Goal: Task Accomplishment & Management: Complete application form

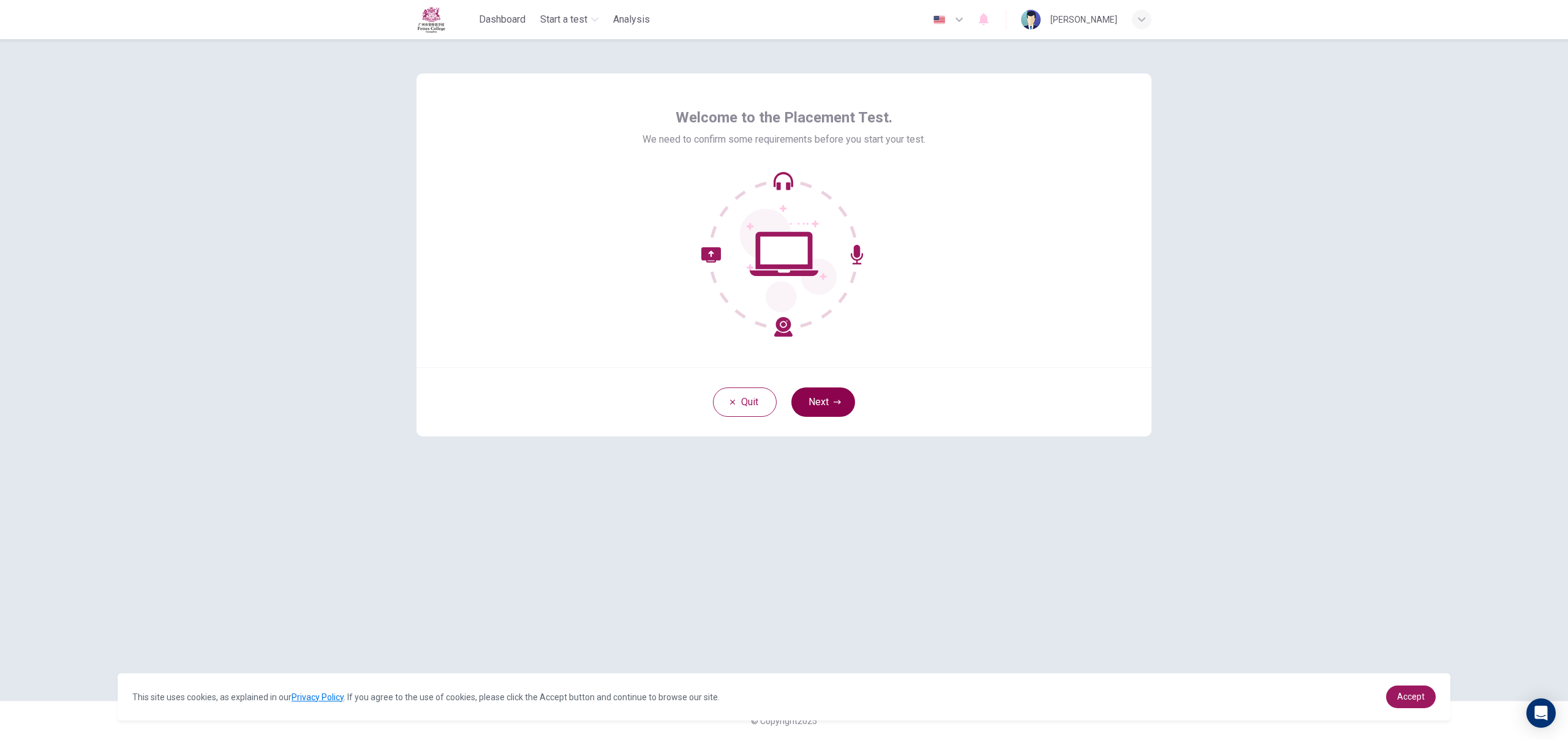
click at [838, 415] on button "Next" at bounding box center [823, 403] width 63 height 30
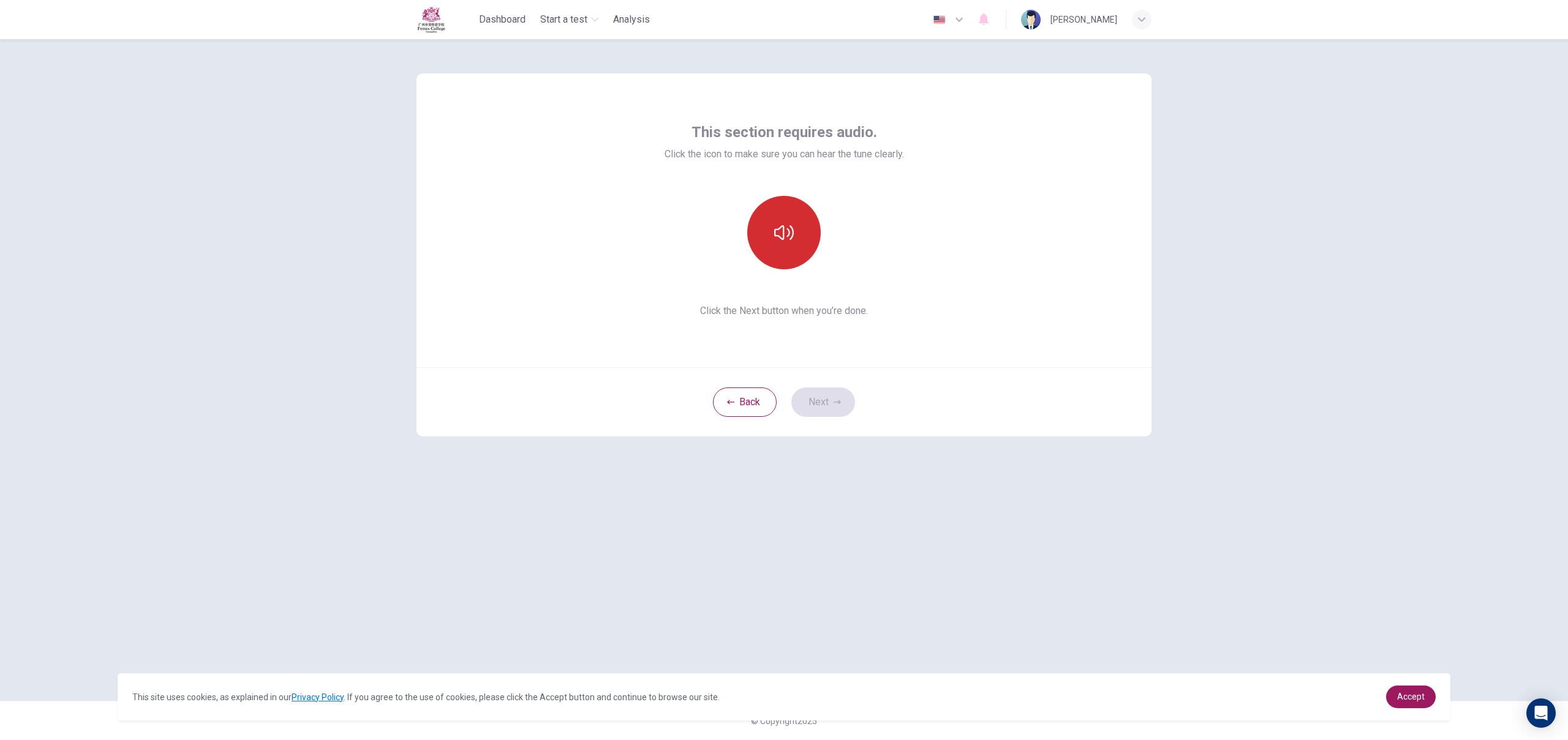
drag, startPoint x: 804, startPoint y: 269, endPoint x: 791, endPoint y: 250, distance: 23.0
click at [804, 269] on div at bounding box center [784, 232] width 132 height 73
click at [791, 250] on button "button" at bounding box center [783, 232] width 73 height 73
click at [796, 247] on button "button" at bounding box center [783, 232] width 73 height 73
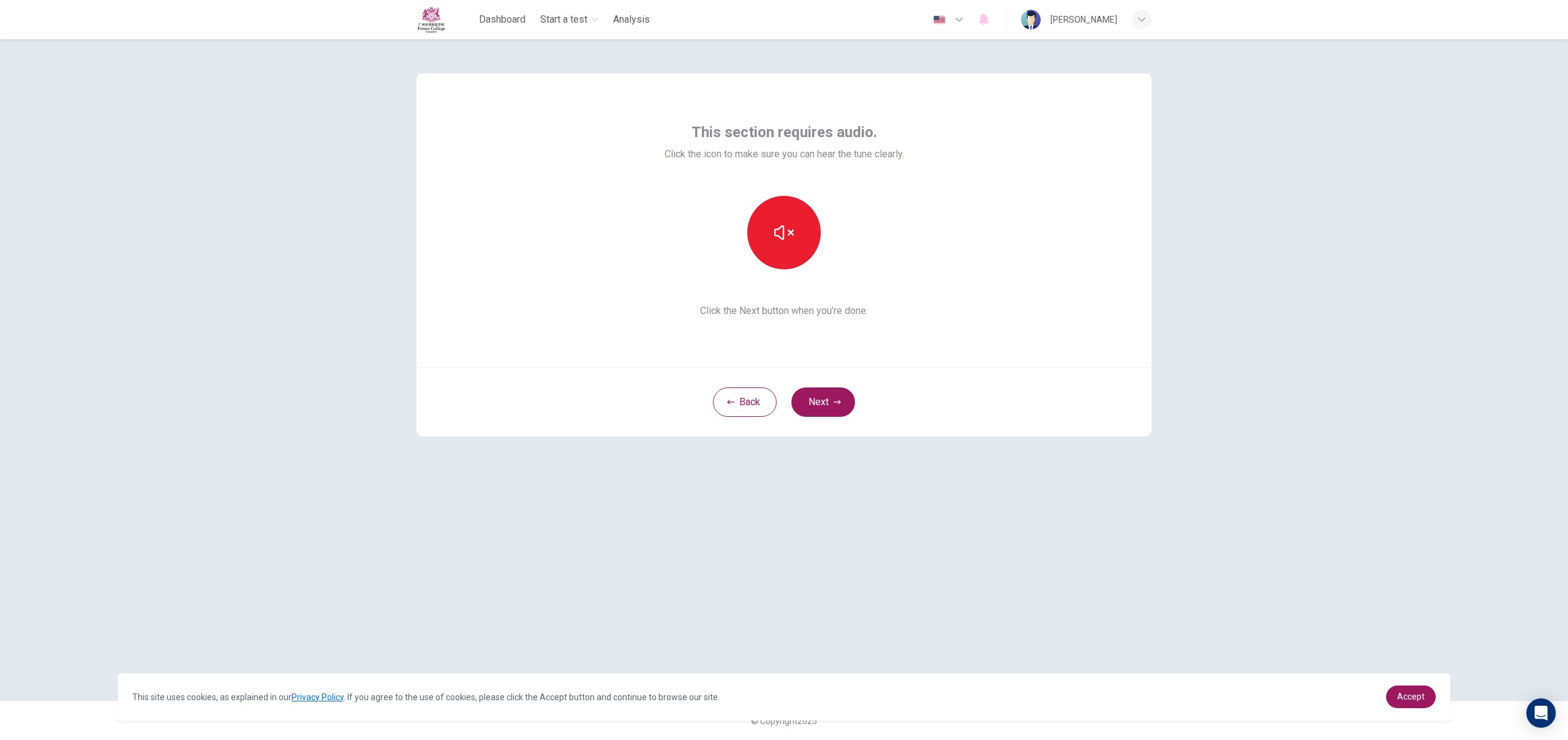
click at [813, 401] on button "Next" at bounding box center [823, 403] width 63 height 30
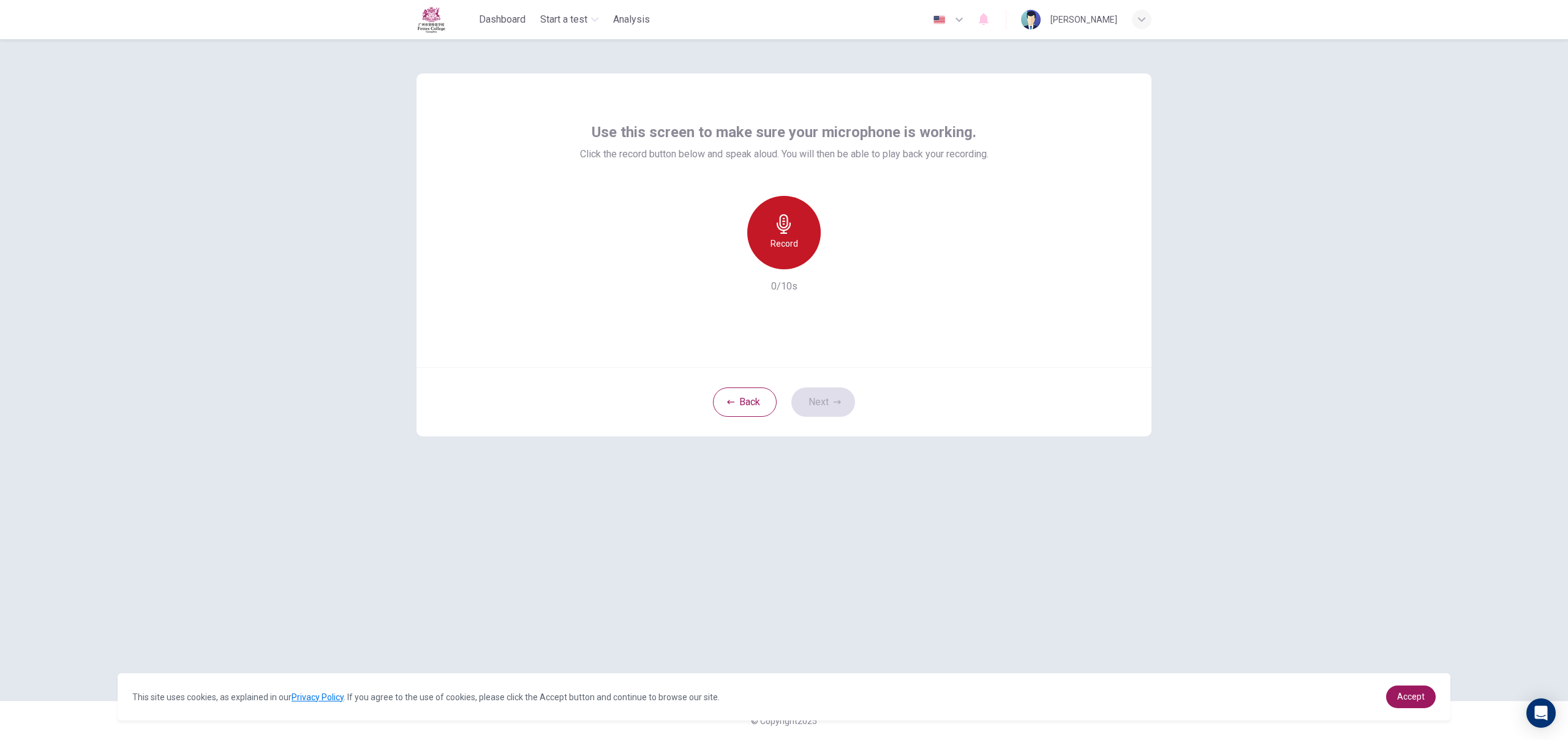
click at [768, 243] on div "Record" at bounding box center [783, 232] width 73 height 73
click at [790, 261] on div "Stop" at bounding box center [783, 232] width 73 height 73
click at [797, 253] on div "Record" at bounding box center [783, 232] width 73 height 73
click at [797, 253] on div "Stop" at bounding box center [783, 232] width 73 height 73
click at [834, 260] on icon "button" at bounding box center [840, 259] width 12 height 12
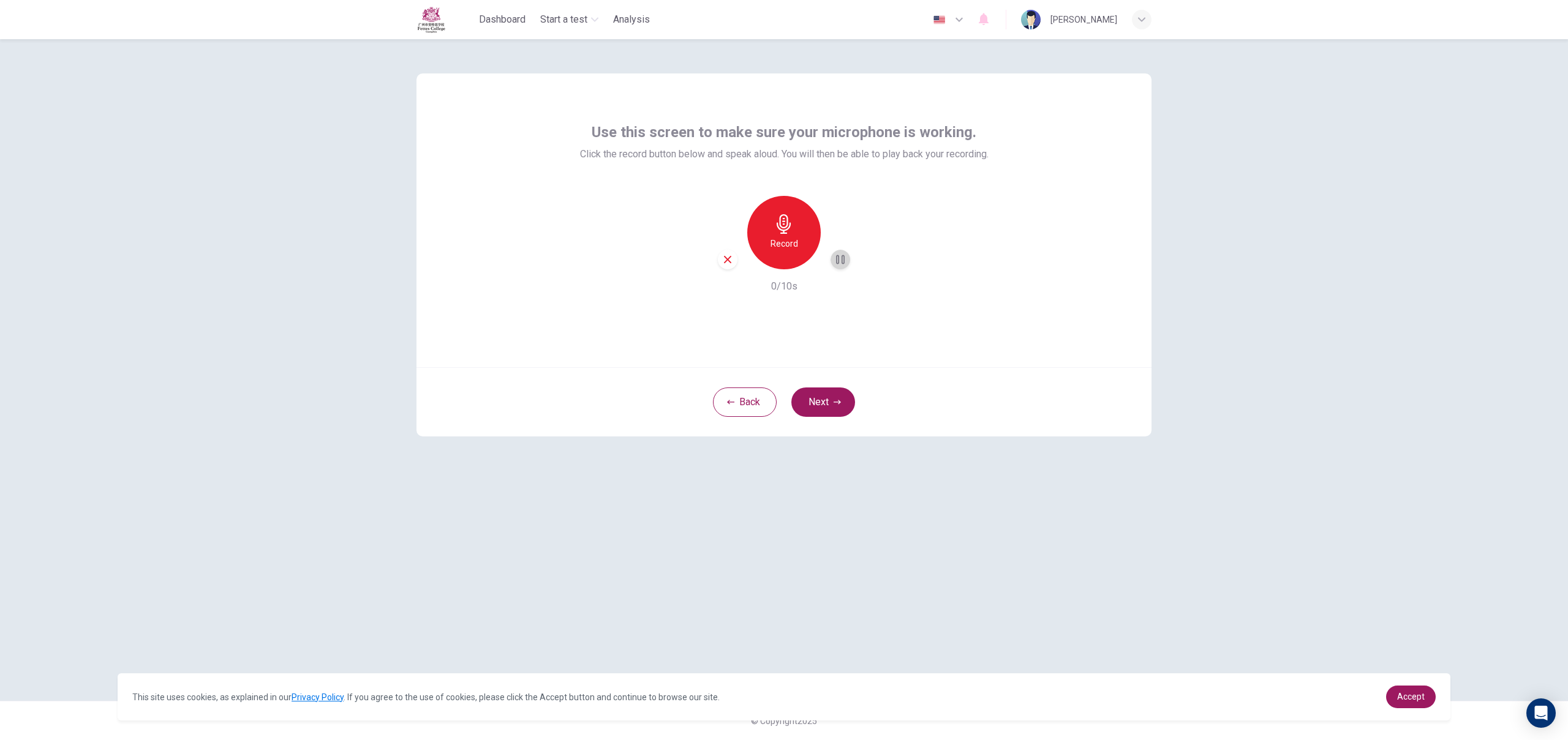
click at [842, 265] on icon "button" at bounding box center [840, 259] width 12 height 12
click at [821, 390] on button "Next" at bounding box center [823, 403] width 63 height 30
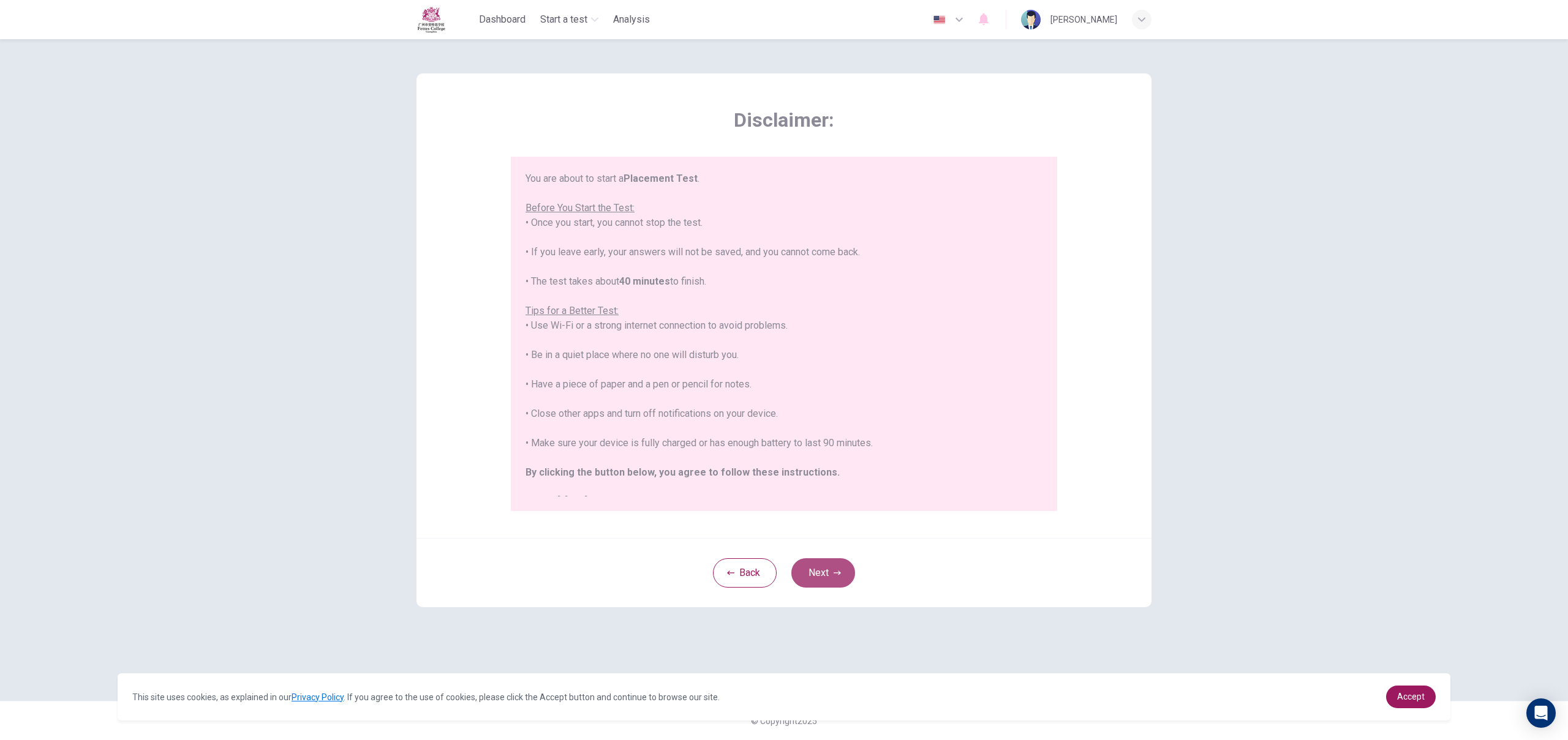
click at [808, 571] on button "Next" at bounding box center [823, 574] width 63 height 30
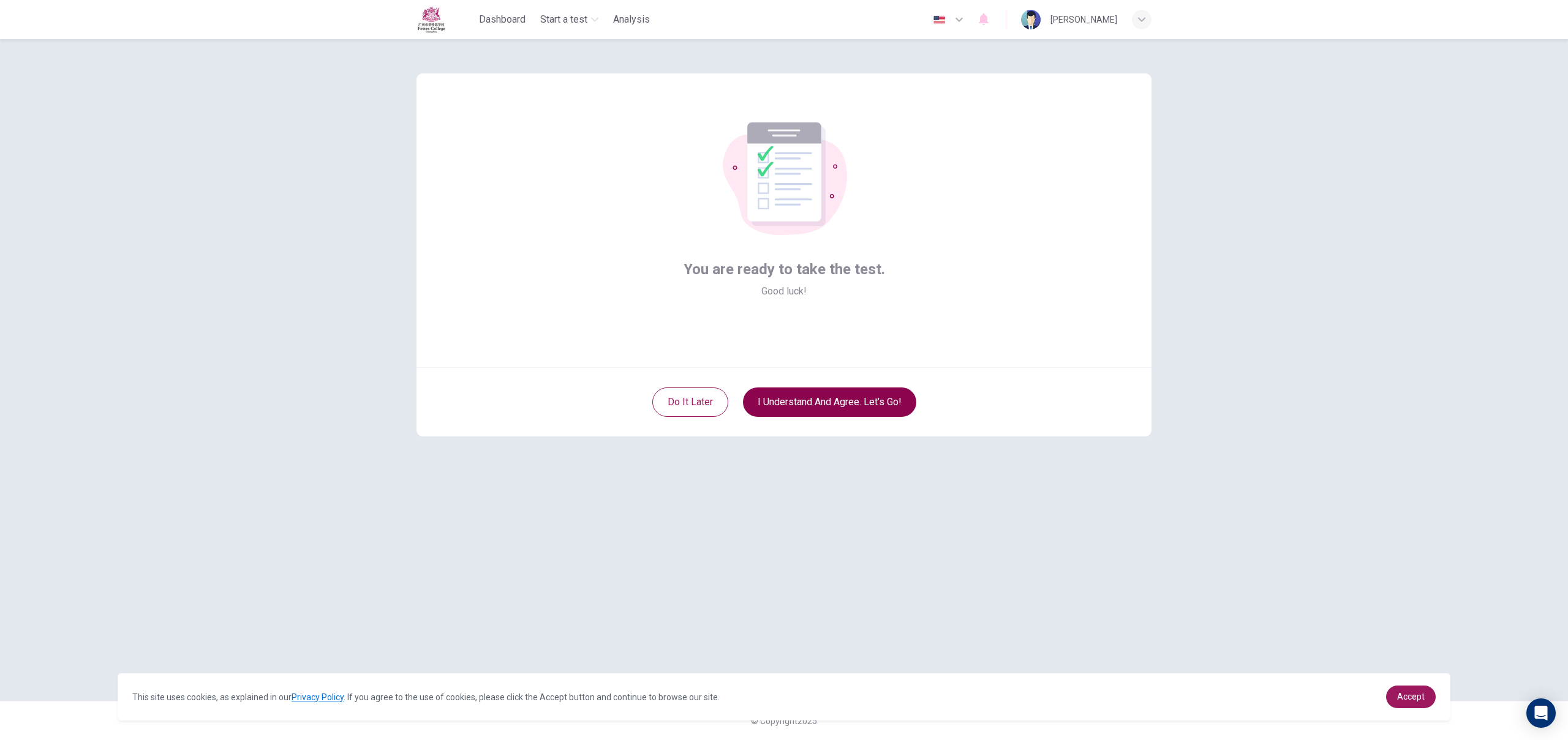
click at [841, 415] on button "I understand and agree. Let’s go!" at bounding box center [830, 403] width 173 height 30
click at [845, 412] on button "I understand and agree. Let’s go!" at bounding box center [830, 403] width 173 height 30
click at [854, 410] on button "I understand and agree. Let’s go!" at bounding box center [830, 403] width 173 height 30
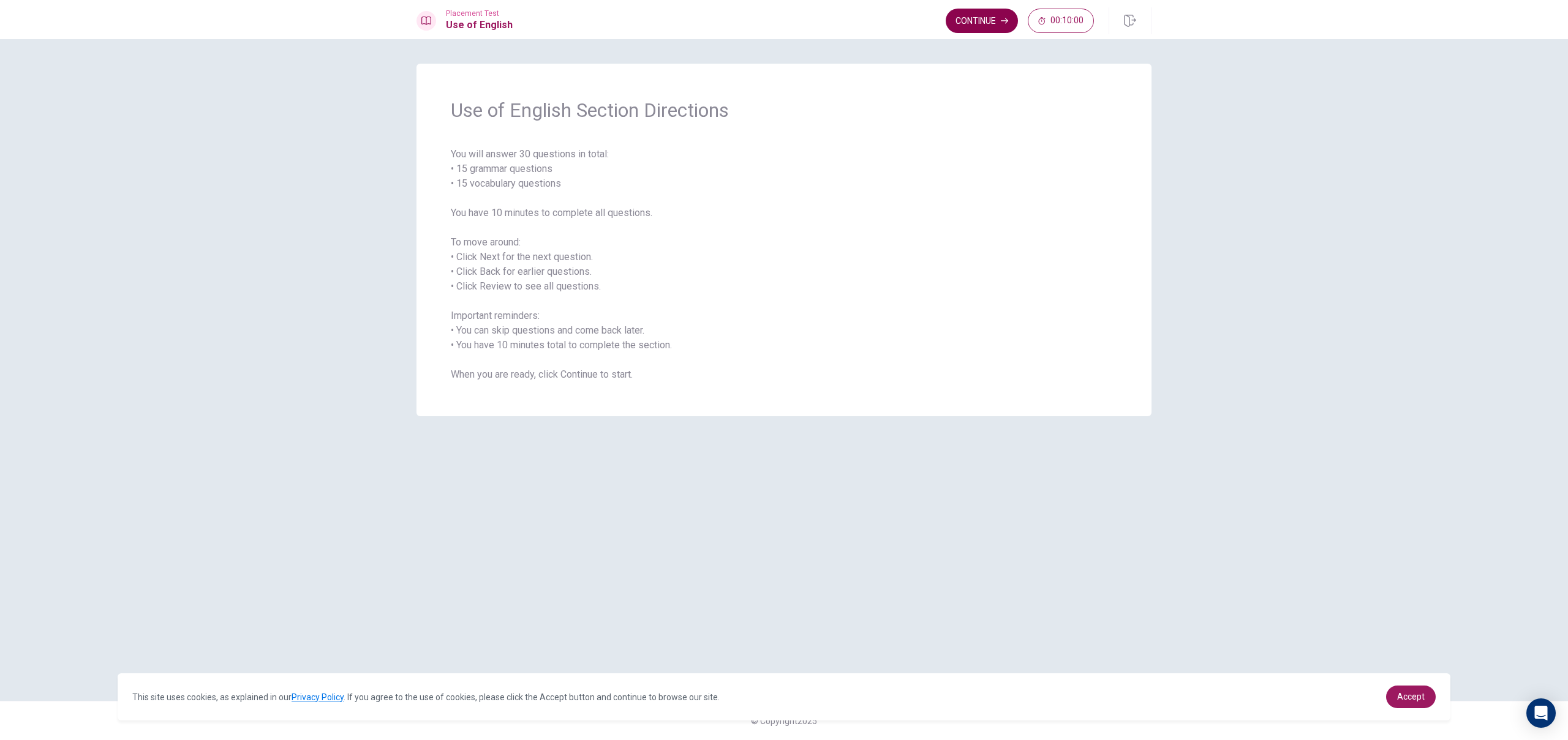
click at [989, 22] on button "Continue" at bounding box center [982, 20] width 73 height 24
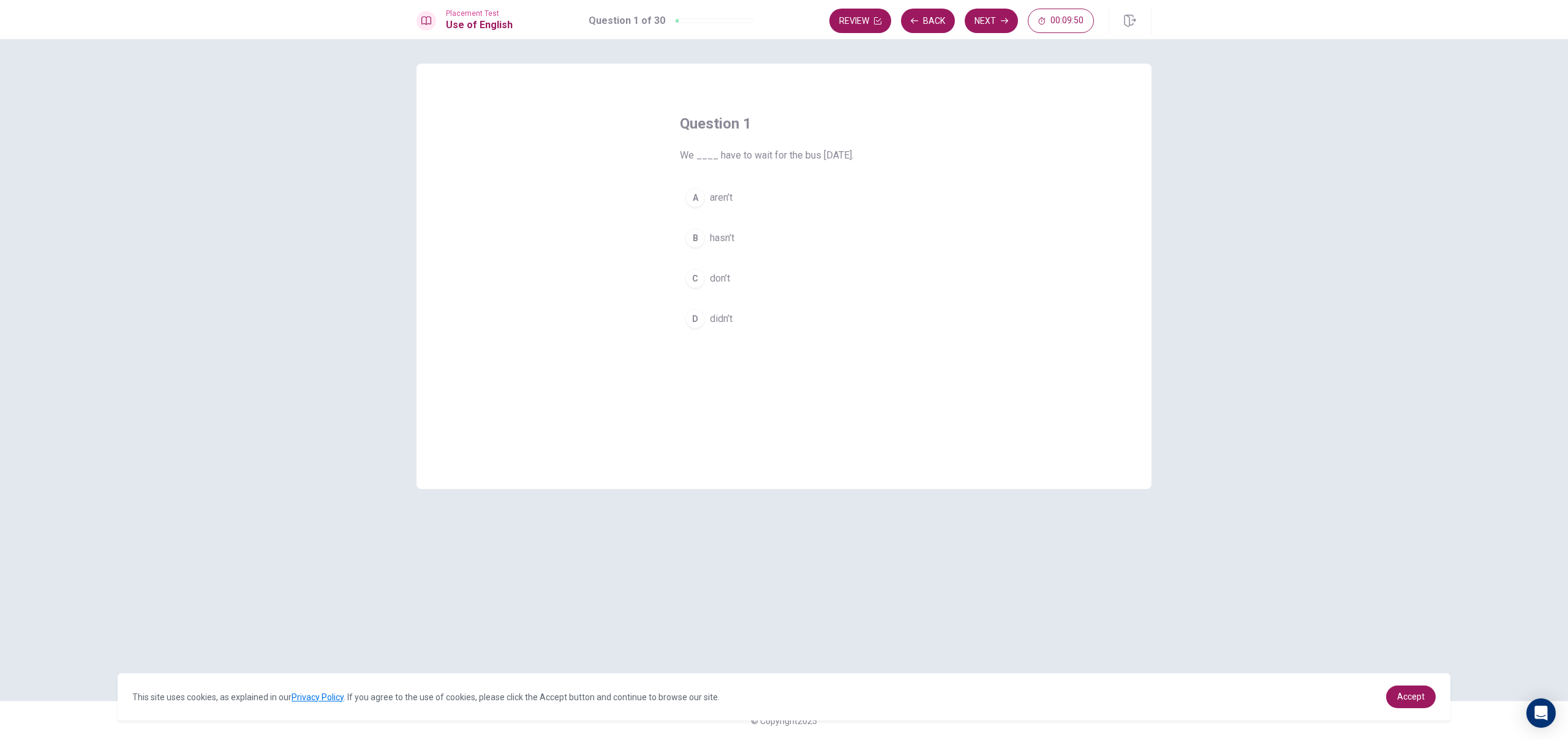
click at [698, 284] on div "C" at bounding box center [695, 278] width 20 height 20
click at [1002, 26] on button "Next" at bounding box center [990, 20] width 53 height 24
click at [732, 316] on button "D dog" at bounding box center [784, 319] width 208 height 31
click at [999, 27] on button "Next" at bounding box center [990, 20] width 53 height 24
click at [710, 236] on span "have" at bounding box center [720, 238] width 20 height 15
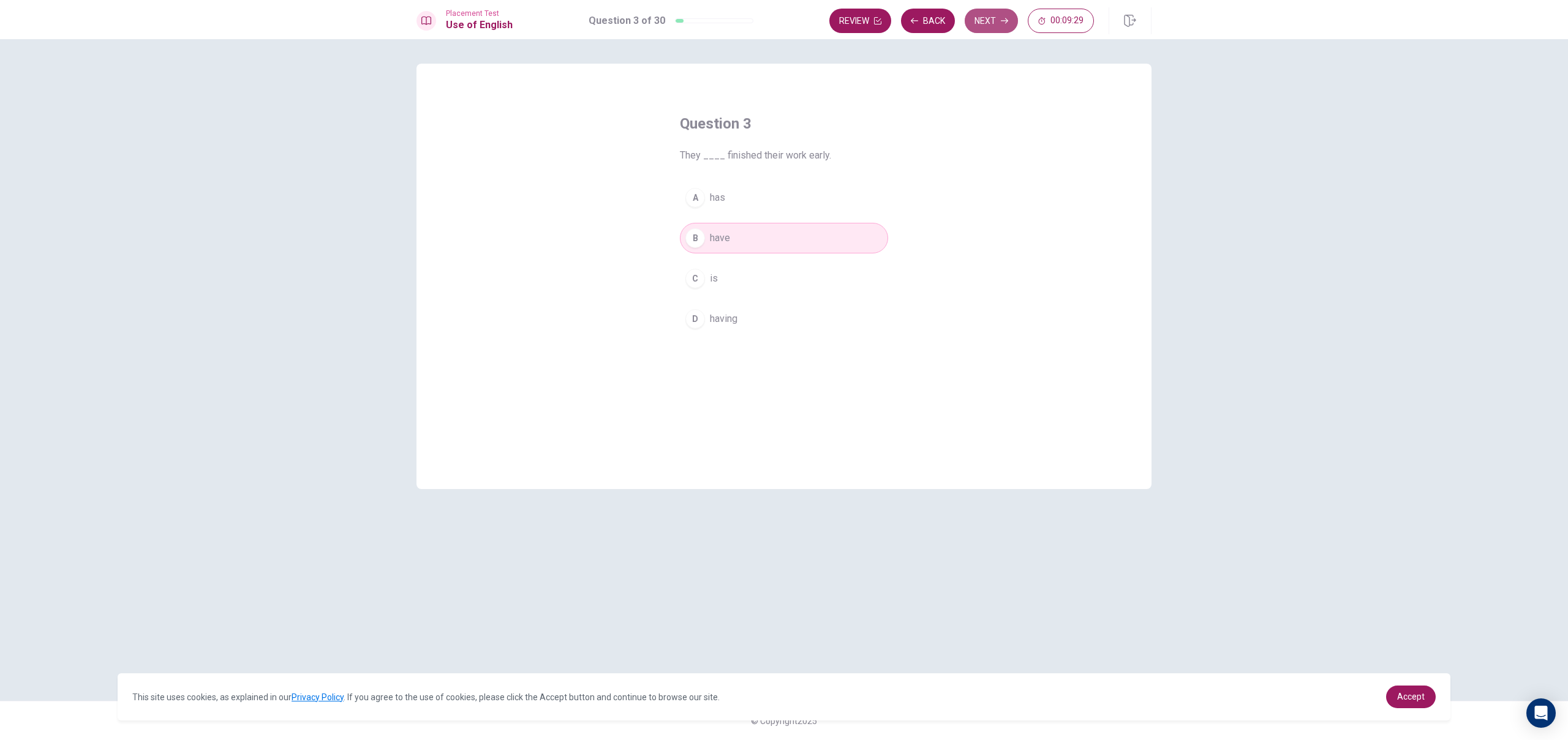
click at [1002, 24] on icon "button" at bounding box center [1004, 20] width 7 height 7
click at [729, 243] on button "B Did" at bounding box center [784, 238] width 208 height 31
click at [986, 29] on button "Next" at bounding box center [990, 20] width 53 height 24
click at [737, 237] on button "B fridge" at bounding box center [784, 238] width 208 height 31
click at [1003, 22] on icon "button" at bounding box center [1004, 20] width 7 height 7
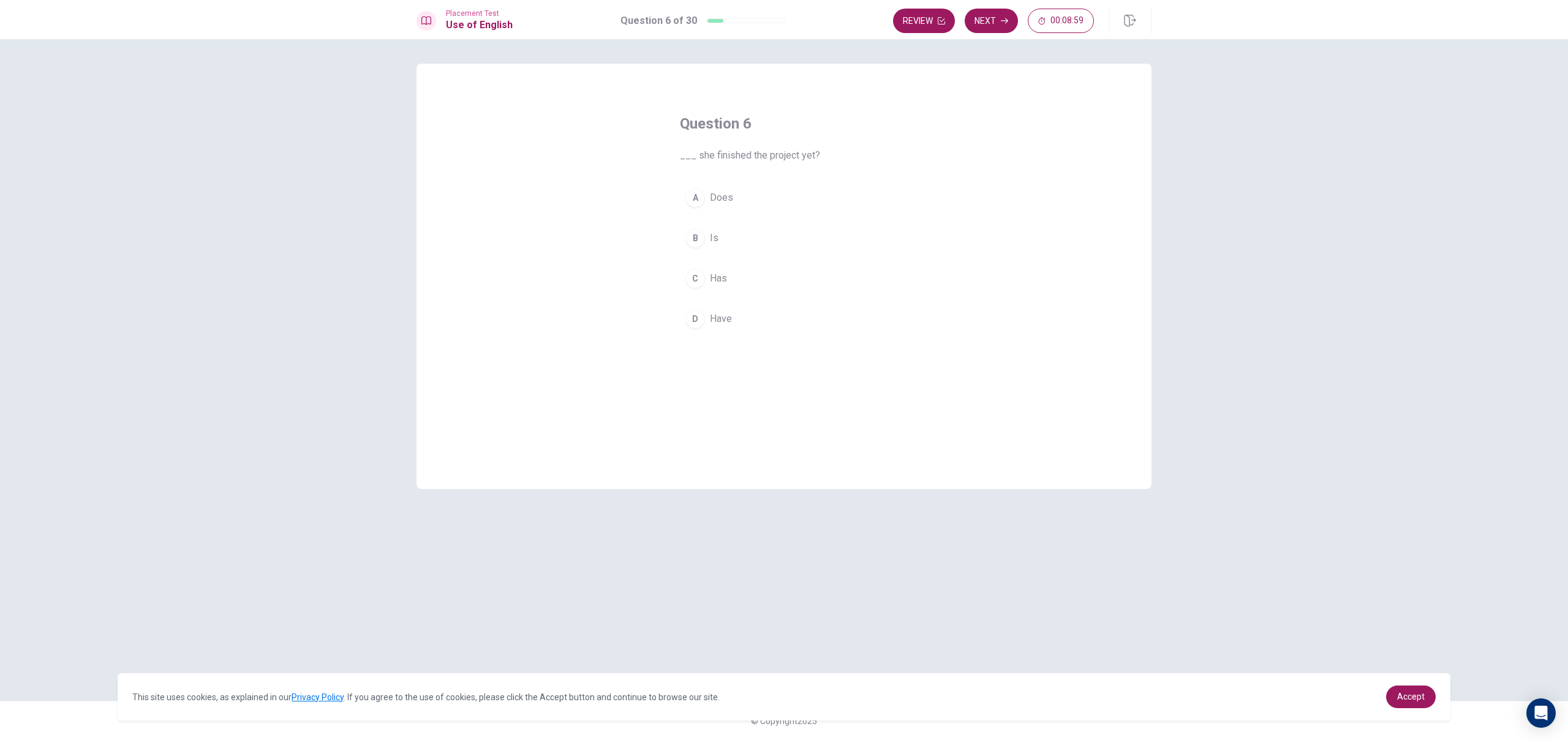
click at [716, 281] on span "Has" at bounding box center [718, 279] width 17 height 15
click at [987, 14] on button "Next" at bounding box center [990, 20] width 53 height 24
click at [743, 202] on button "A Hate" at bounding box center [784, 197] width 208 height 31
click at [982, 21] on button "Next" at bounding box center [990, 20] width 53 height 24
click at [749, 239] on button "B cleaned" at bounding box center [784, 238] width 208 height 31
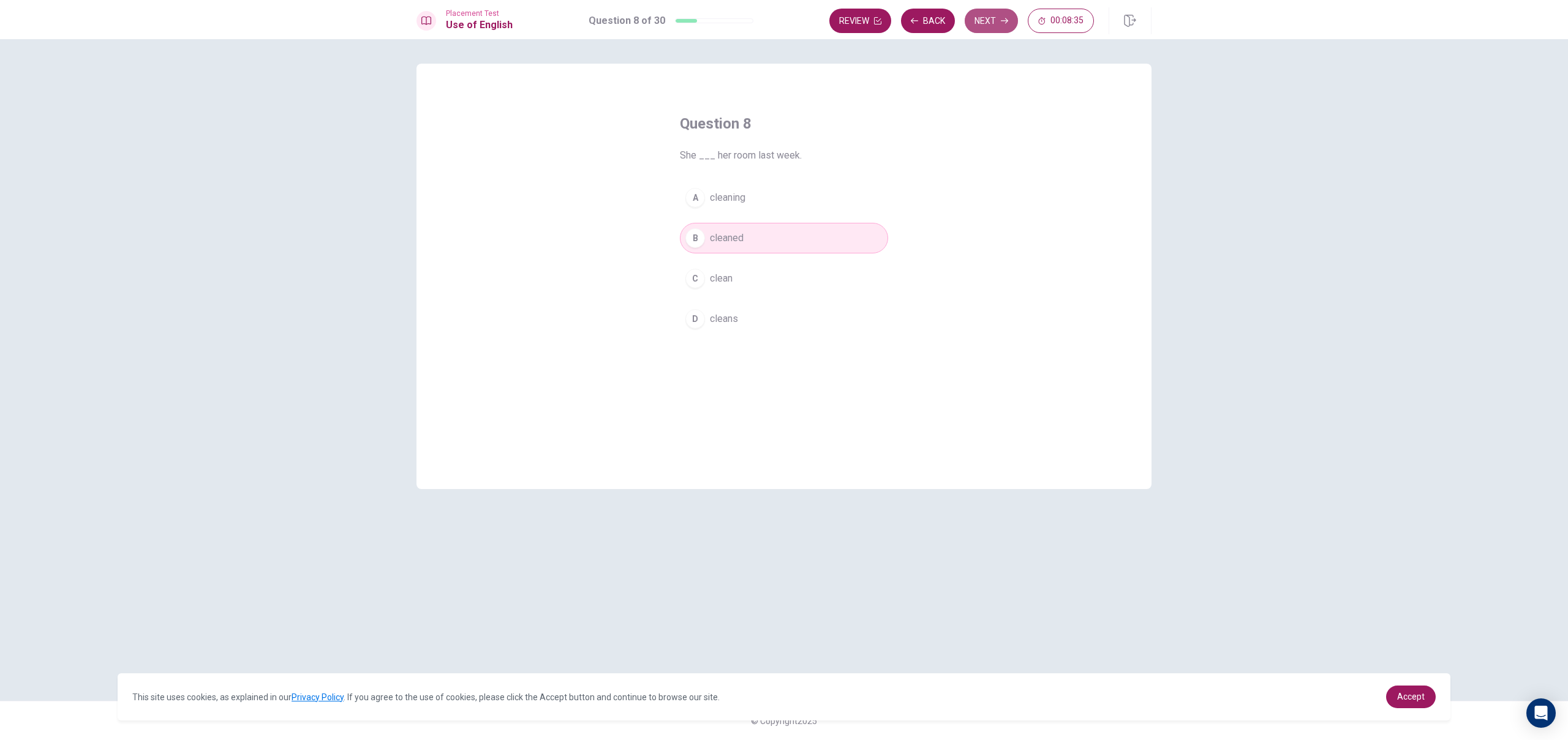
click at [981, 16] on button "Next" at bounding box center [990, 20] width 53 height 24
click at [746, 278] on span "are moving" at bounding box center [733, 279] width 47 height 15
click at [1010, 19] on button "Next" at bounding box center [990, 20] width 53 height 24
click at [729, 278] on span "will buy" at bounding box center [725, 279] width 33 height 15
click at [994, 21] on button "Next" at bounding box center [990, 20] width 53 height 24
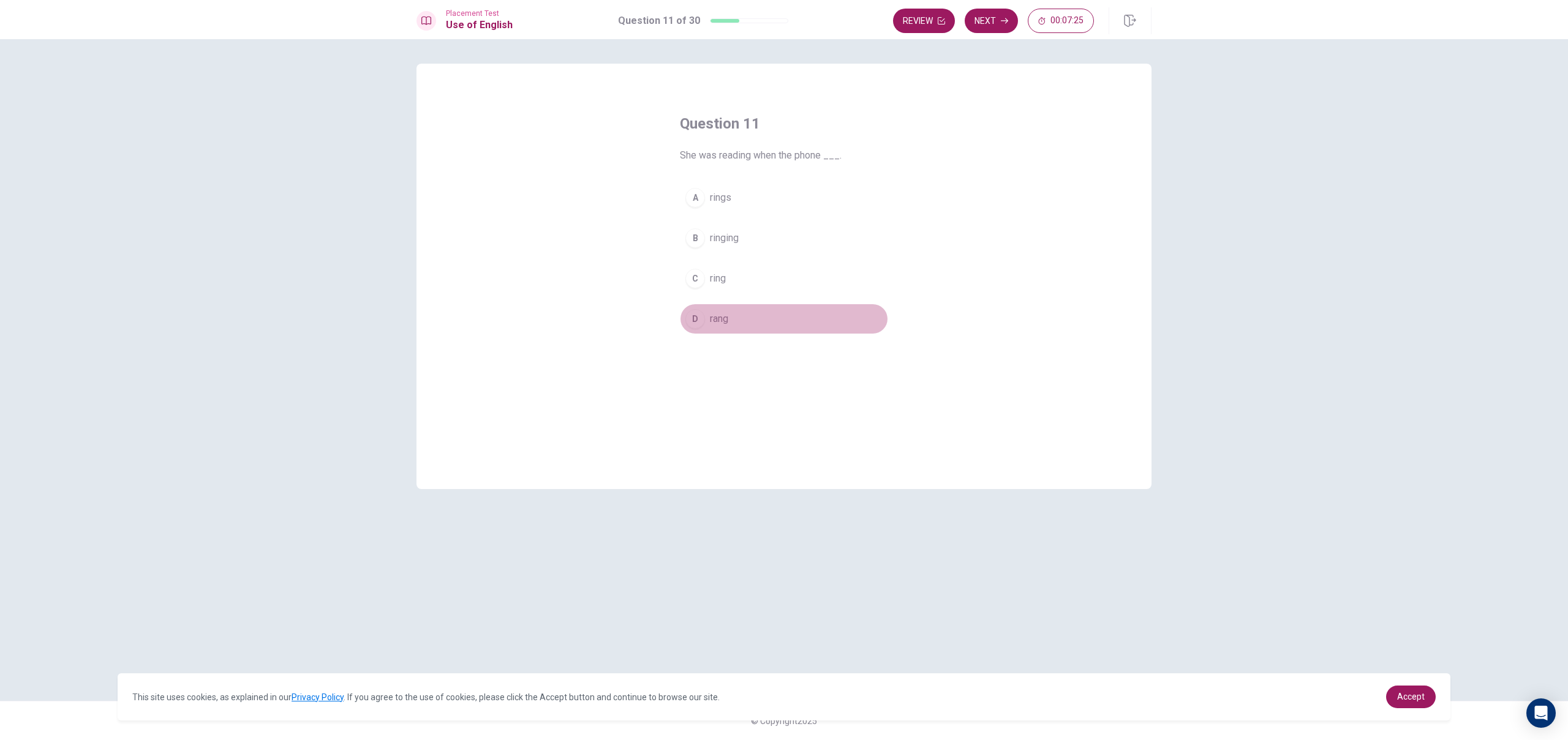
click at [719, 314] on span "rang" at bounding box center [719, 319] width 19 height 15
click at [974, 27] on button "Next" at bounding box center [990, 20] width 53 height 24
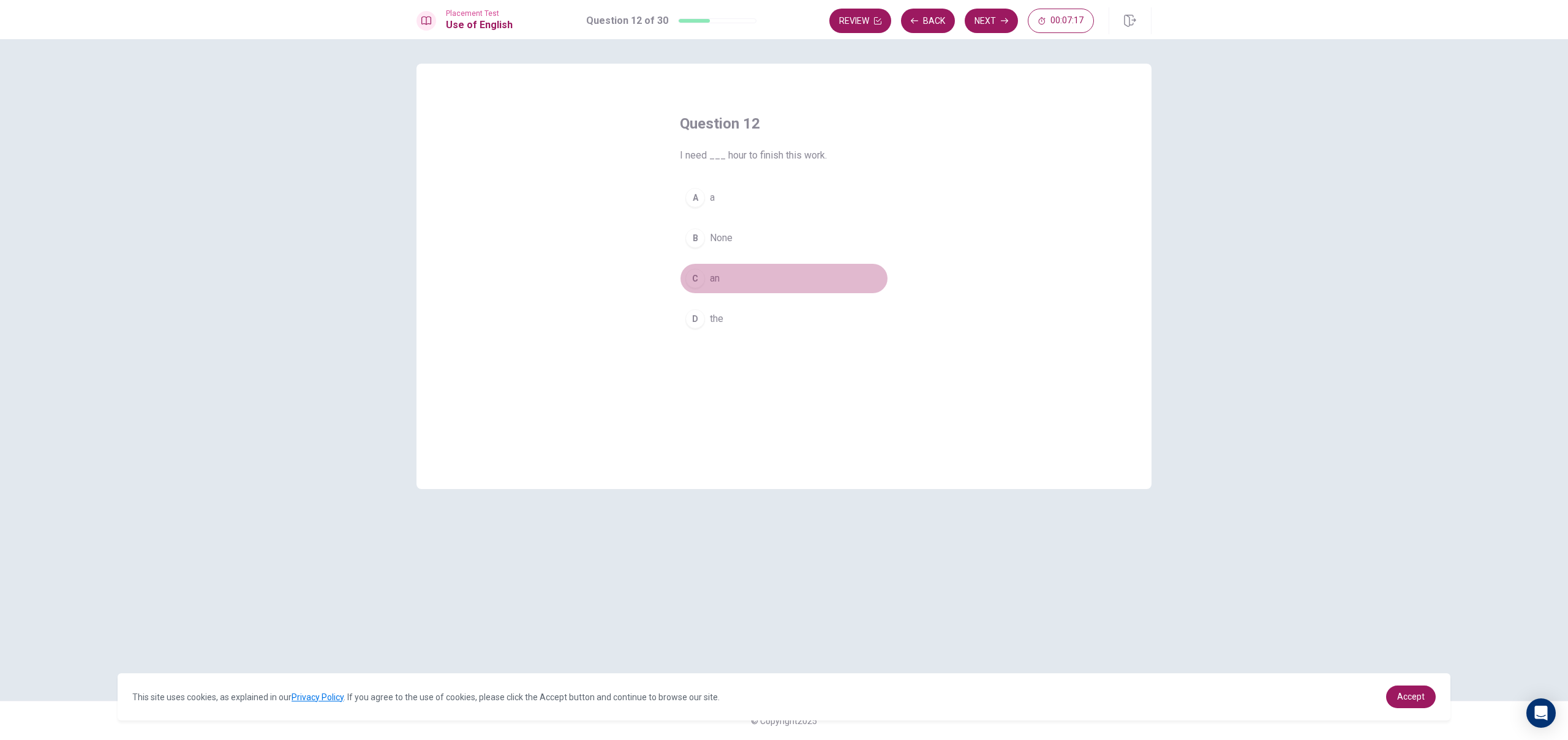
click at [722, 277] on button "C an" at bounding box center [784, 278] width 208 height 31
click at [990, 19] on button "Next" at bounding box center [990, 20] width 53 height 24
click at [708, 282] on button "C finished" at bounding box center [784, 278] width 208 height 31
click at [988, 28] on button "Next" at bounding box center [990, 20] width 53 height 24
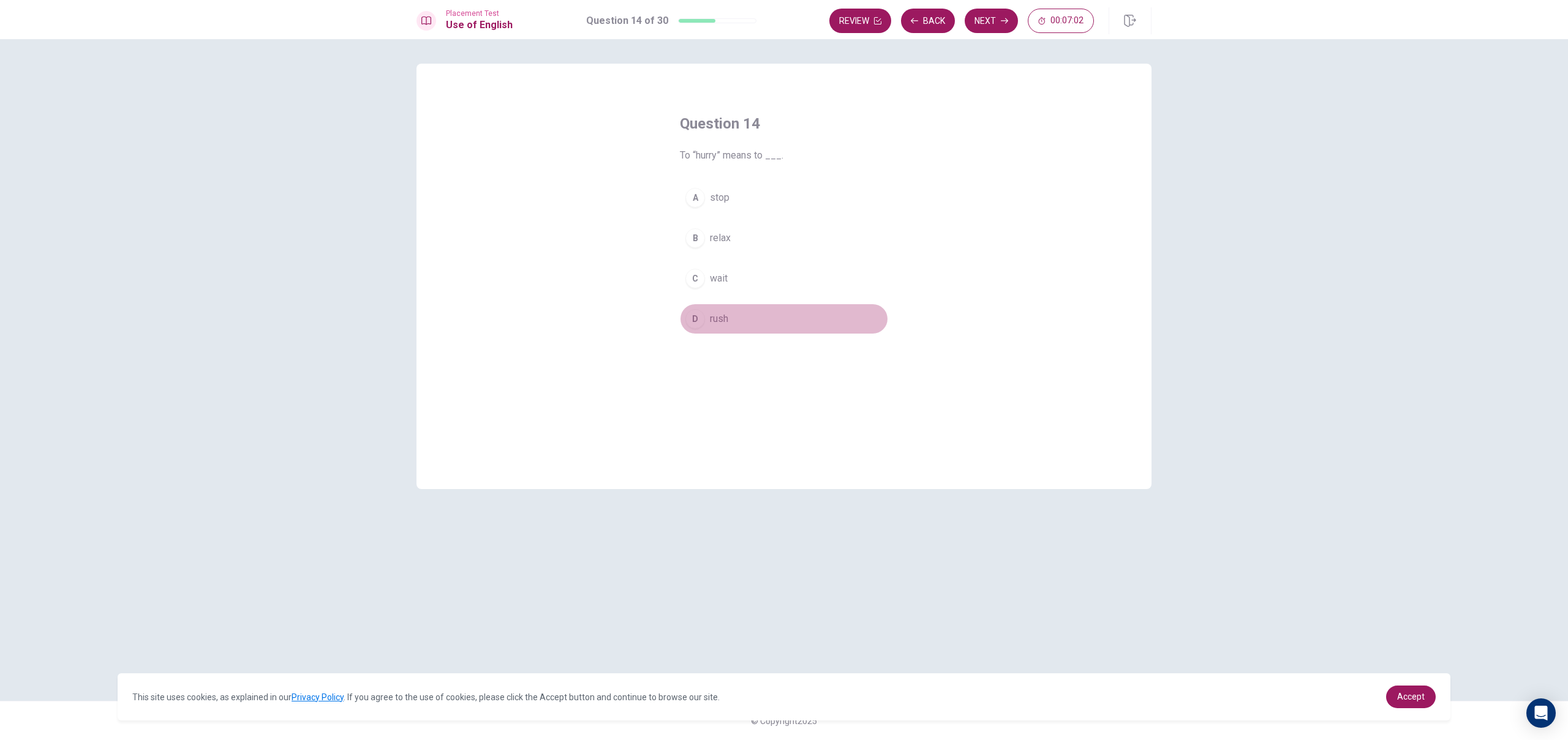
click at [728, 313] on span "rush" at bounding box center [719, 319] width 19 height 15
click at [991, 19] on button "Next" at bounding box center [990, 20] width 53 height 24
click at [751, 317] on button "D will meet" at bounding box center [784, 319] width 208 height 31
click at [993, 26] on button "Next" at bounding box center [990, 20] width 53 height 24
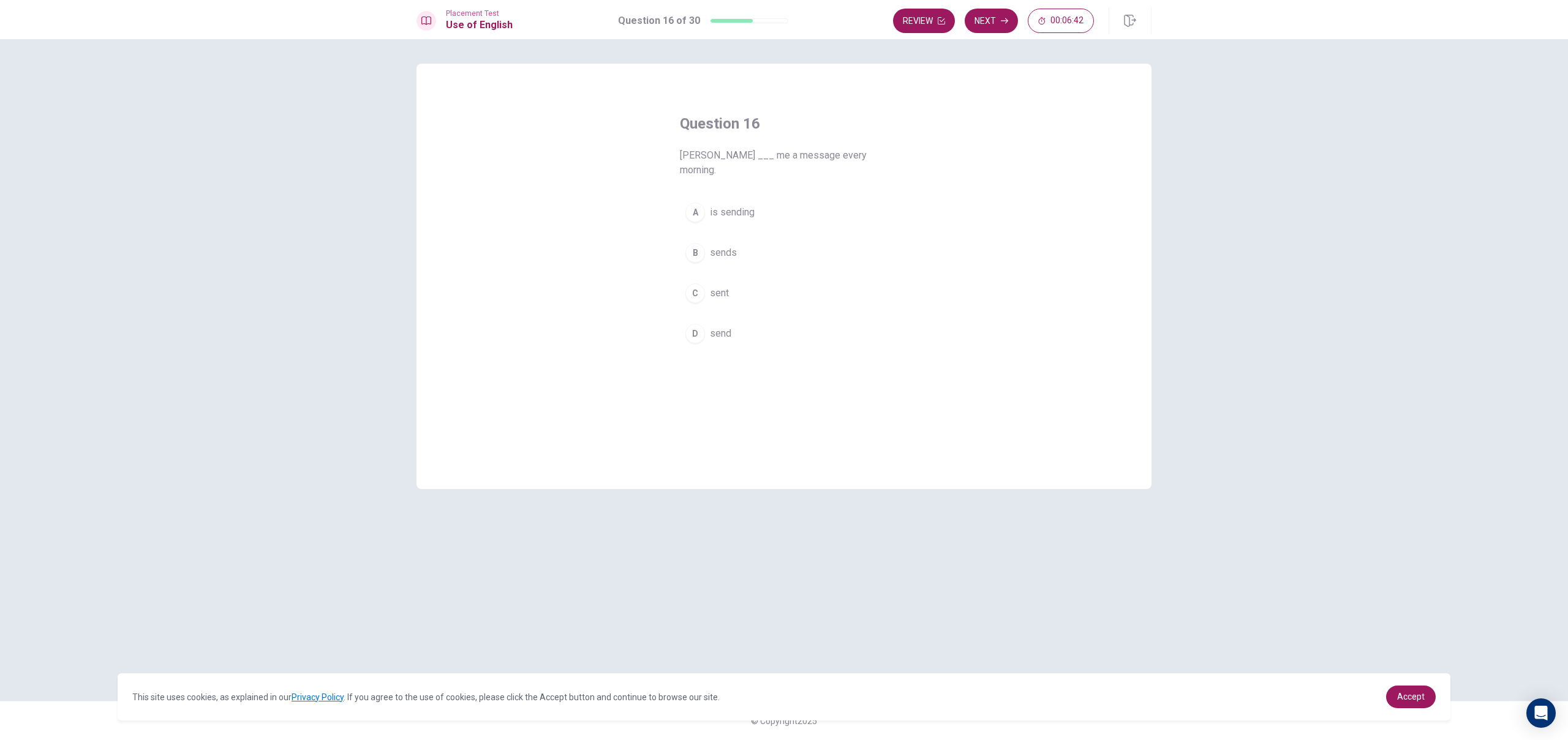
click at [748, 240] on button "B sends" at bounding box center [784, 252] width 208 height 31
click at [988, 28] on button "Next" at bounding box center [990, 20] width 53 height 24
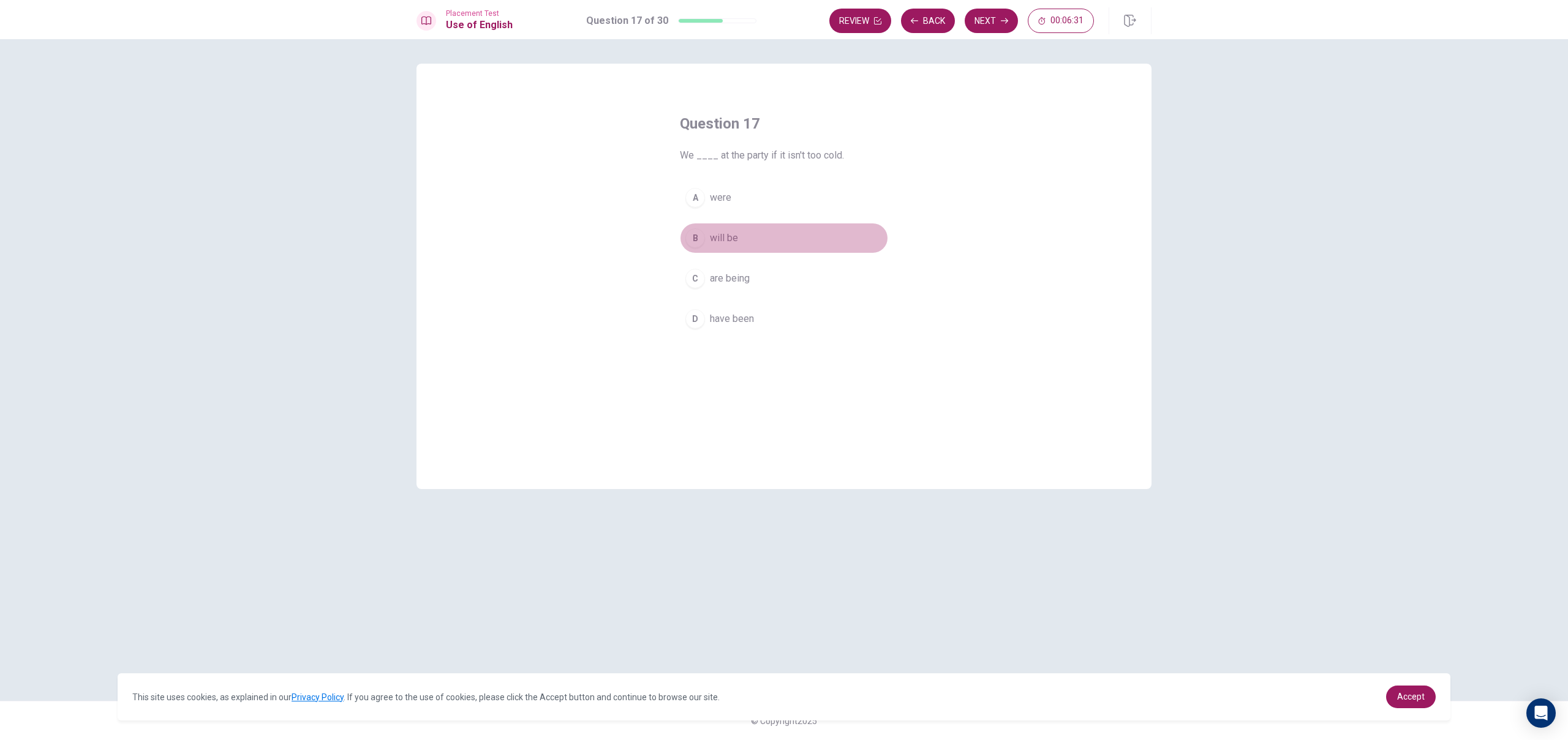
click at [738, 236] on button "B will be" at bounding box center [784, 238] width 208 height 31
click at [985, 26] on button "Next" at bounding box center [990, 20] width 53 height 24
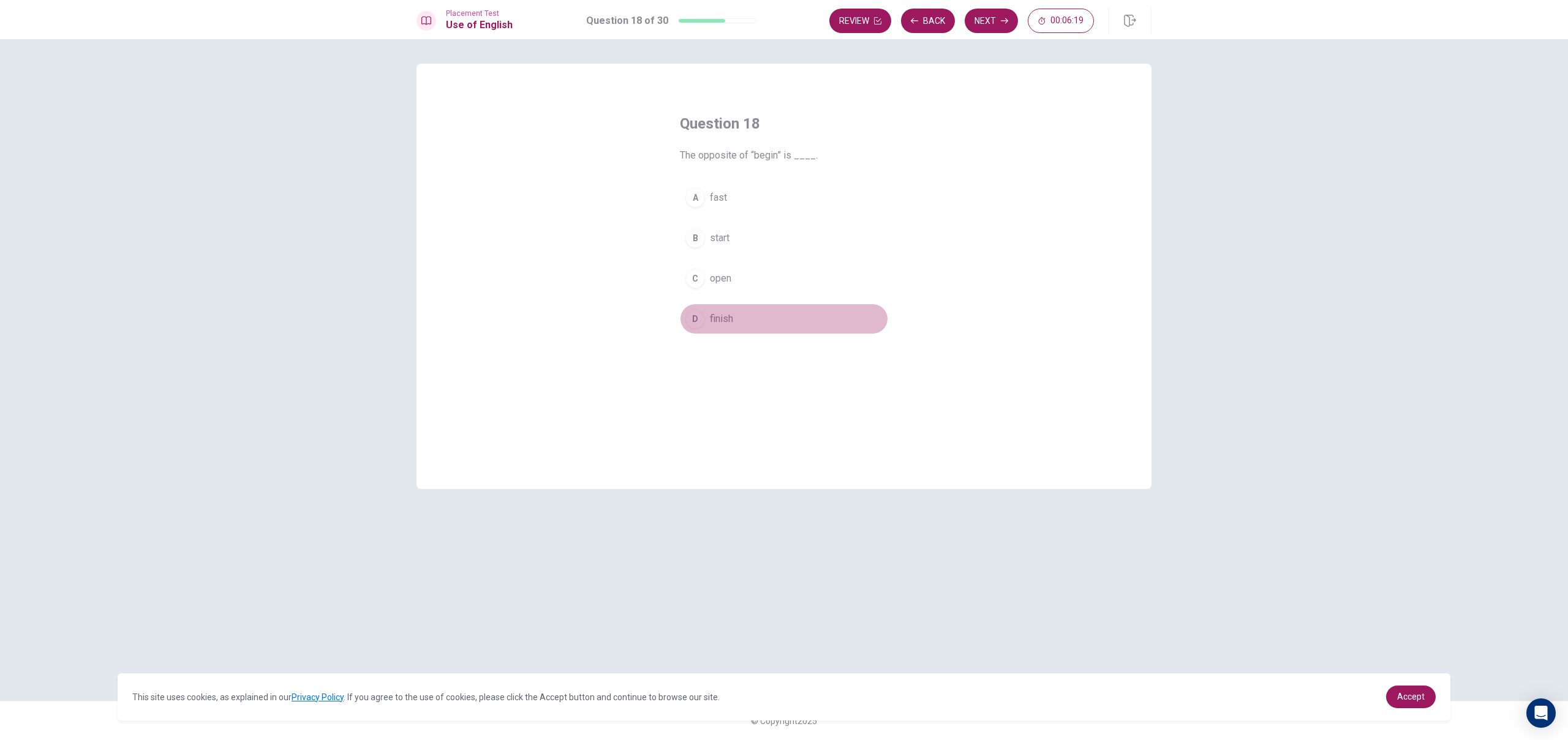
click at [736, 320] on button "D finish" at bounding box center [784, 319] width 208 height 31
click at [994, 30] on button "Next" at bounding box center [990, 20] width 53 height 24
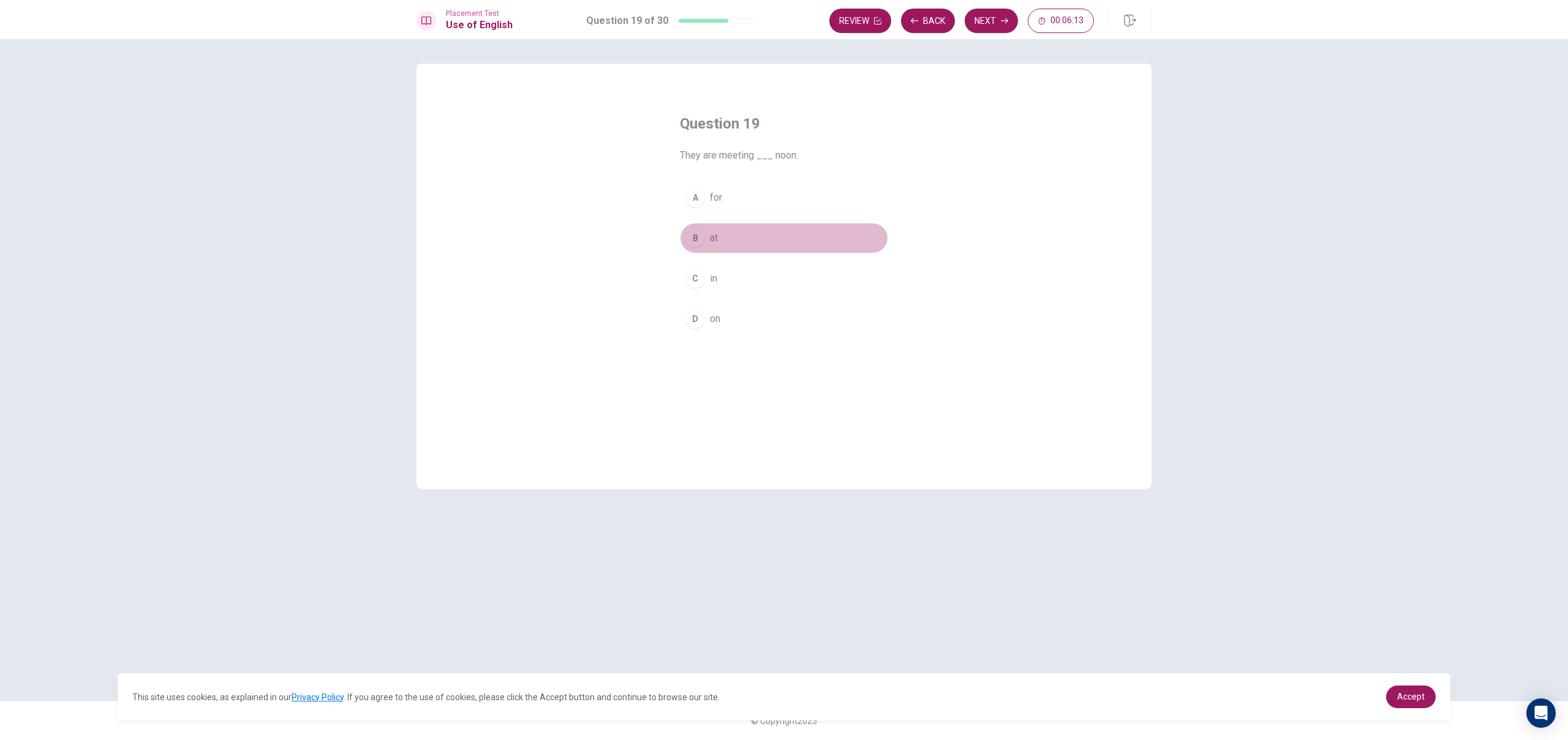
click at [742, 234] on button "B at" at bounding box center [784, 238] width 208 height 31
click at [969, 18] on button "Next" at bounding box center [990, 20] width 53 height 24
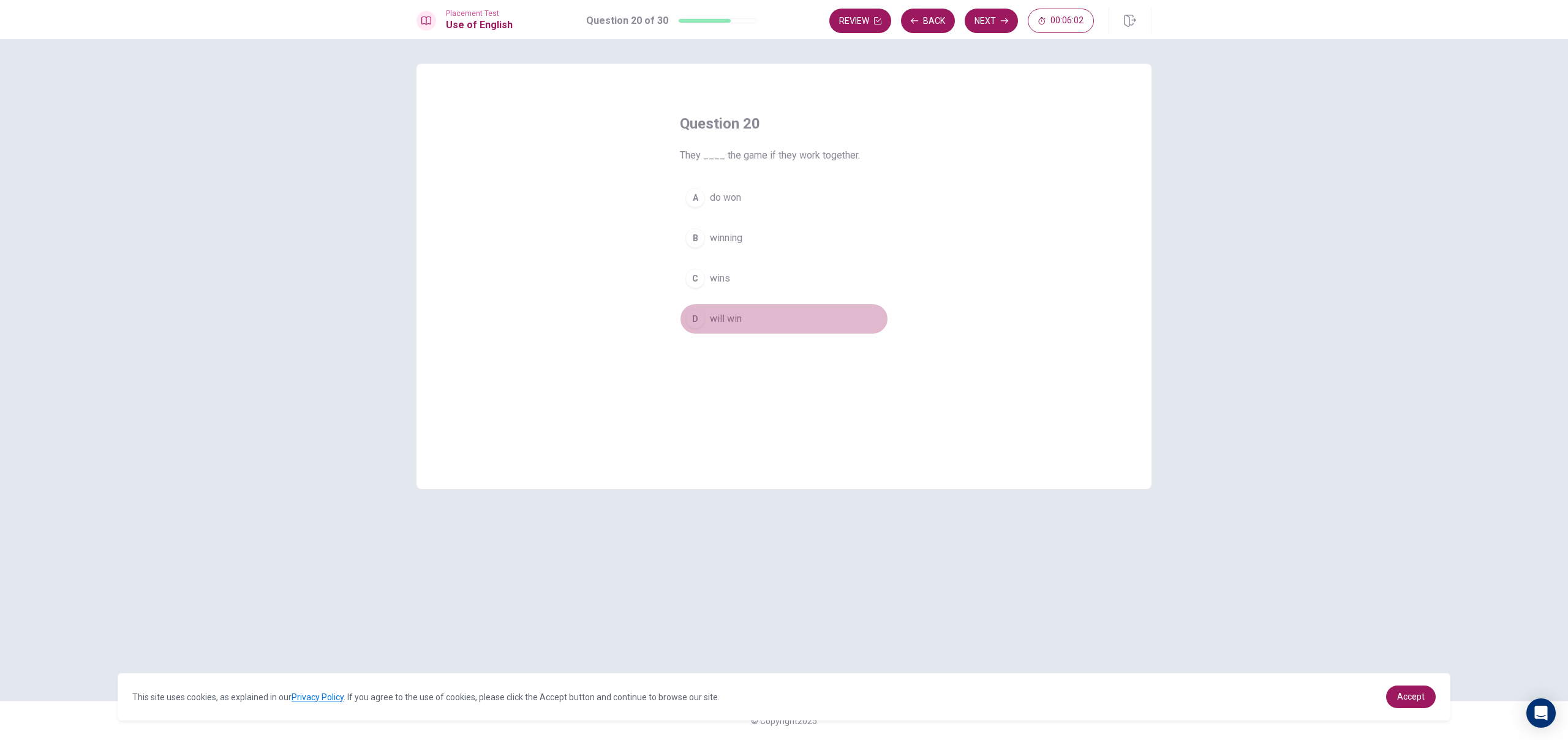
click at [749, 317] on button "D will win" at bounding box center [784, 319] width 208 height 31
click at [1003, 25] on button "Next" at bounding box center [990, 20] width 53 height 24
click at [1201, 260] on div "Question 21 An “obligation” is something you ___. A ignore B need C want D choo…" at bounding box center [784, 390] width 1568 height 701
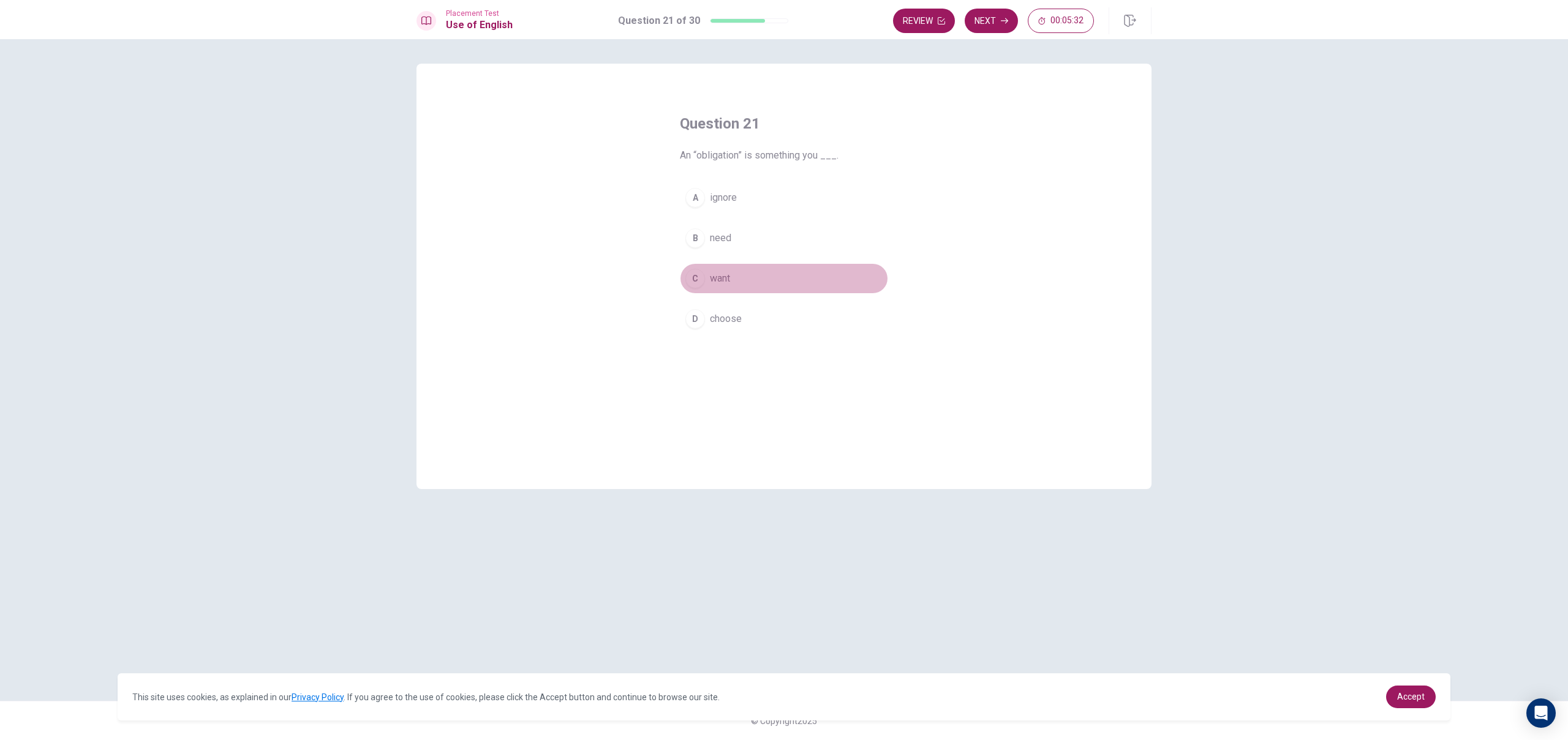
click at [731, 280] on button "C want" at bounding box center [784, 278] width 208 height 31
click at [744, 250] on button "B need" at bounding box center [784, 238] width 208 height 31
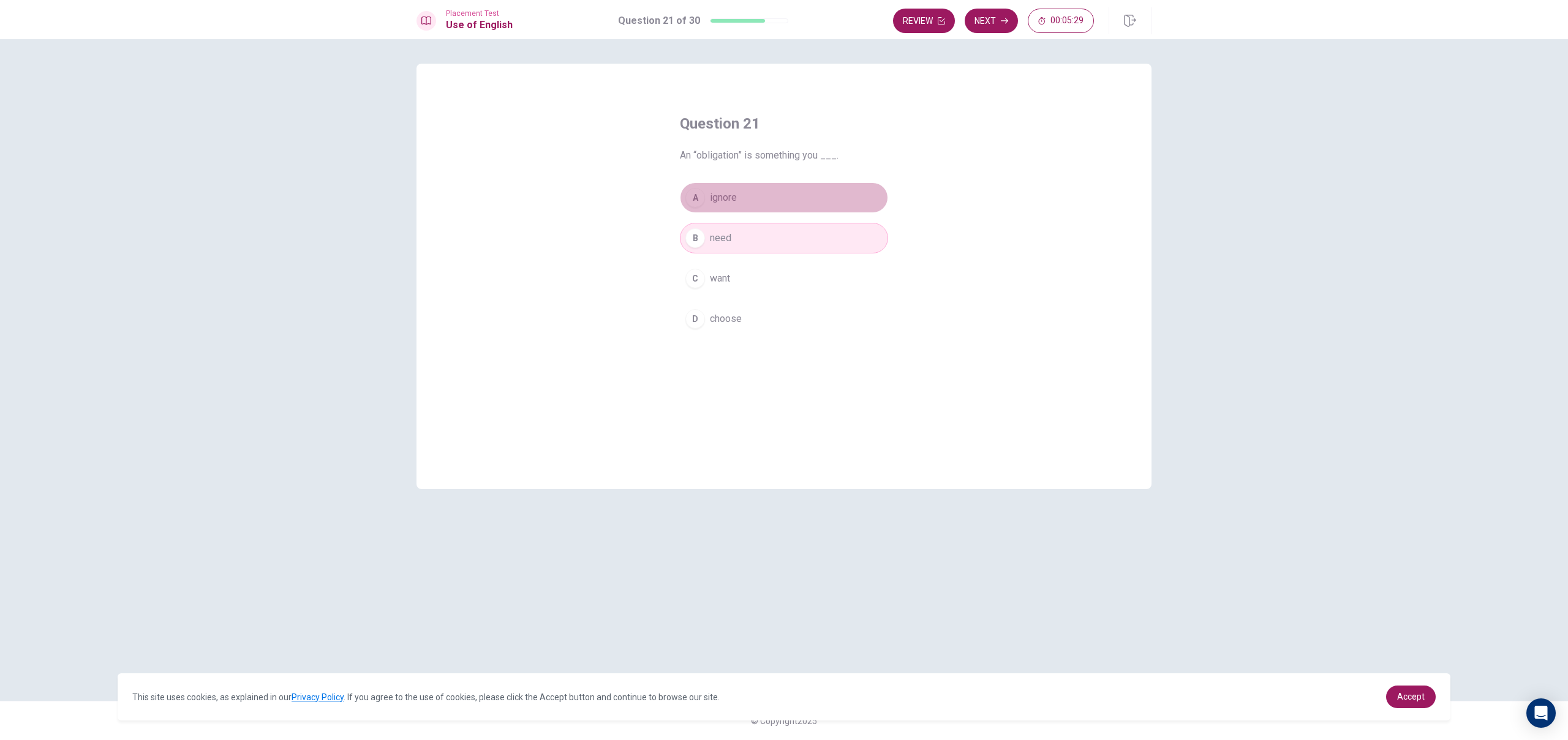
click at [757, 195] on button "A ignore" at bounding box center [784, 197] width 208 height 31
drag, startPoint x: 698, startPoint y: 155, endPoint x: 740, endPoint y: 161, distance: 42.4
click at [740, 161] on span "An “obligation” is something you ___." at bounding box center [784, 155] width 208 height 15
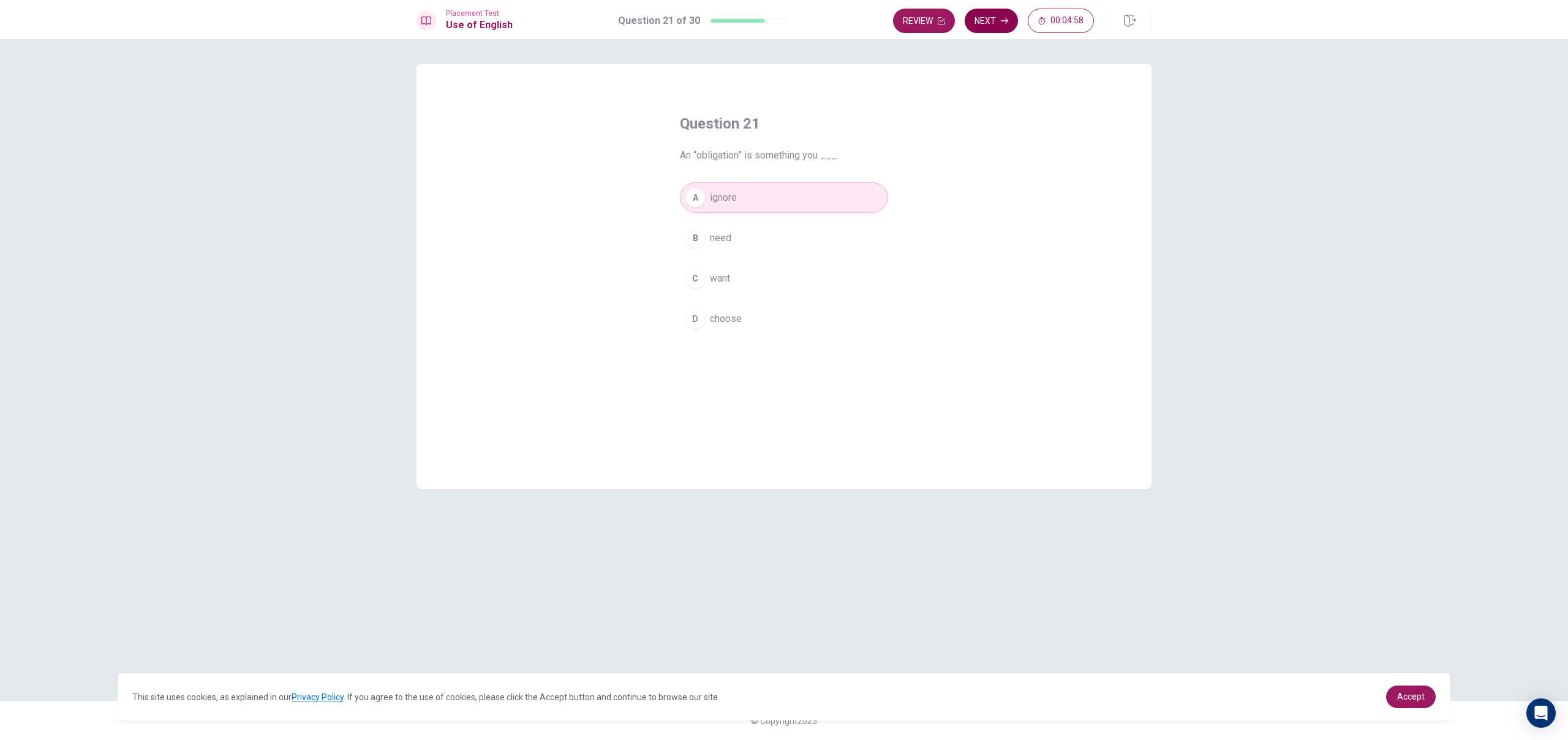
click at [1005, 23] on icon "button" at bounding box center [1004, 21] width 7 height 6
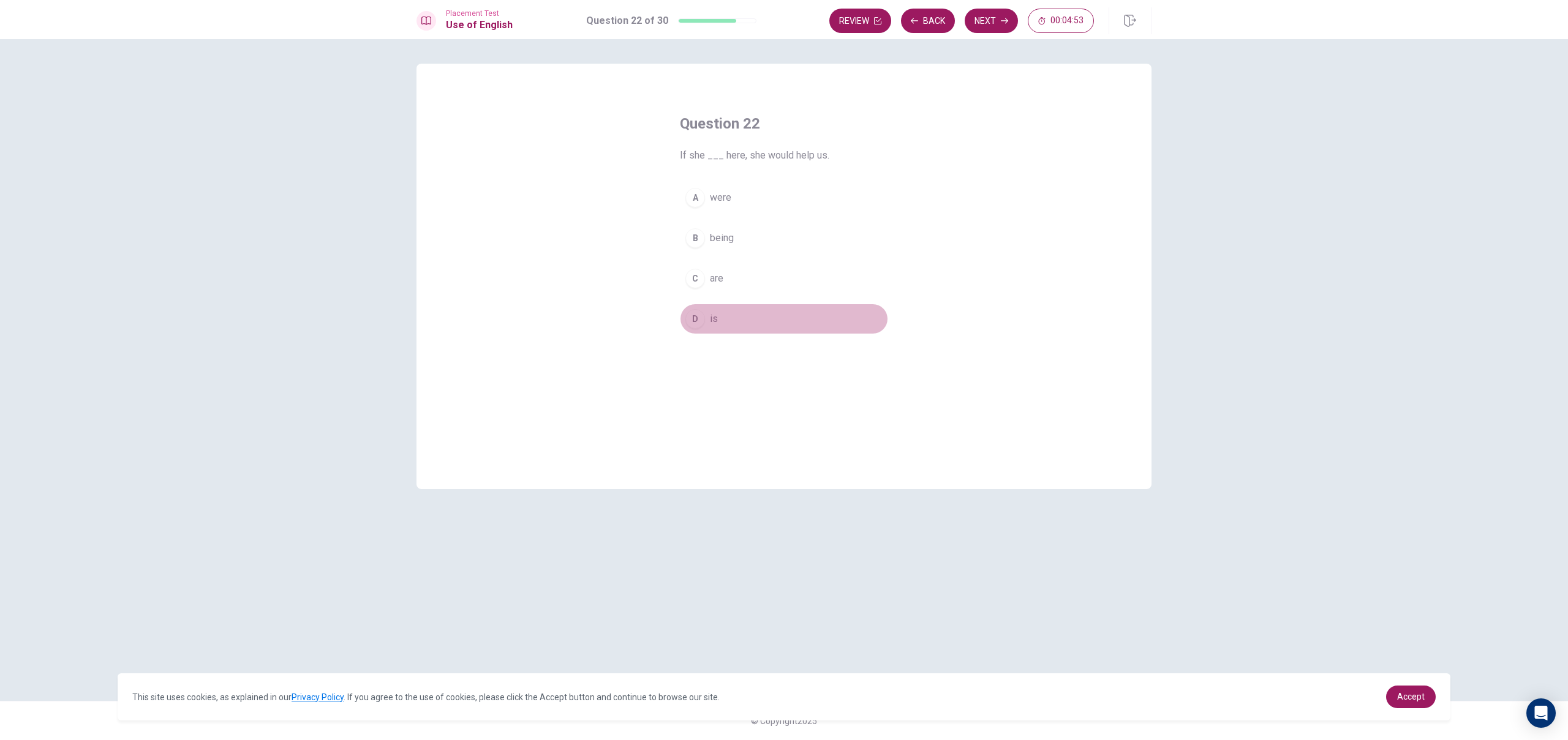
click at [703, 324] on div "D" at bounding box center [695, 319] width 20 height 20
click at [1003, 26] on button "Next" at bounding box center [990, 20] width 53 height 24
click at [704, 335] on button "D whose" at bounding box center [784, 333] width 208 height 31
click at [995, 24] on button "Next" at bounding box center [990, 20] width 53 height 24
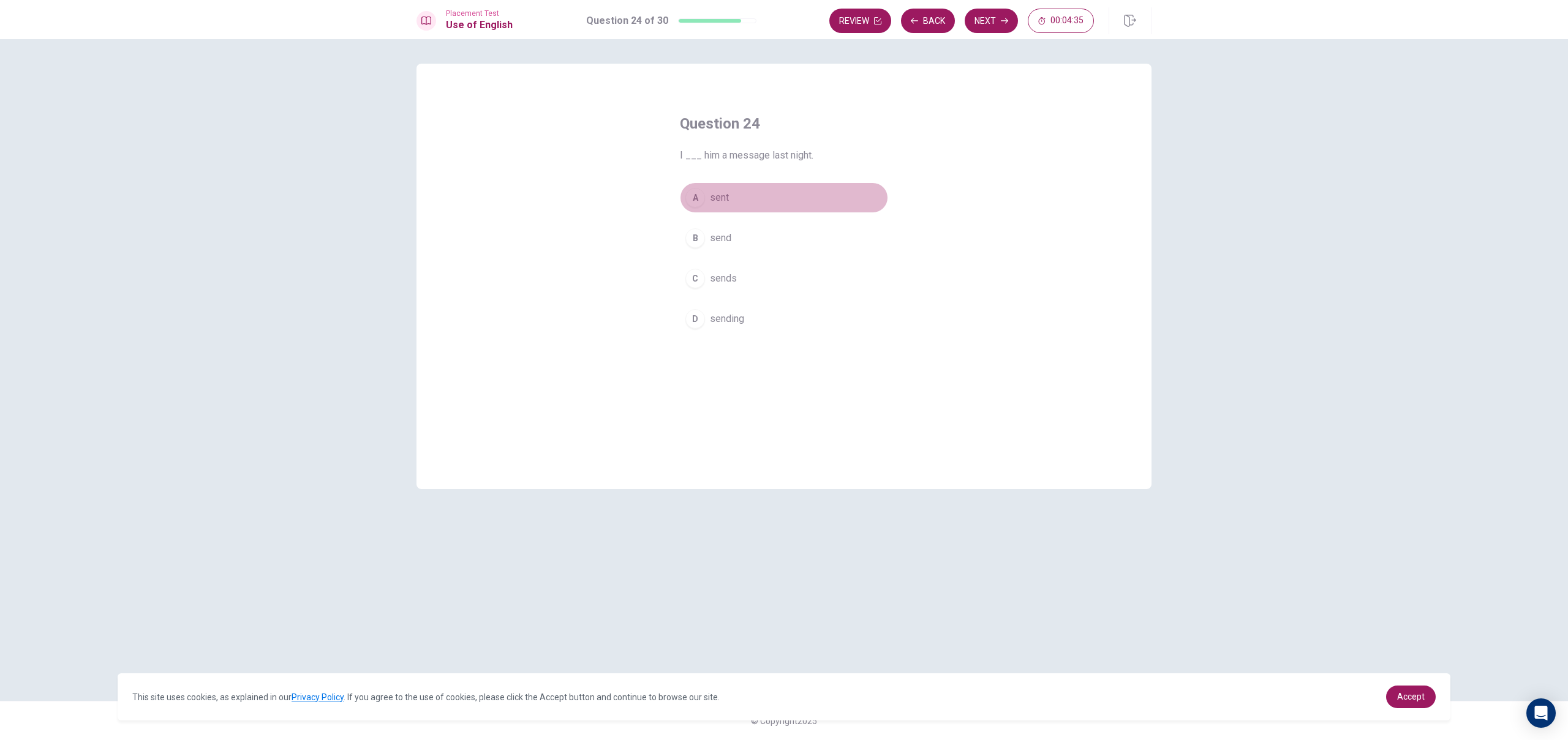
click at [694, 205] on div "A" at bounding box center [695, 197] width 20 height 20
click at [1010, 29] on button "Next" at bounding box center [990, 20] width 53 height 24
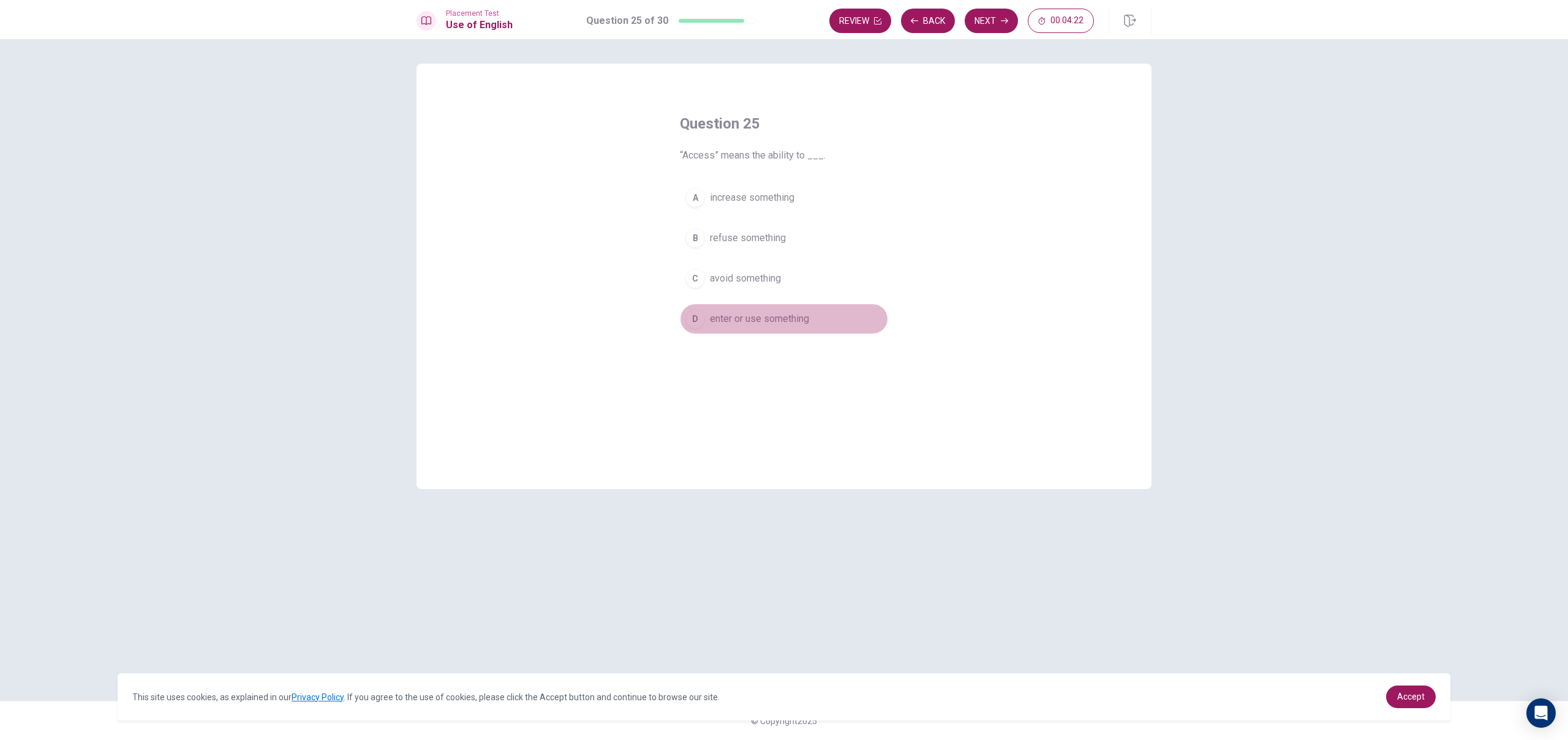
click at [803, 324] on span "enter or use something" at bounding box center [759, 319] width 100 height 15
click at [986, 26] on button "Next" at bounding box center [990, 20] width 53 height 24
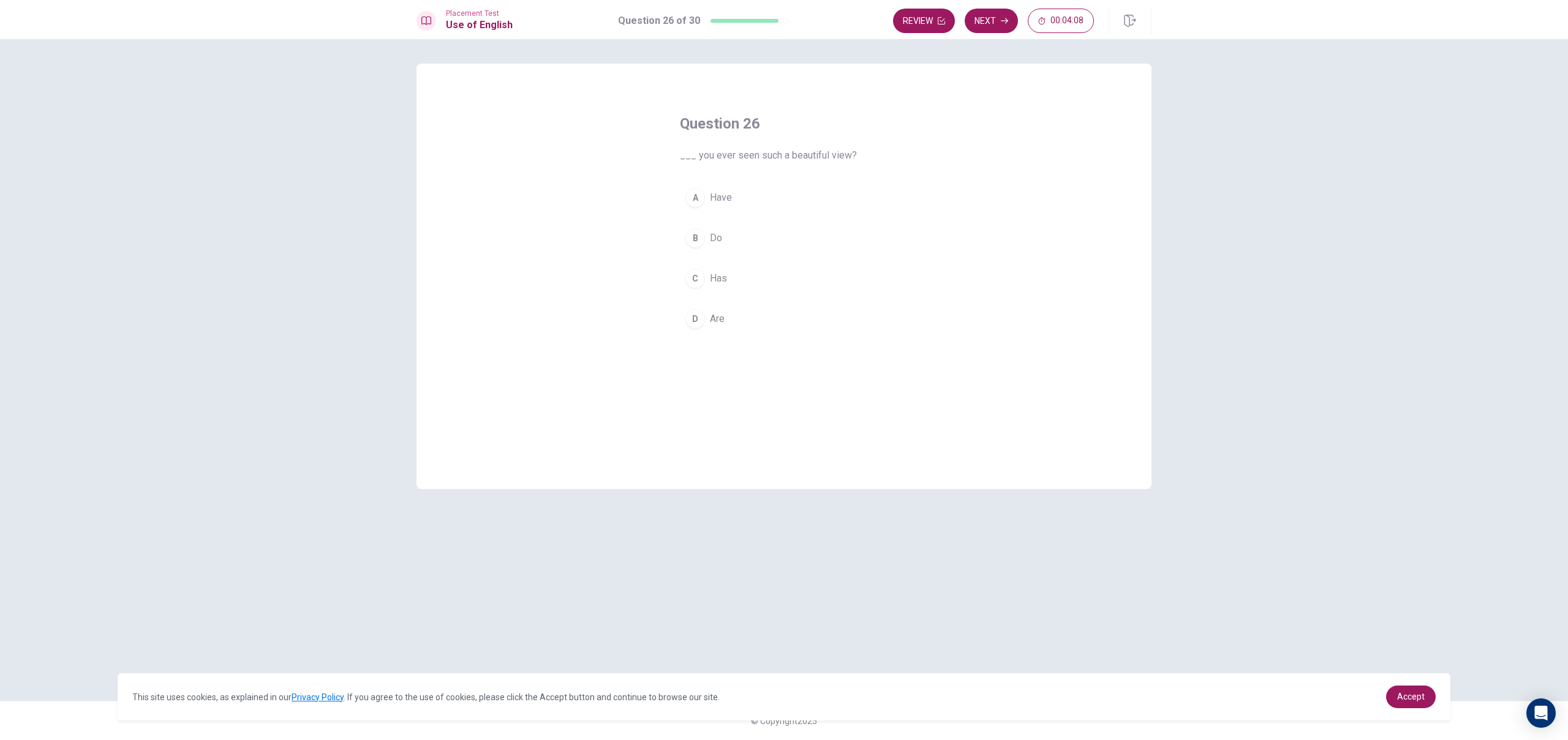
click at [768, 198] on button "A Have" at bounding box center [784, 197] width 208 height 31
click at [1006, 22] on icon "button" at bounding box center [1004, 20] width 7 height 7
click at [711, 204] on span "has" at bounding box center [717, 198] width 15 height 15
click at [1006, 24] on icon "button" at bounding box center [1004, 20] width 7 height 7
click at [757, 246] on button "B had begun" at bounding box center [784, 238] width 208 height 31
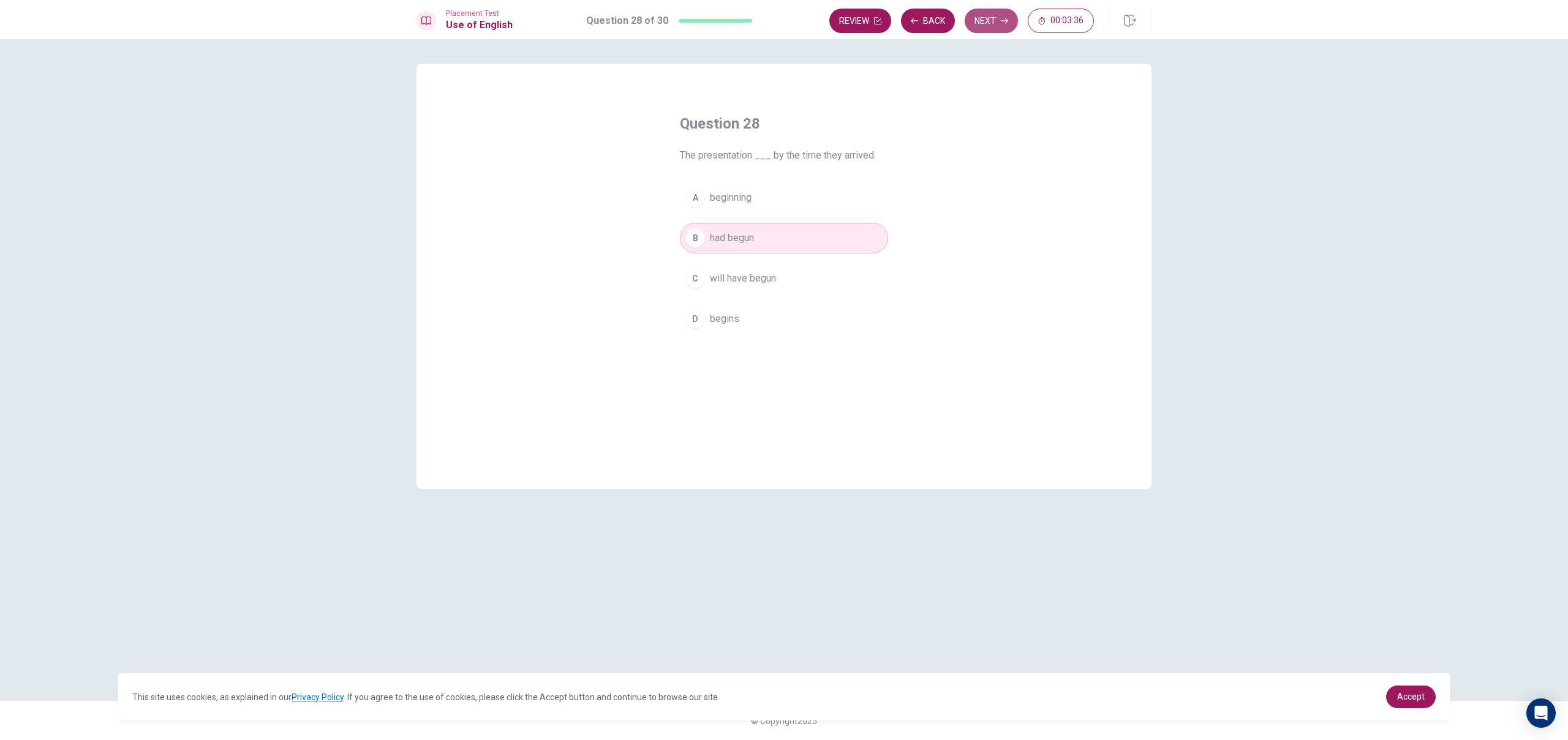
click at [987, 28] on button "Next" at bounding box center [990, 20] width 53 height 24
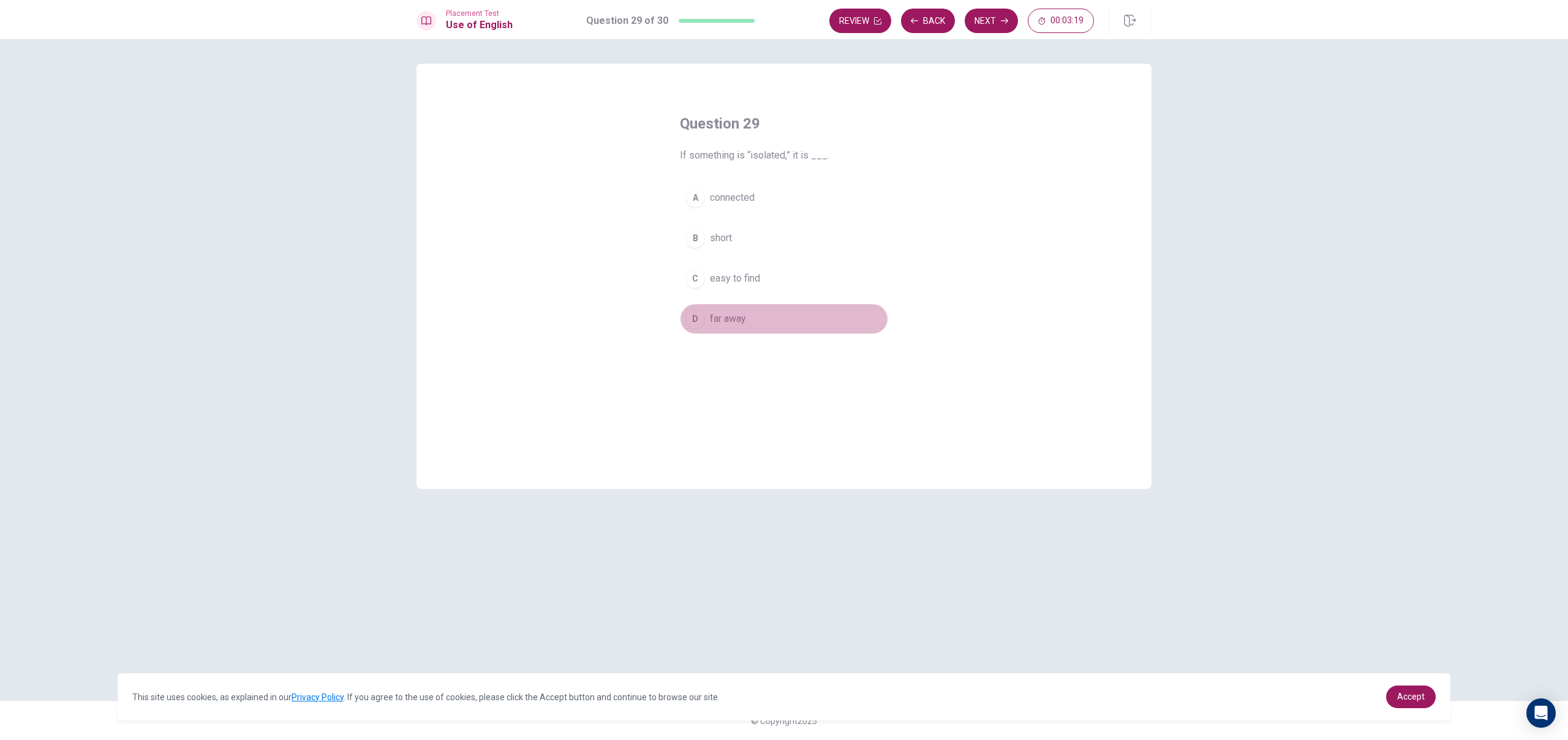
click at [729, 324] on span "far away" at bounding box center [727, 319] width 36 height 15
click at [984, 22] on button "Next" at bounding box center [990, 20] width 53 height 24
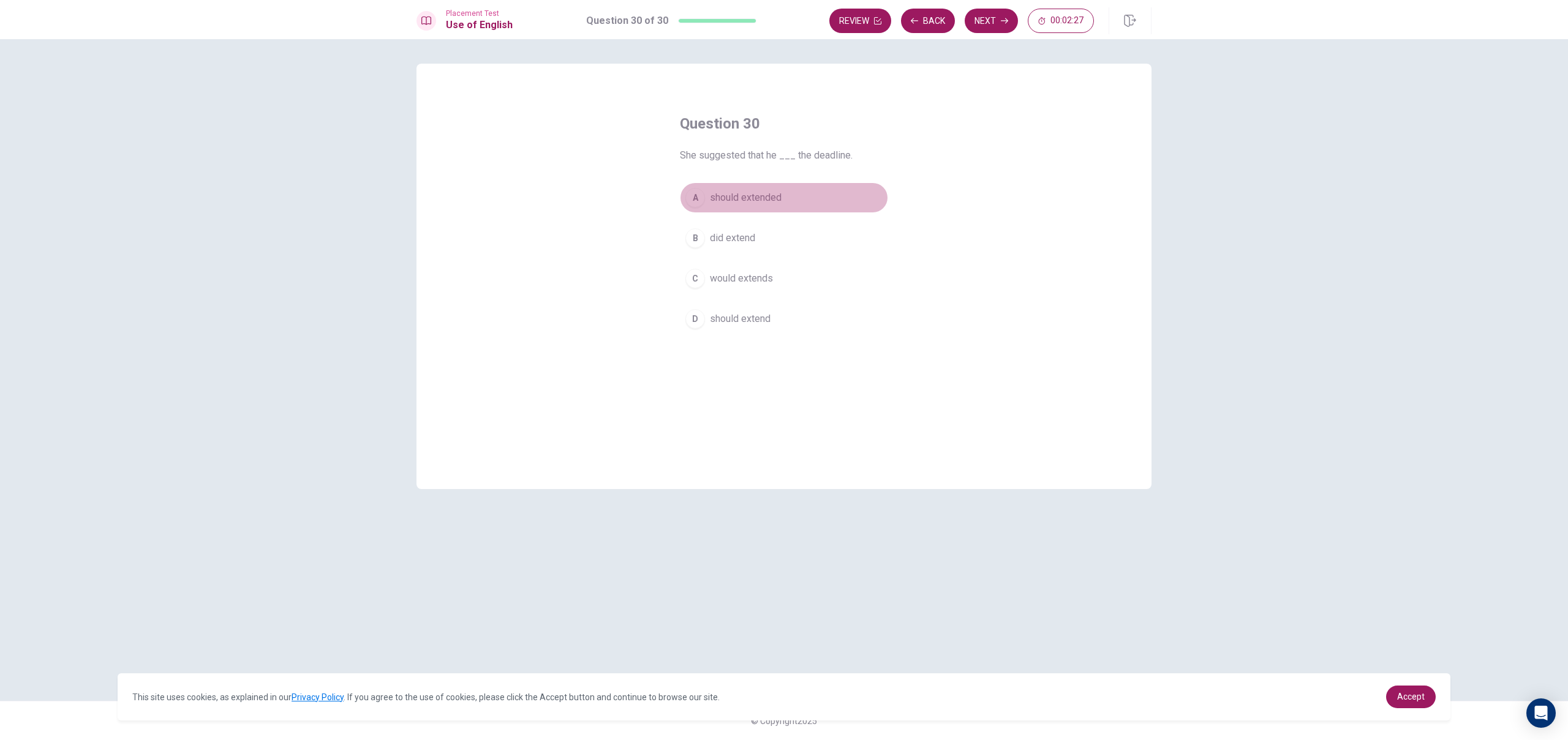
click at [784, 199] on button "A should extended" at bounding box center [784, 197] width 208 height 31
click at [763, 314] on span "should extend" at bounding box center [739, 319] width 60 height 15
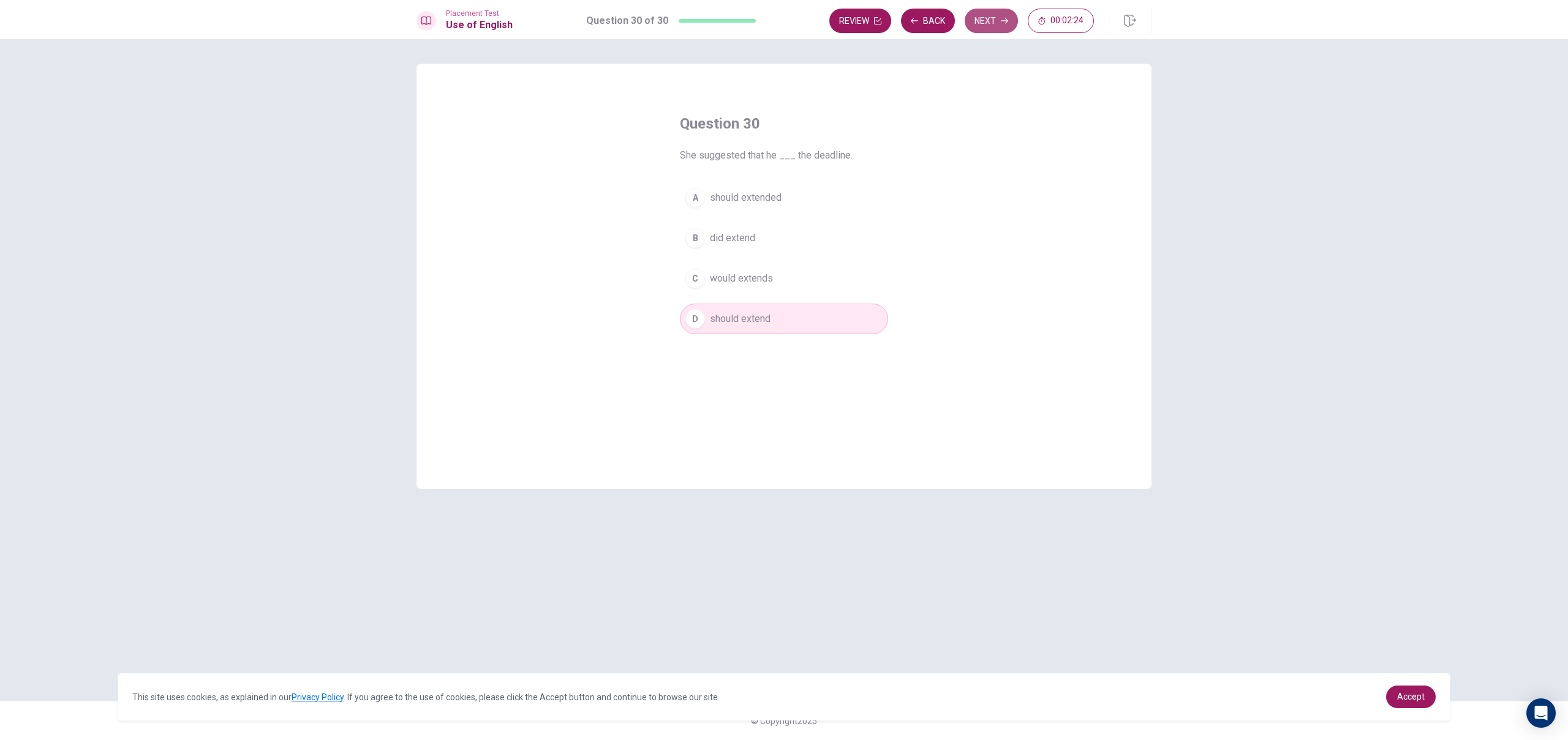
click at [1003, 16] on button "Next" at bounding box center [990, 20] width 53 height 24
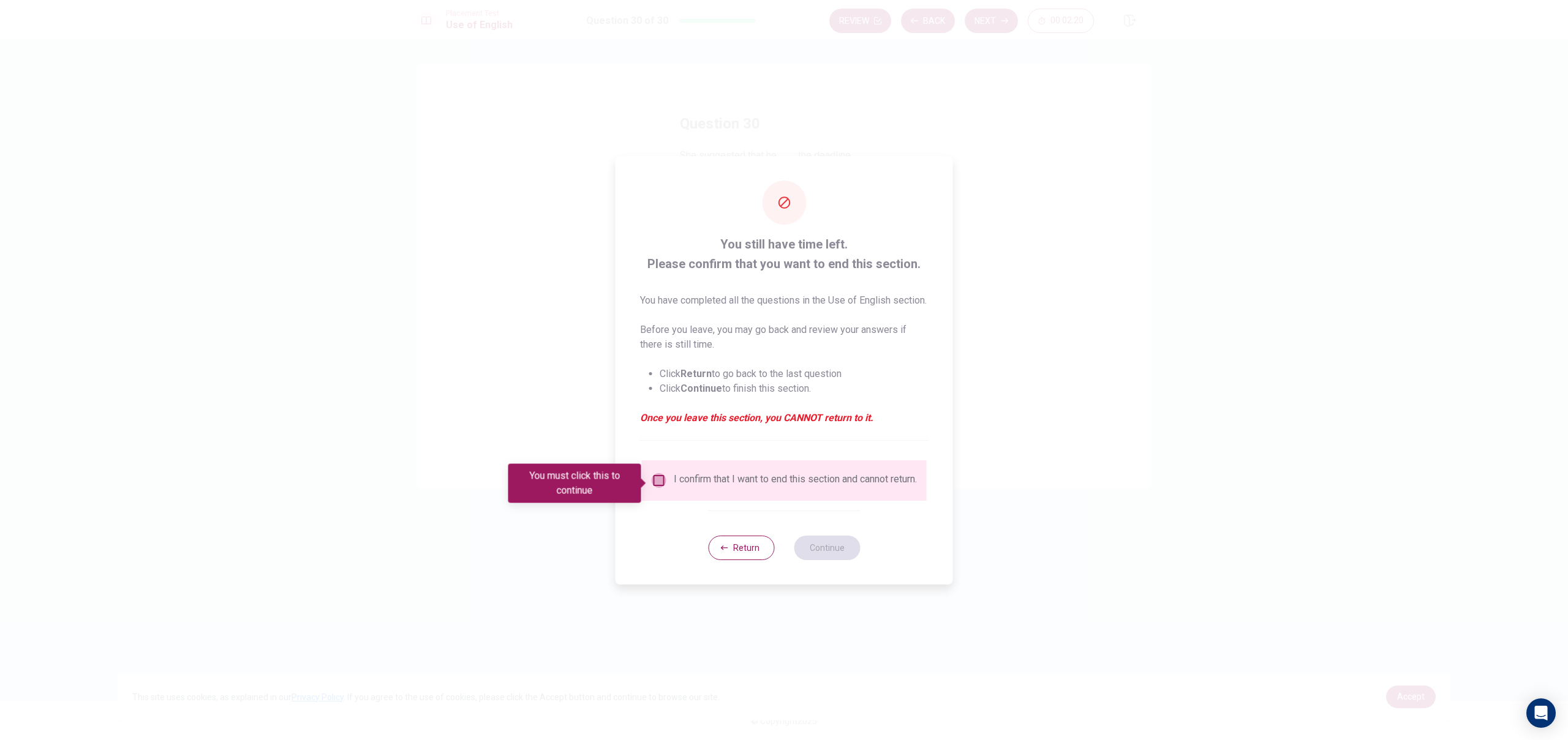
click at [659, 486] on input "You must click this to continue" at bounding box center [659, 481] width 15 height 15
click at [828, 560] on button "Continue" at bounding box center [826, 548] width 66 height 24
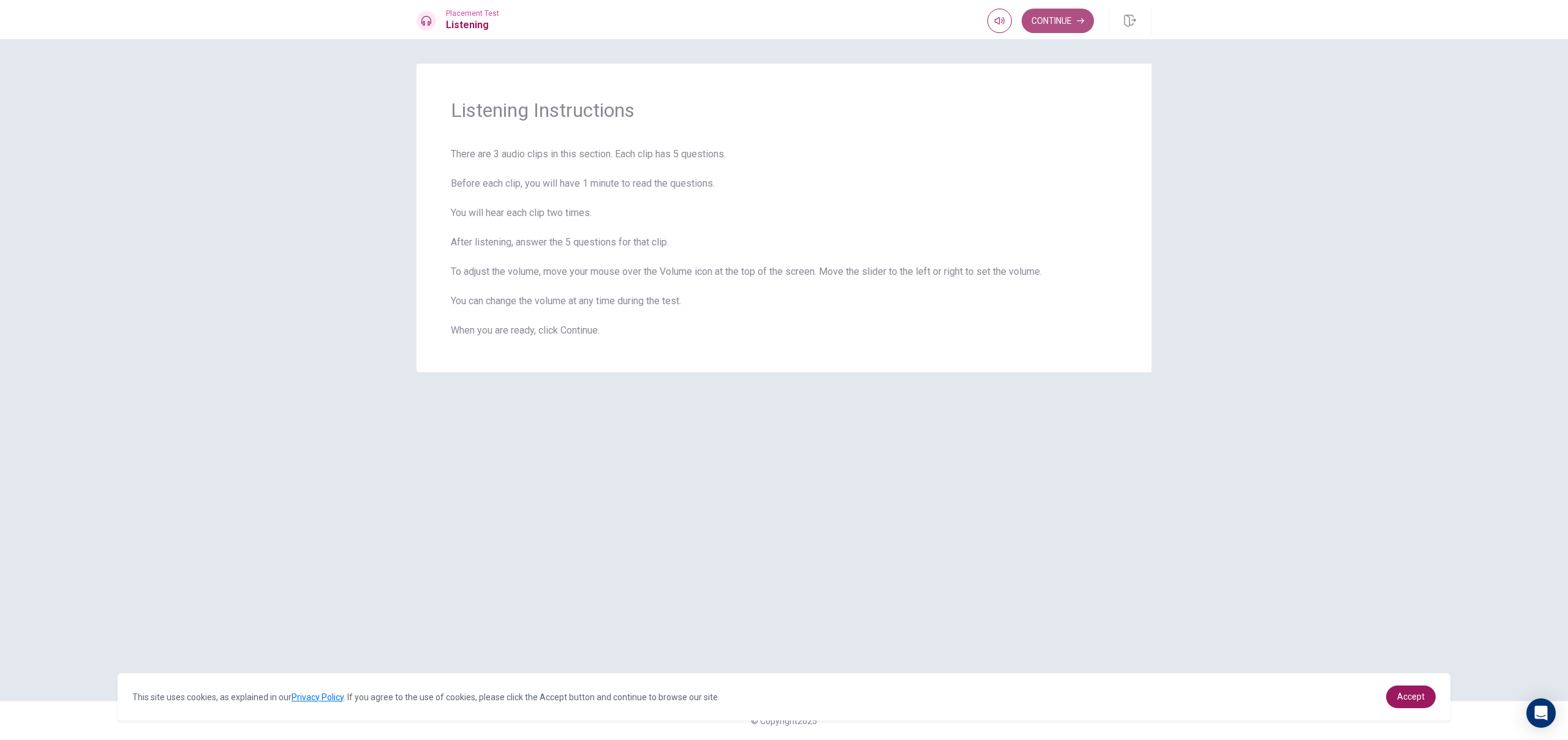
click at [1061, 28] on button "Continue" at bounding box center [1057, 20] width 73 height 24
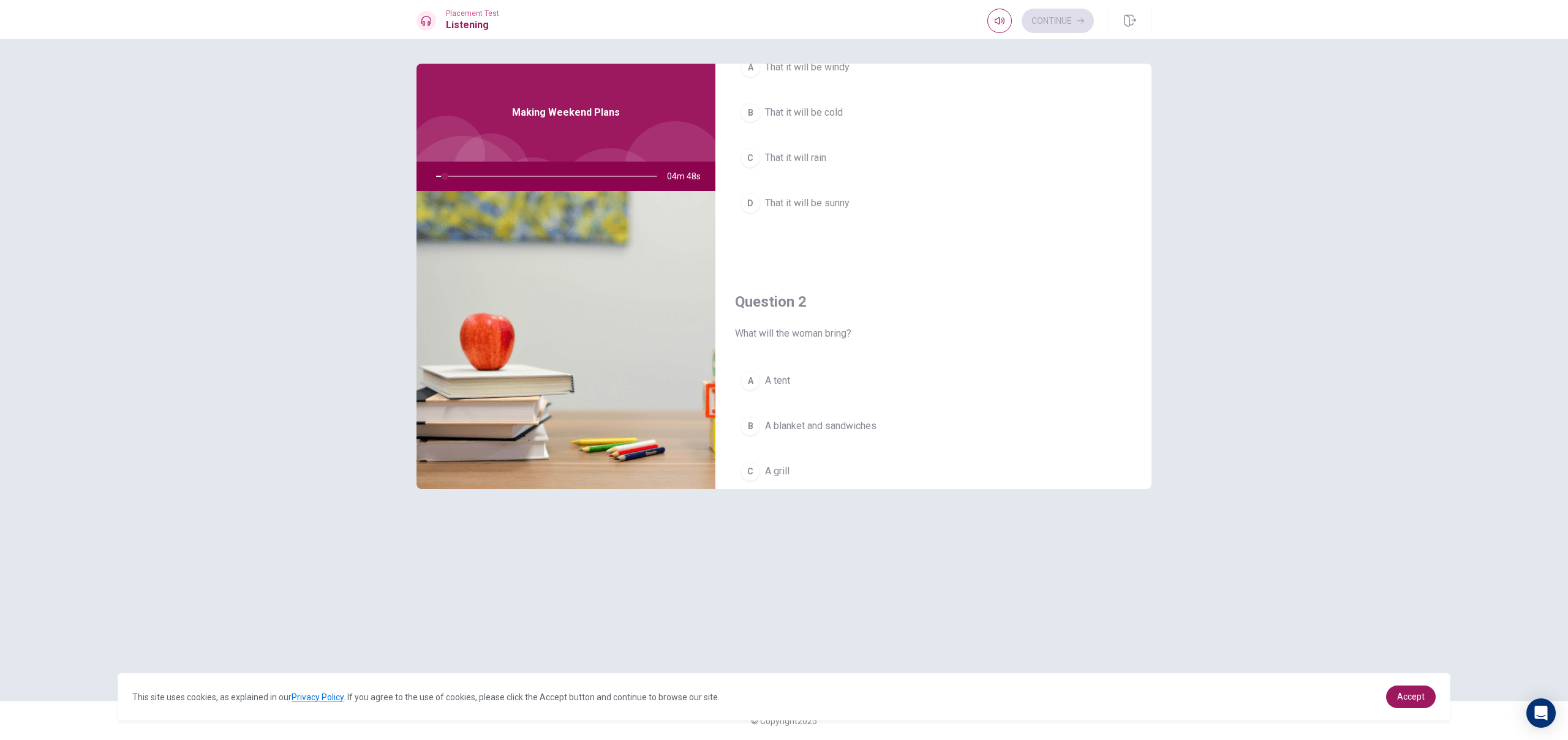
scroll to position [123, 0]
drag, startPoint x: 1087, startPoint y: 200, endPoint x: 1087, endPoint y: 214, distance: 14.0
click at [1087, 214] on div "A That it will be windy B That it will be cold C That it will rain D That it wi…" at bounding box center [933, 134] width 397 height 191
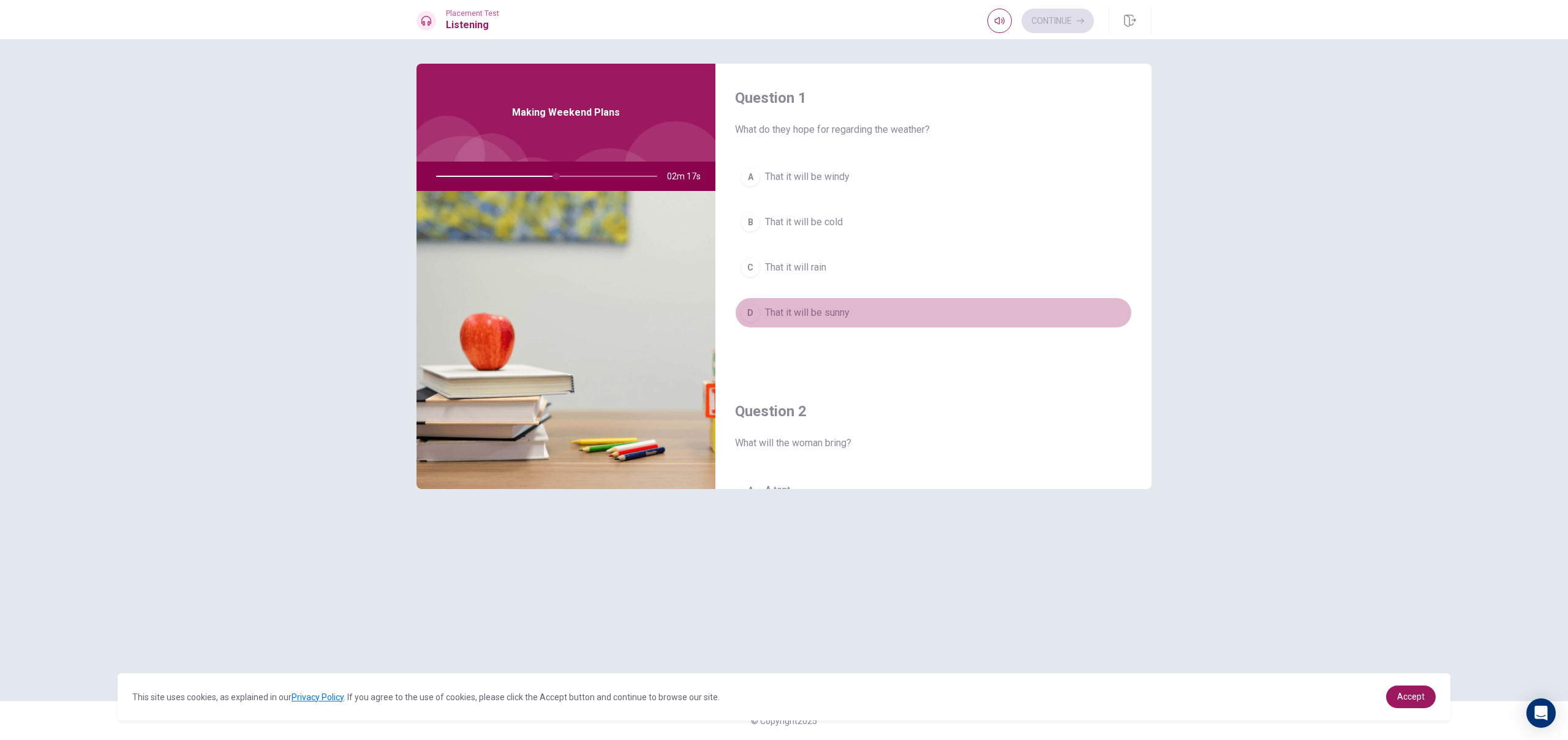
click at [859, 316] on button "D That it will be sunny" at bounding box center [933, 312] width 397 height 31
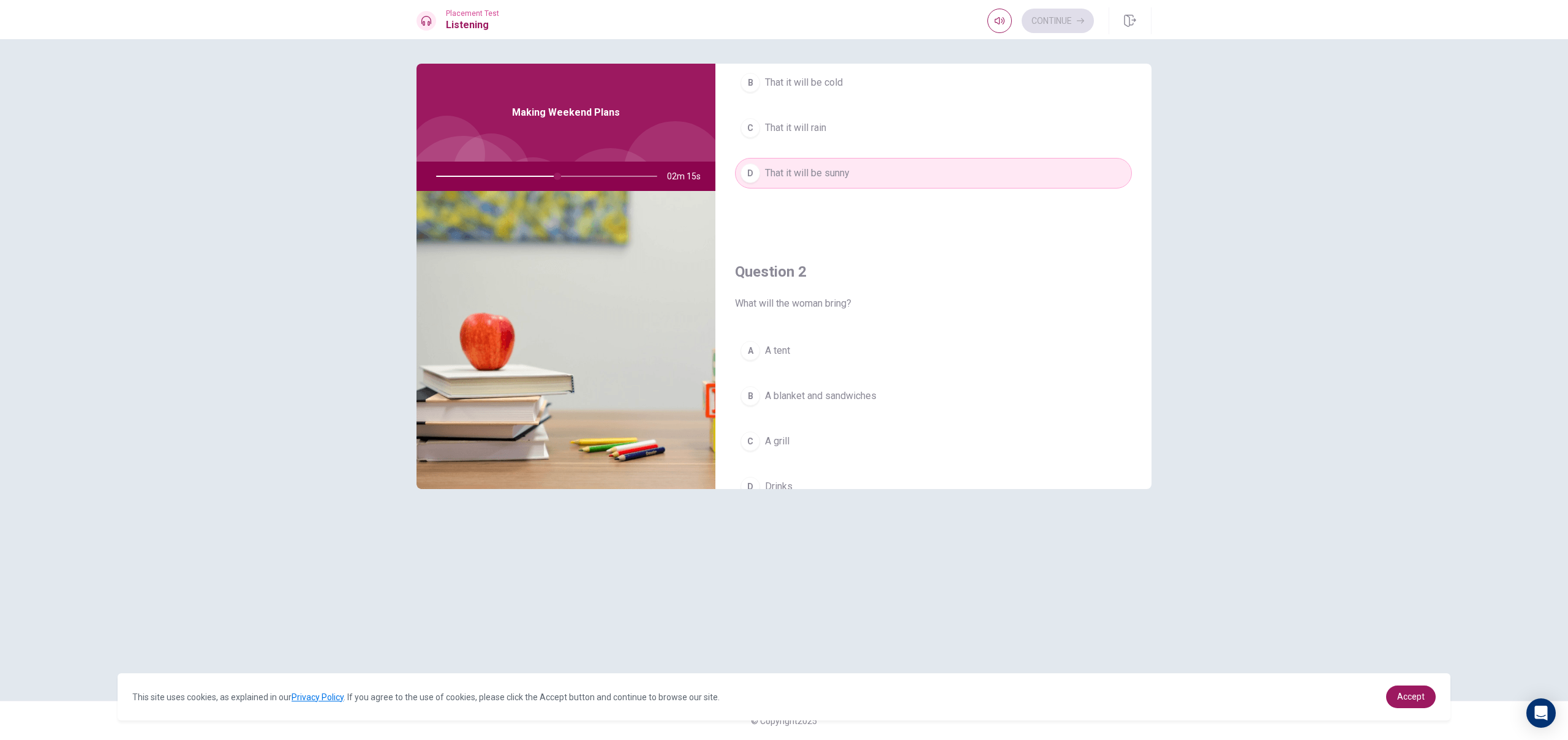
scroll to position [165, 0]
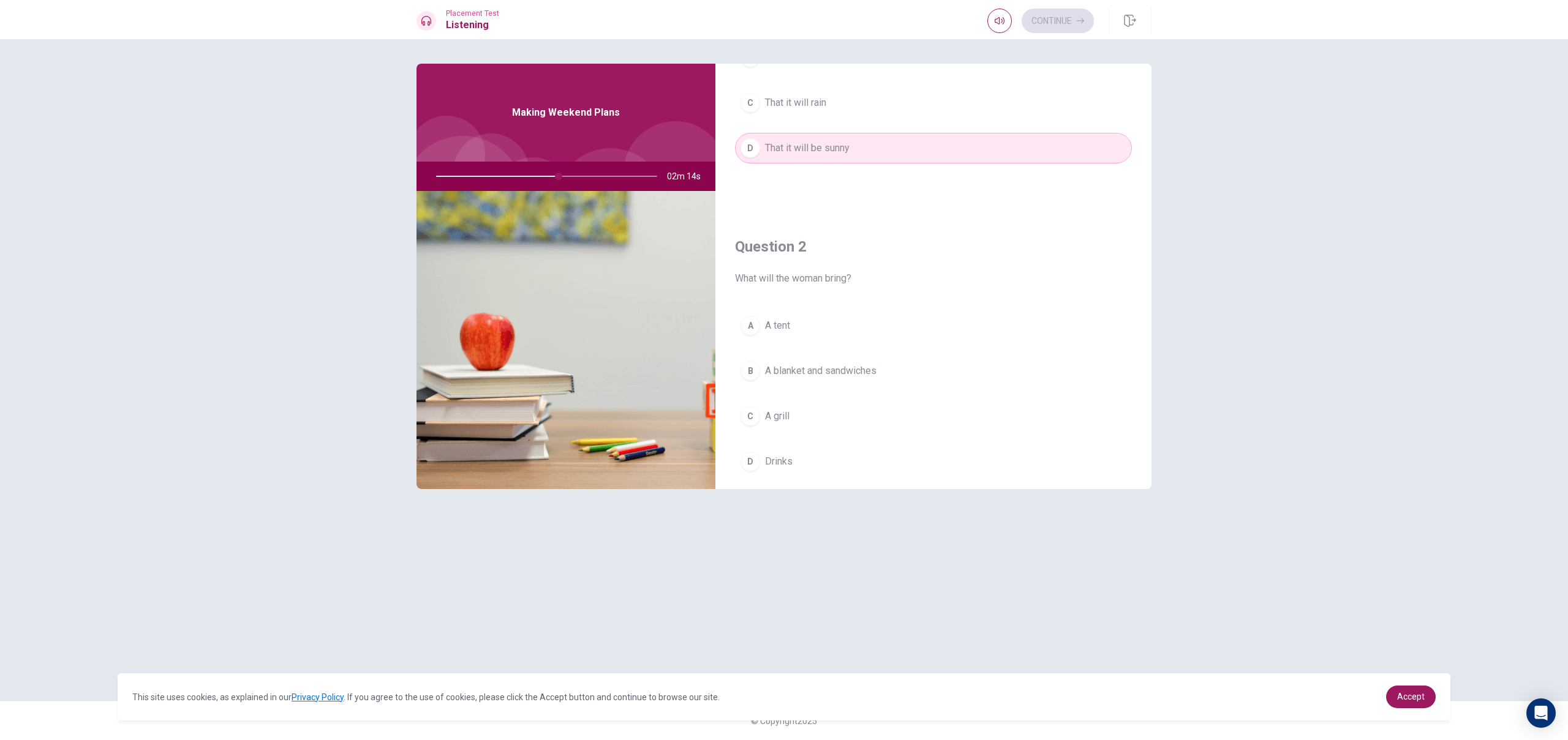
click at [863, 370] on span "A blanket and sandwiches" at bounding box center [820, 371] width 112 height 15
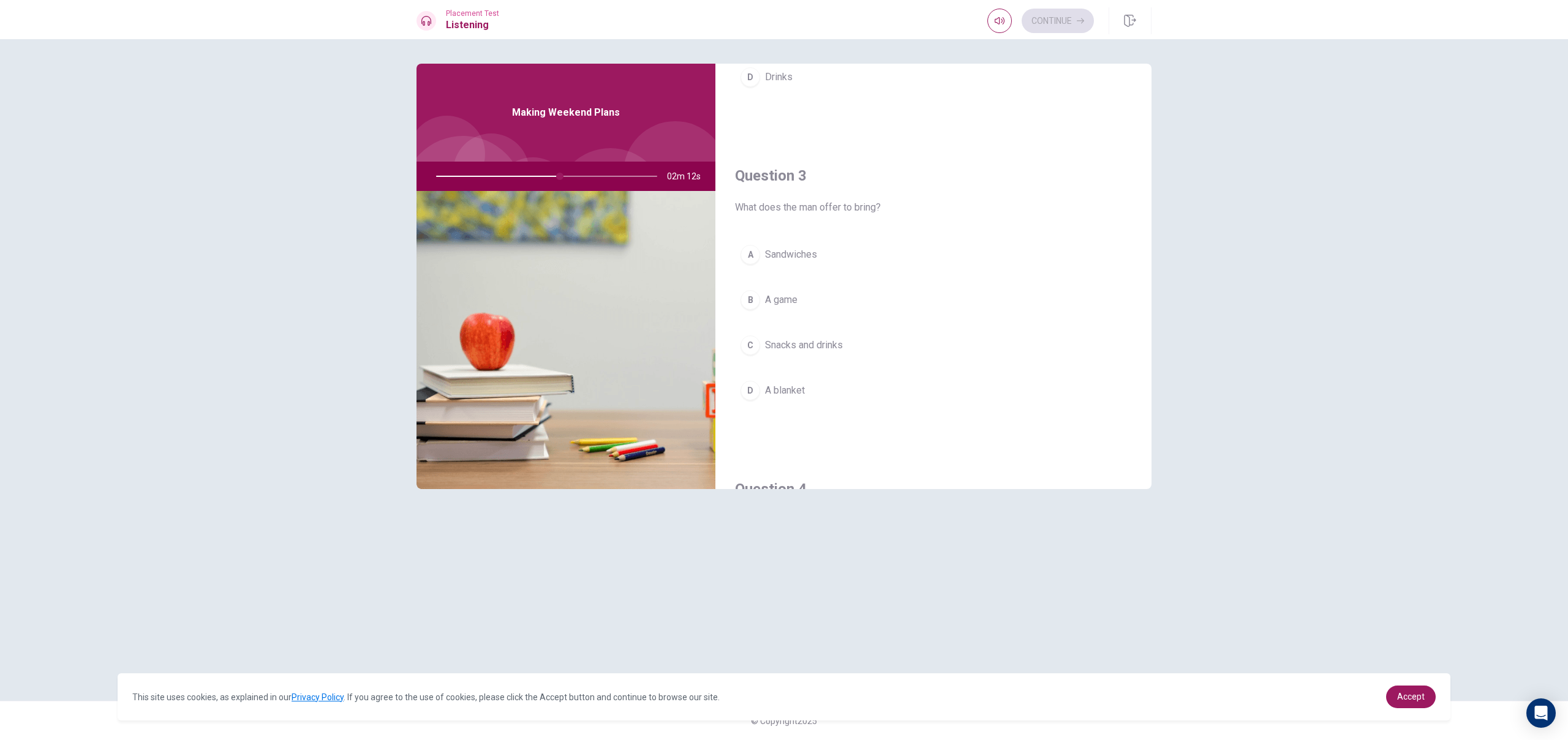
scroll to position [567, 0]
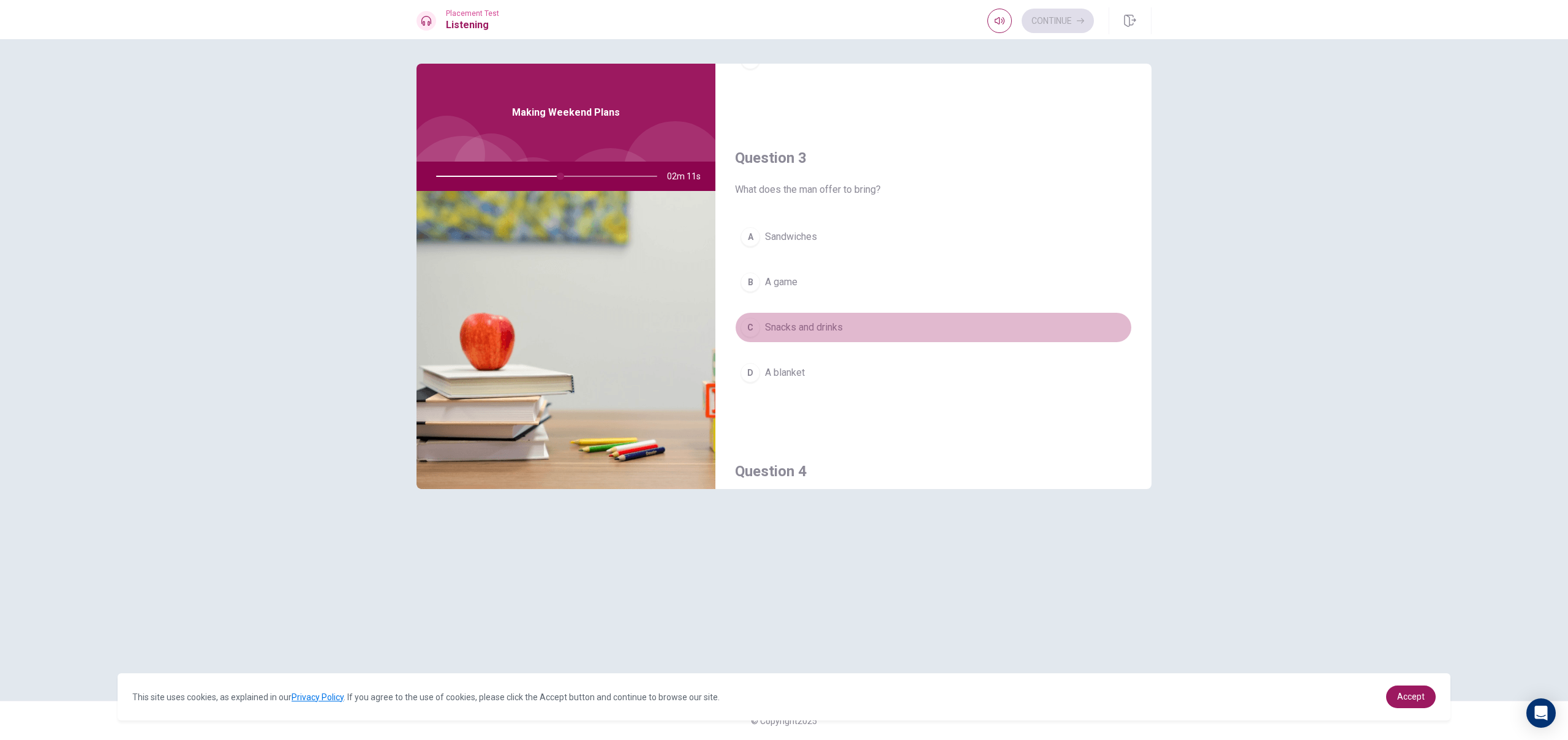
click at [870, 332] on button "C Snacks and drinks" at bounding box center [933, 327] width 397 height 31
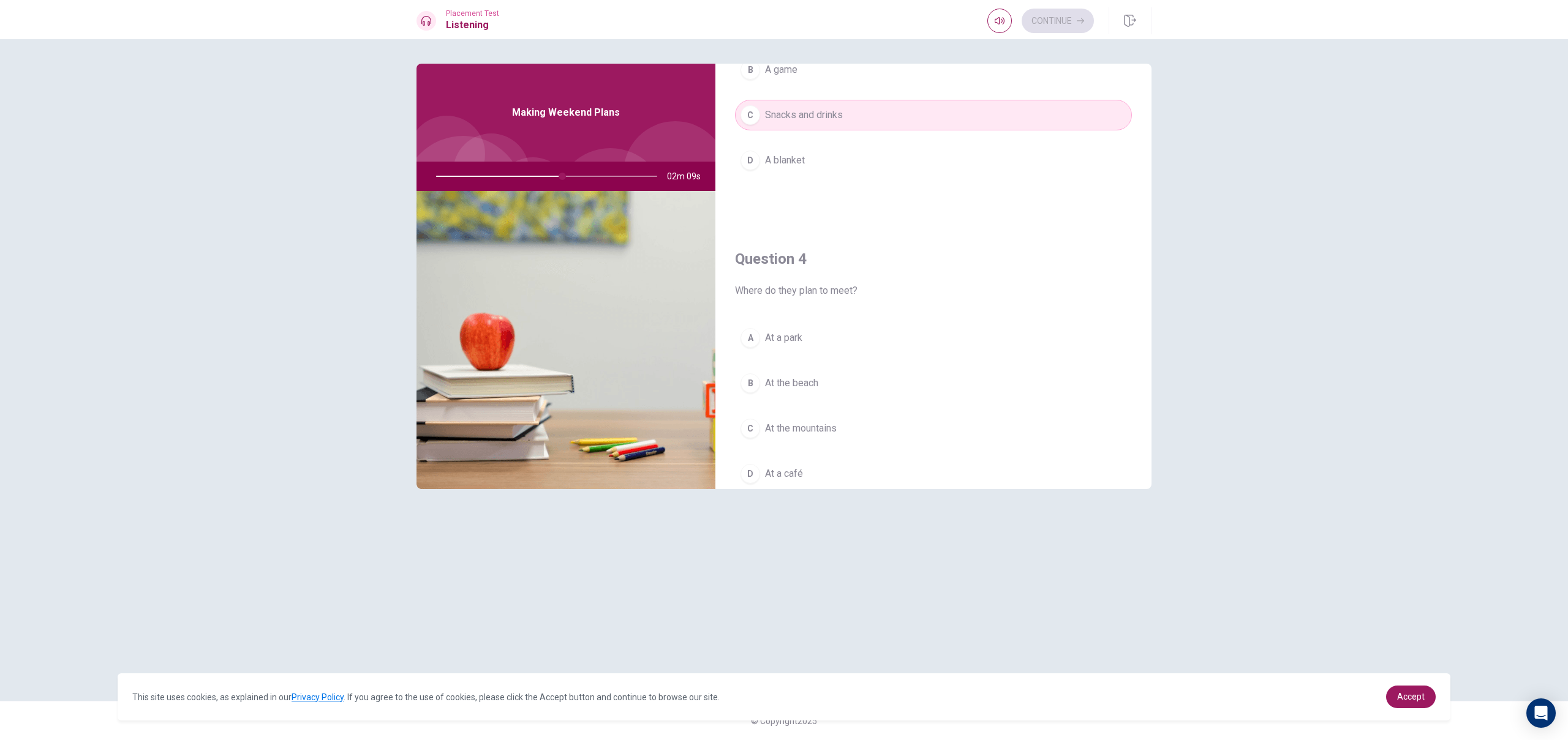
scroll to position [781, 0]
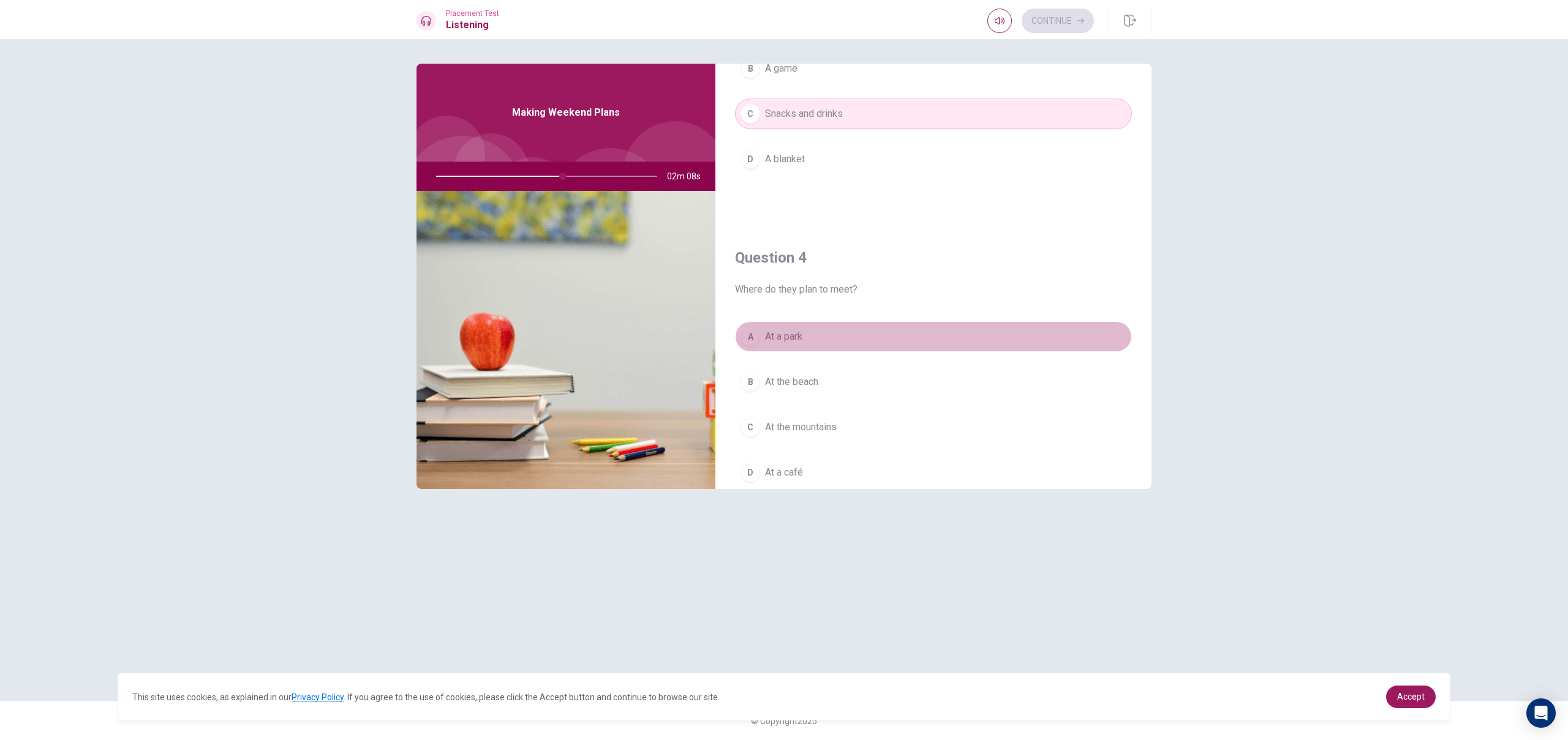
click at [862, 340] on button "A At a park" at bounding box center [933, 337] width 397 height 31
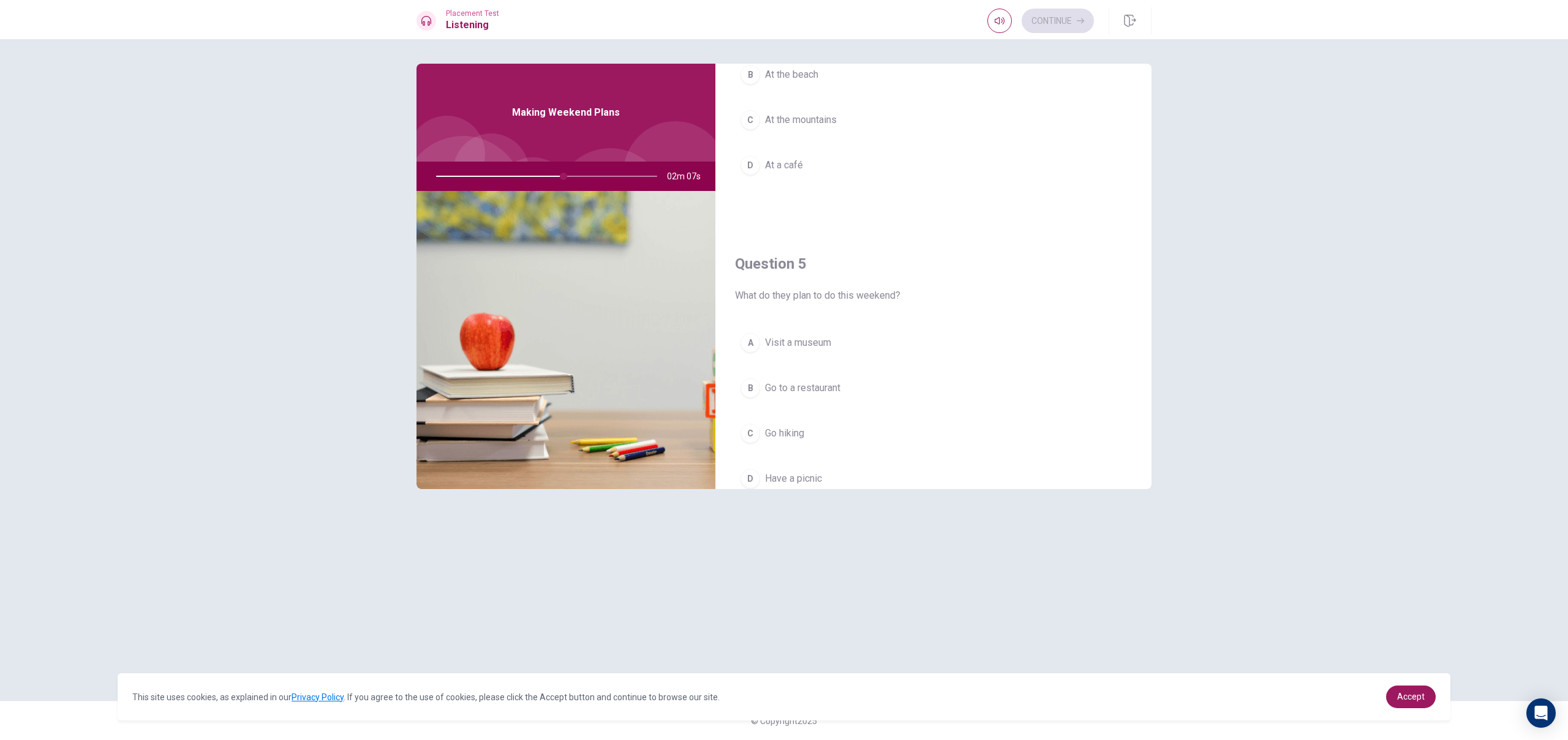
scroll to position [1142, 0]
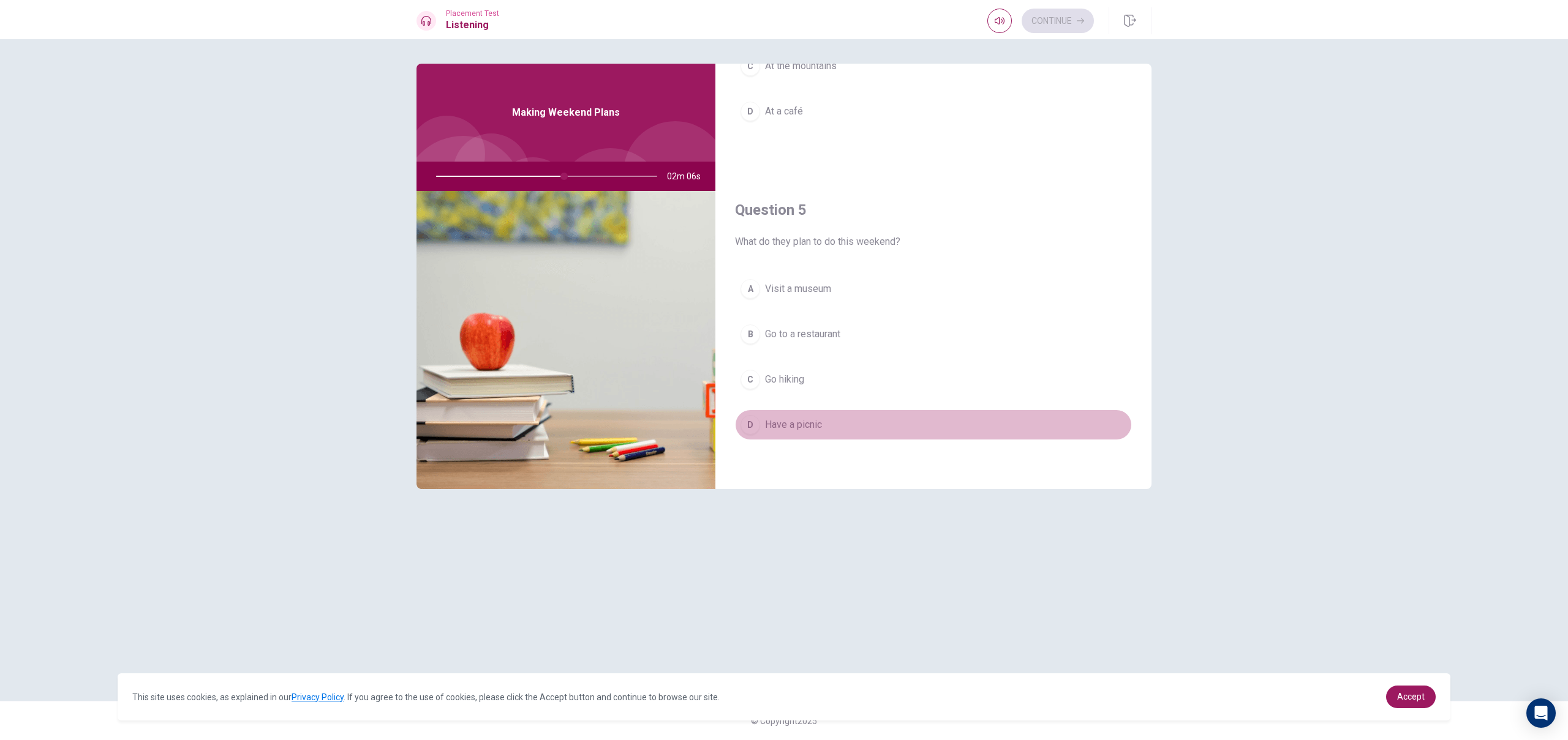
click at [838, 431] on button "D Have a picnic" at bounding box center [933, 425] width 397 height 31
click at [1064, 24] on button "Continue" at bounding box center [1057, 20] width 73 height 24
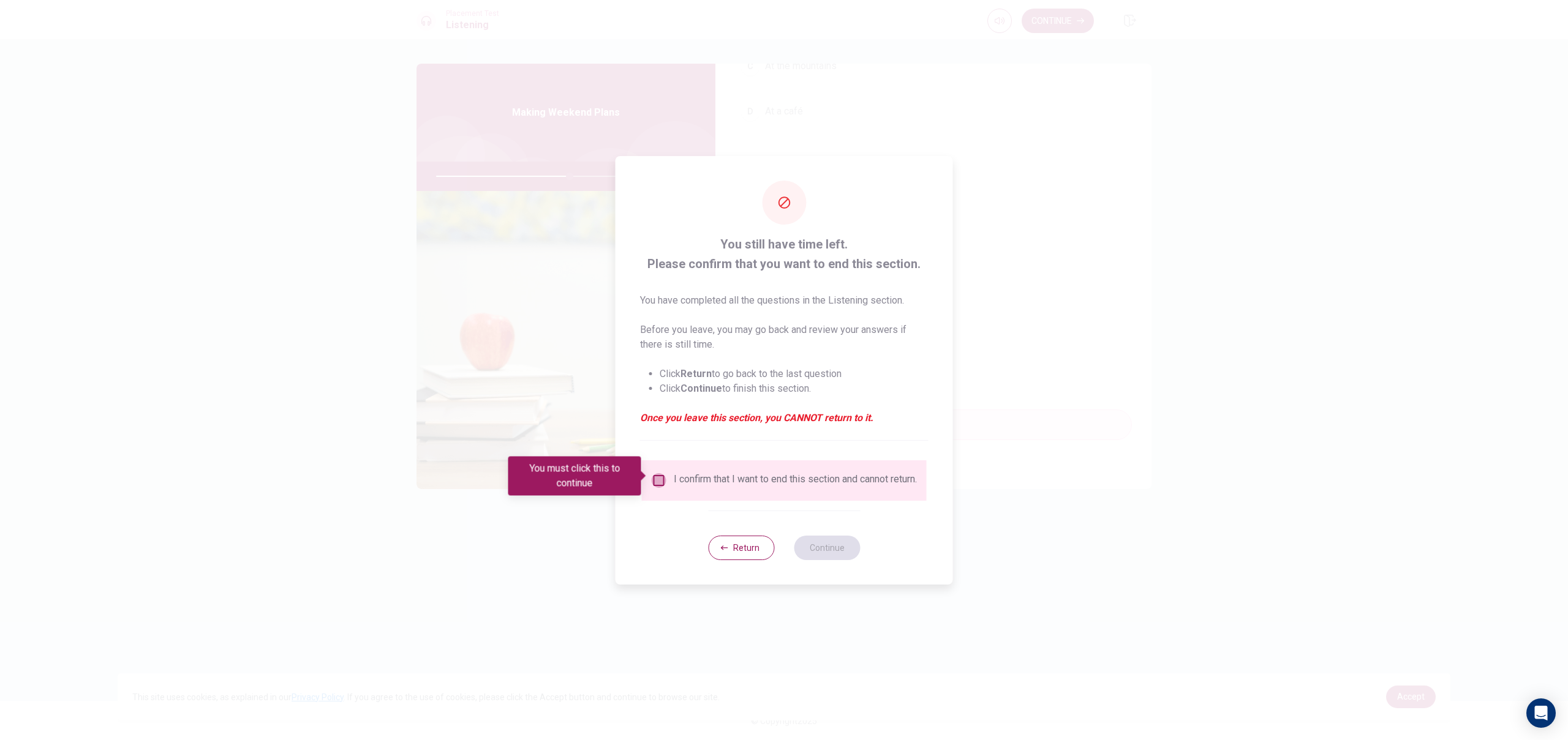
click at [659, 478] on input "You must click this to continue" at bounding box center [659, 481] width 15 height 15
click at [817, 549] on button "Continue" at bounding box center [826, 548] width 66 height 24
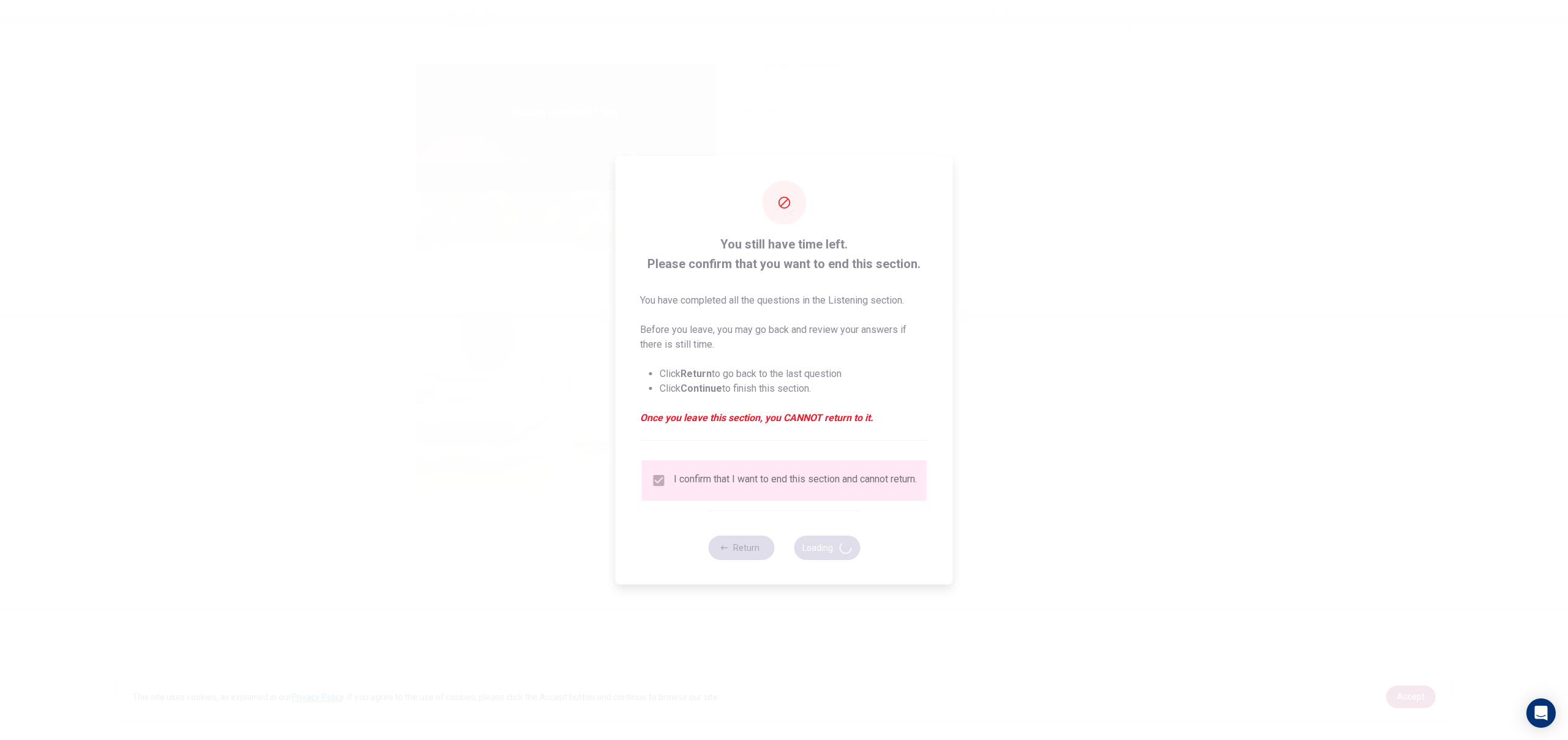
type input "61"
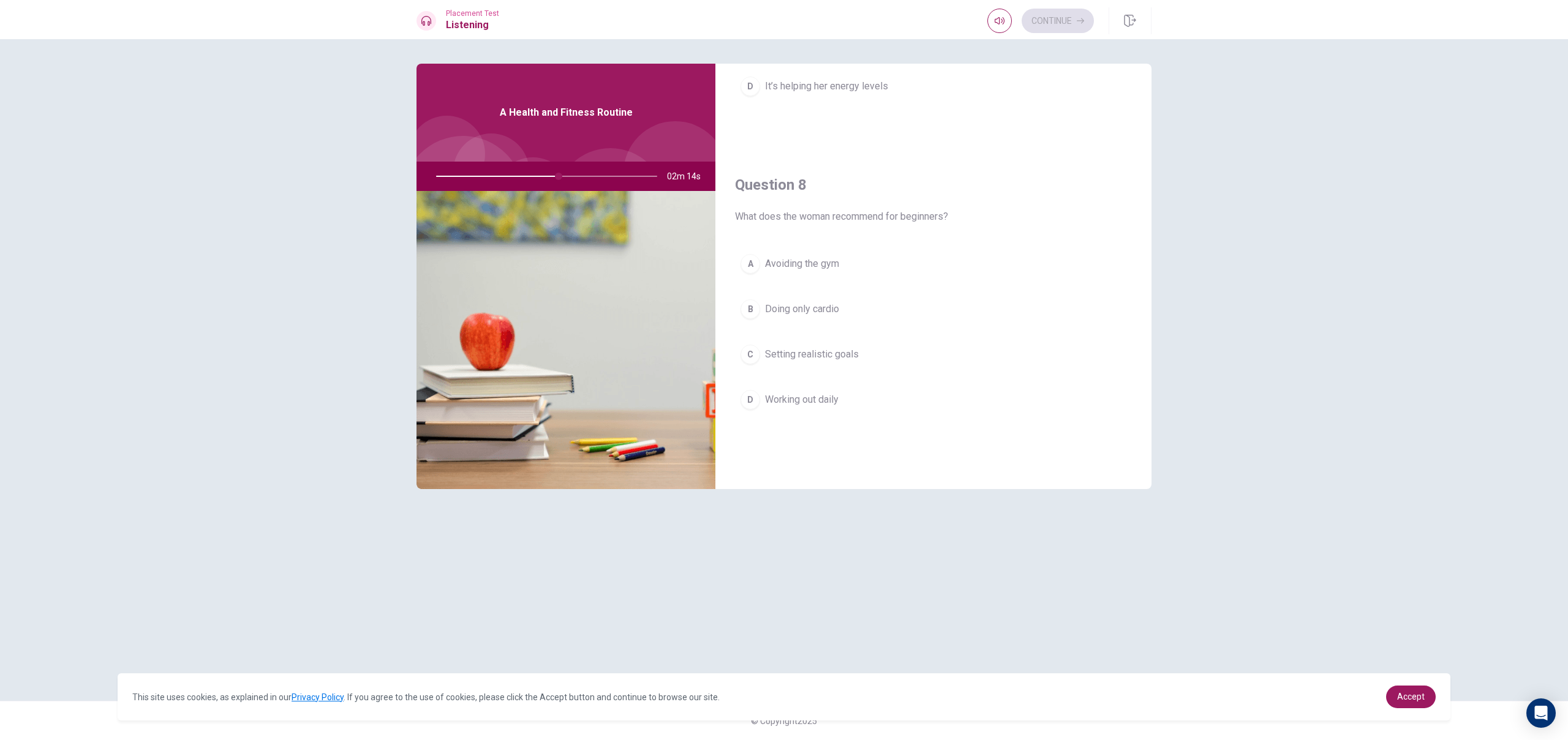
scroll to position [551, 0]
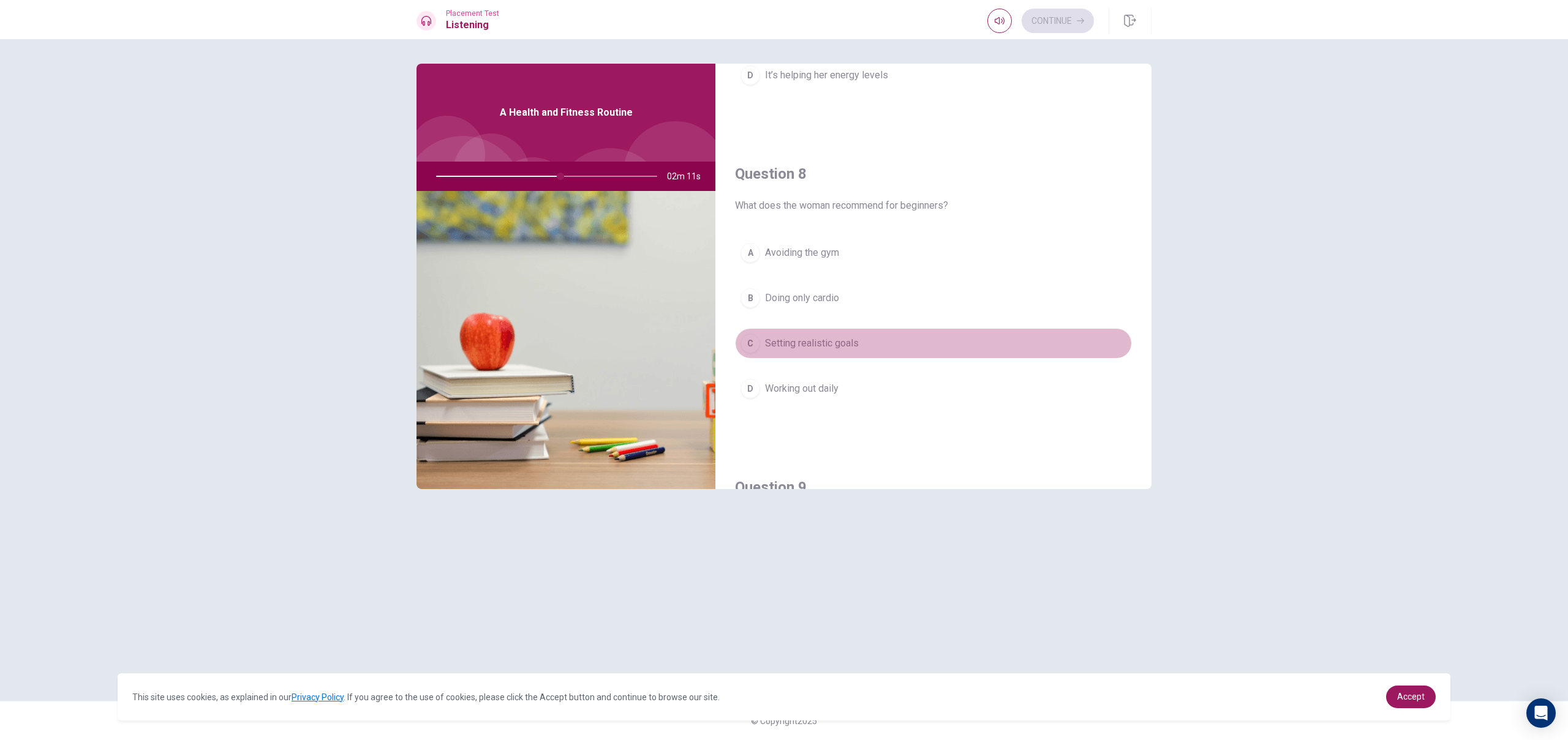
click at [817, 342] on span "Setting realistic goals" at bounding box center [811, 343] width 94 height 15
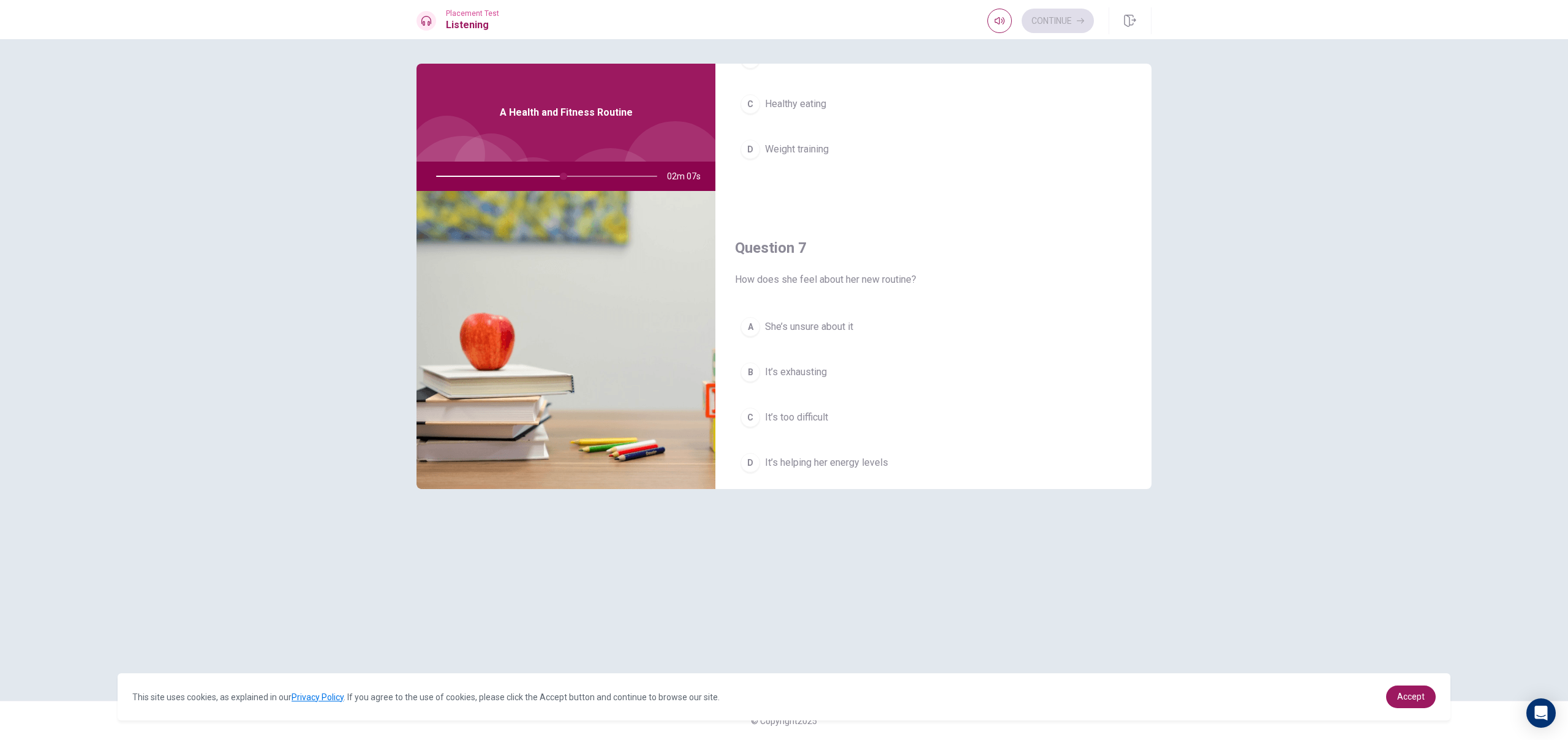
scroll to position [0, 0]
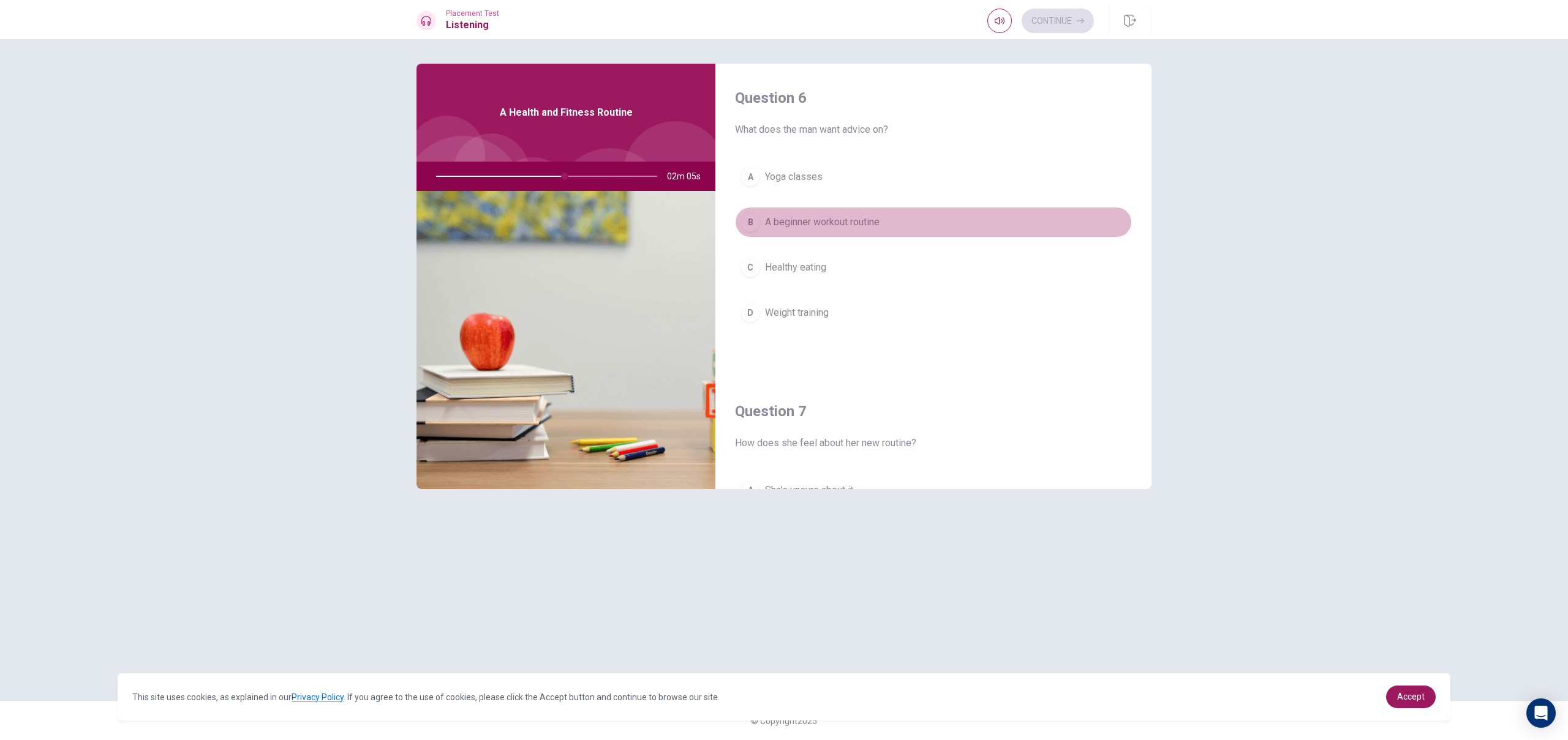
click at [870, 223] on span "A beginner workout routine" at bounding box center [821, 222] width 114 height 15
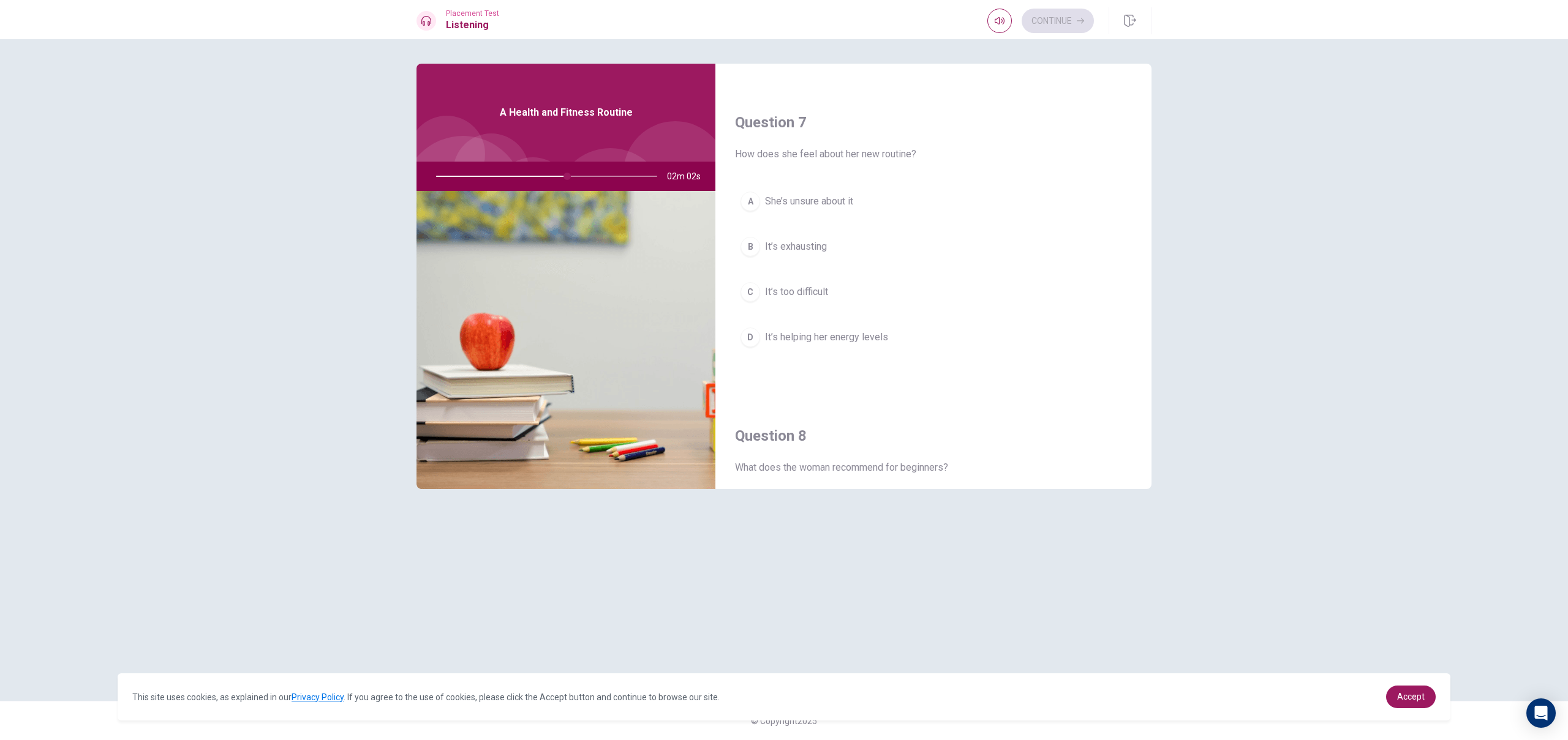
scroll to position [289, 0]
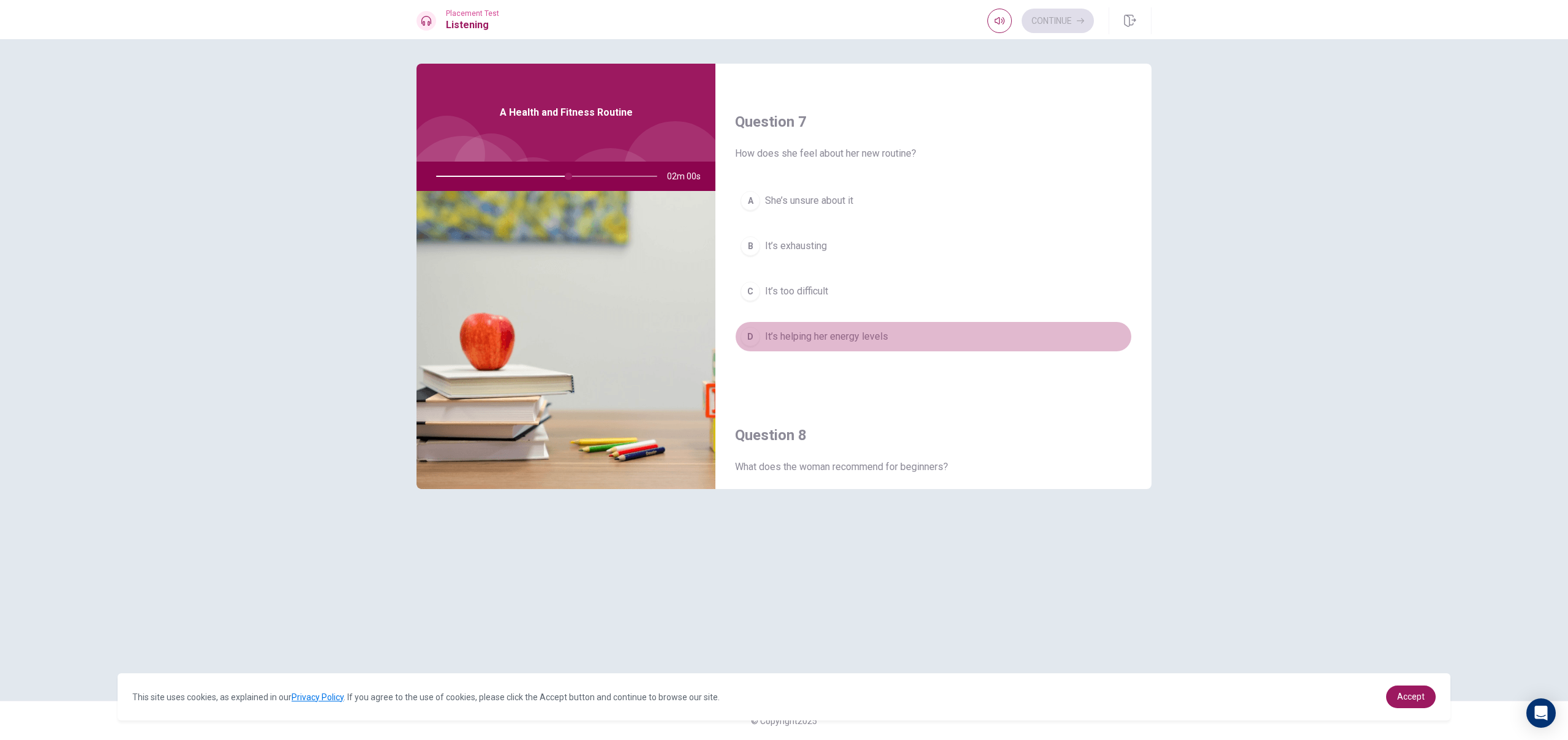
click at [848, 338] on span "It’s helping her energy levels" at bounding box center [826, 337] width 123 height 15
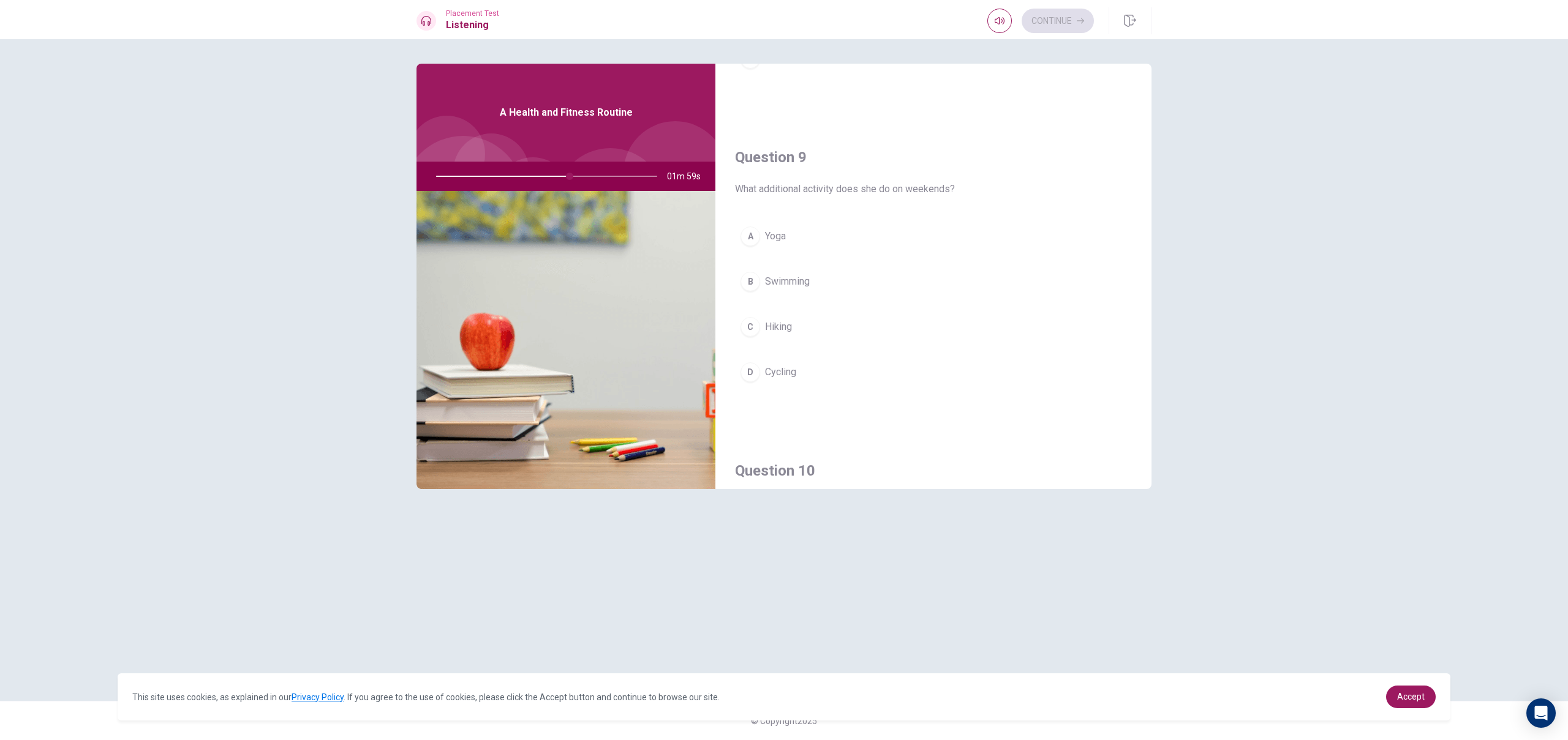
scroll to position [885, 0]
click at [844, 243] on button "A Yoga" at bounding box center [933, 231] width 397 height 31
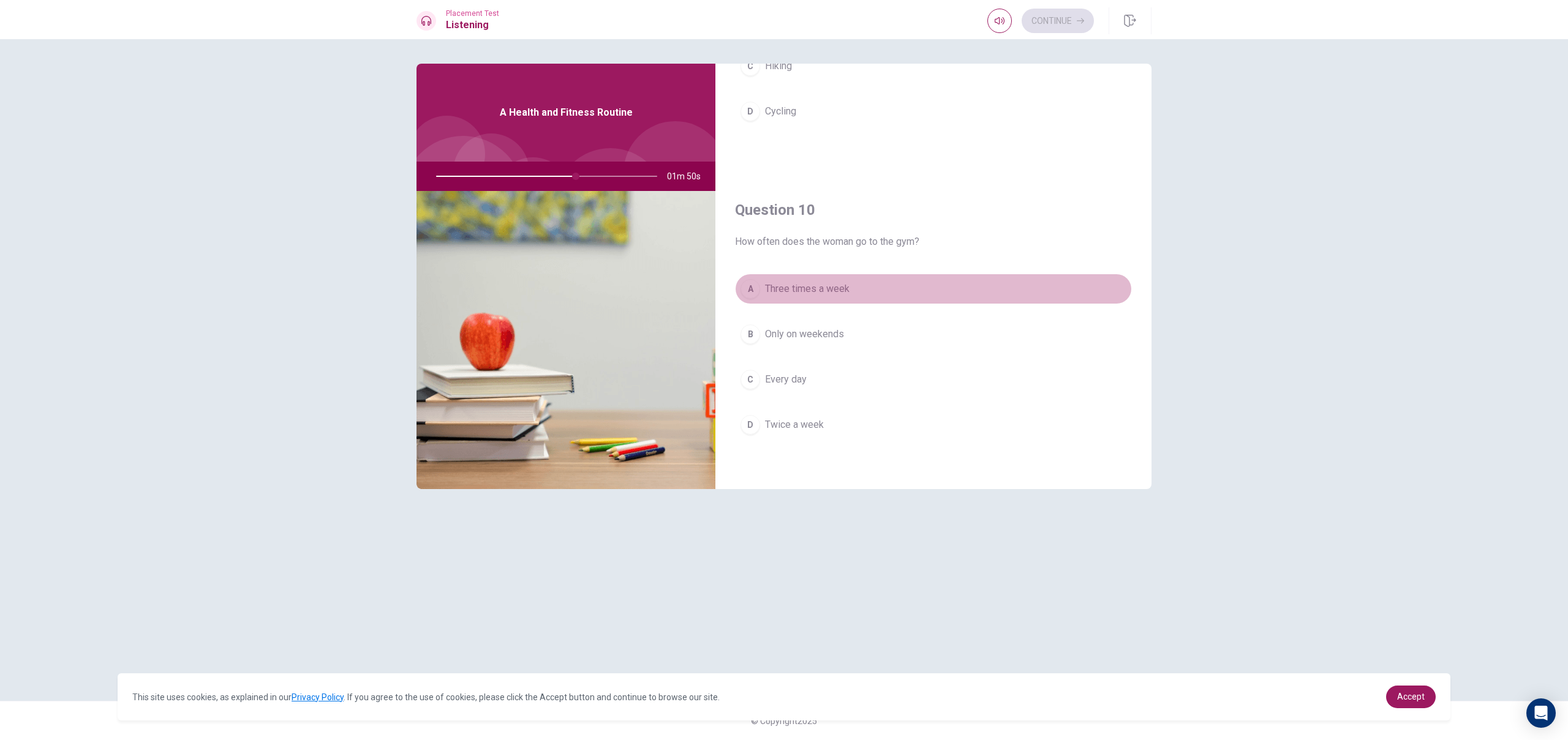
click at [880, 293] on button "A Three times a week" at bounding box center [933, 288] width 397 height 31
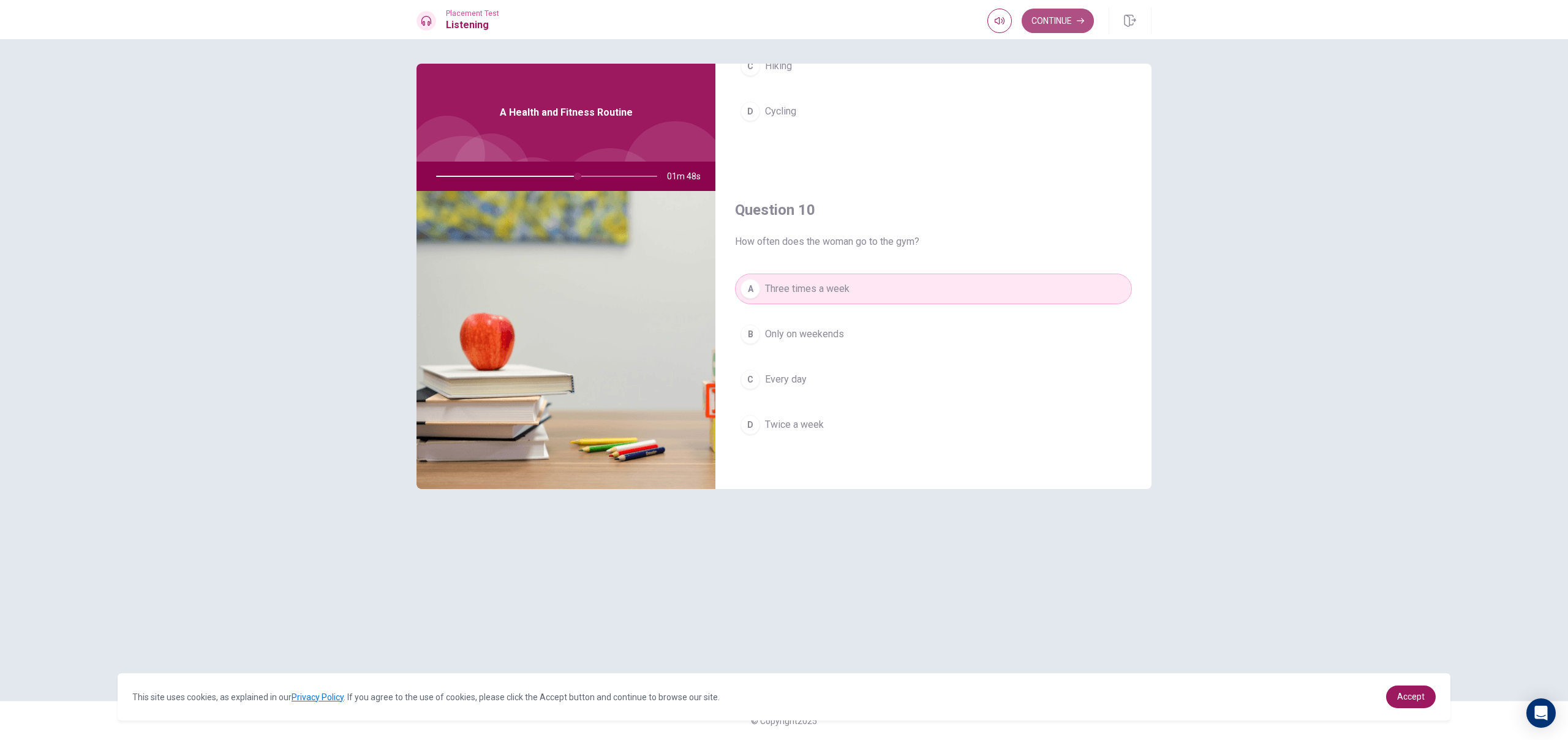
click at [1058, 22] on button "Continue" at bounding box center [1057, 20] width 73 height 24
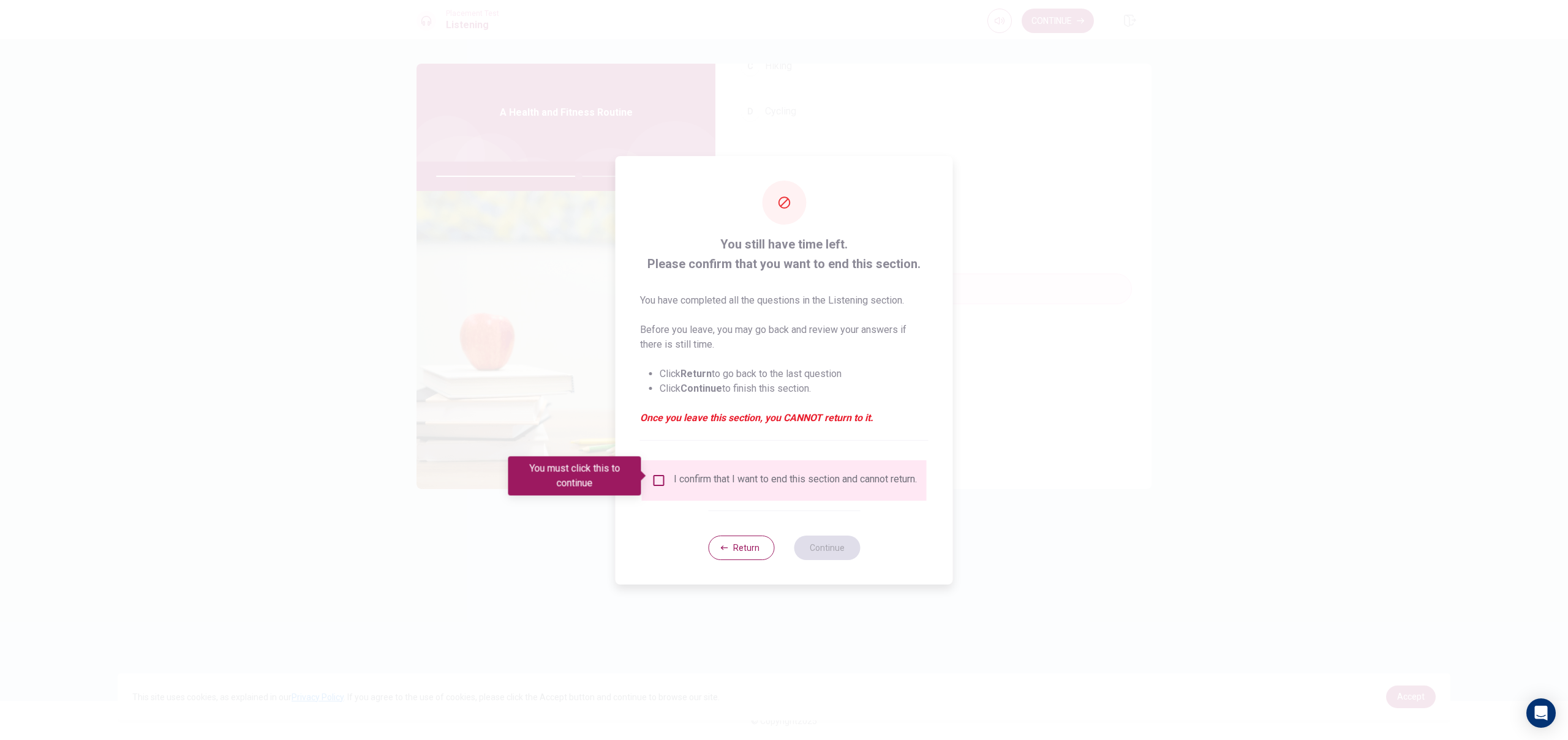
click at [648, 474] on div "You must click this to continue" at bounding box center [579, 476] width 141 height 39
click at [660, 480] on input "You must click this to continue" at bounding box center [659, 481] width 15 height 15
click at [826, 556] on button "Continue" at bounding box center [826, 548] width 66 height 24
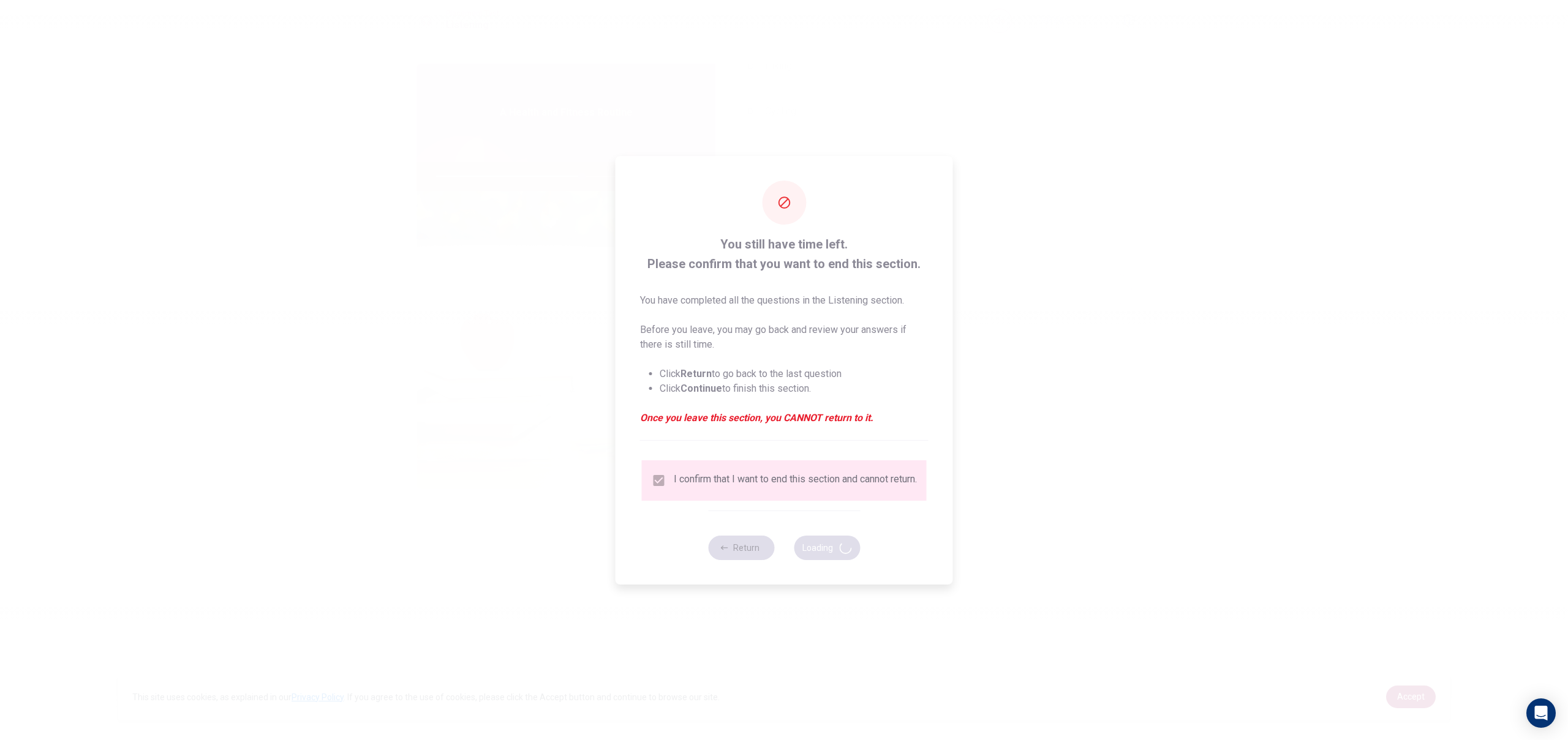
type input "66"
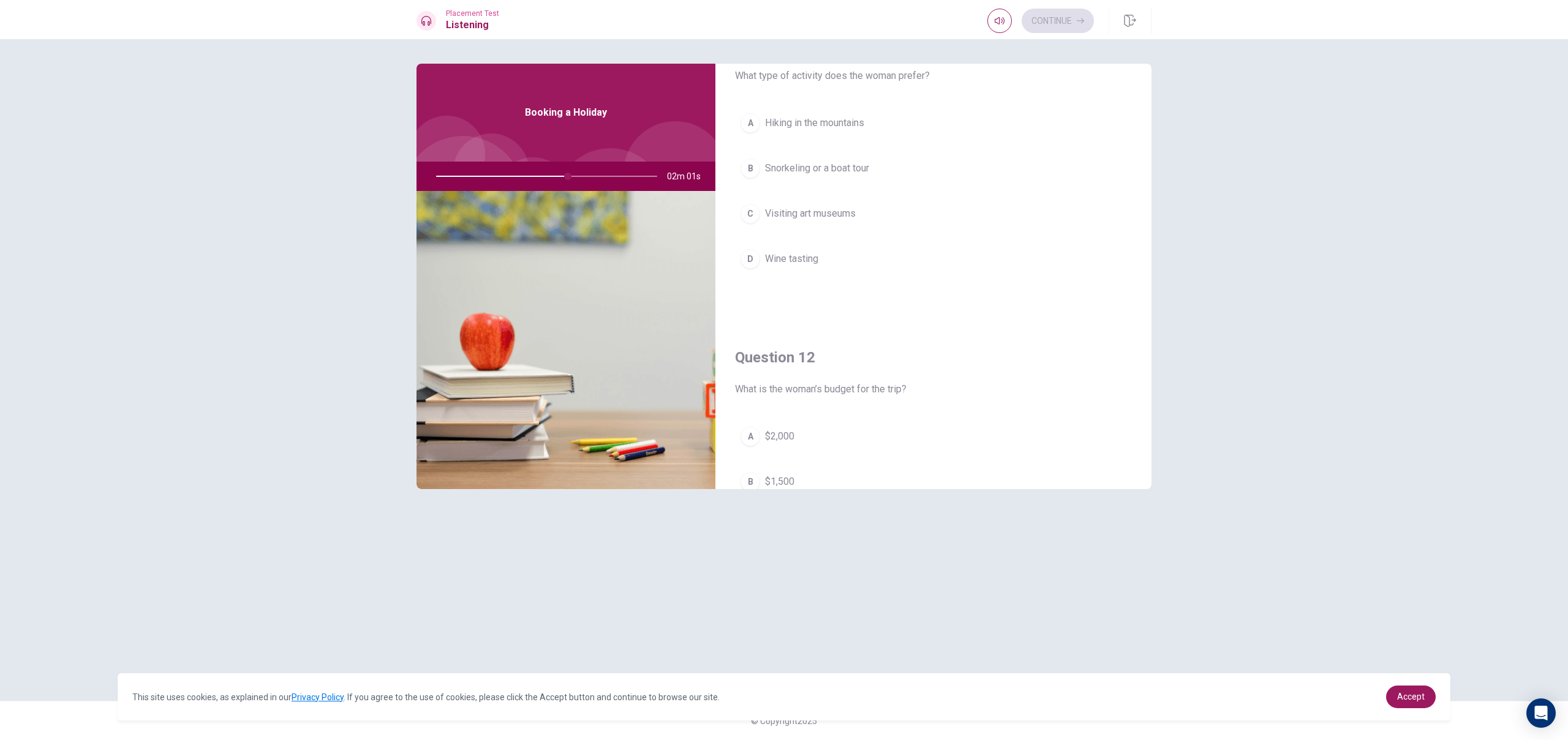
scroll to position [51, 0]
click at [865, 173] on span "Snorkeling or a boat tour" at bounding box center [817, 171] width 104 height 15
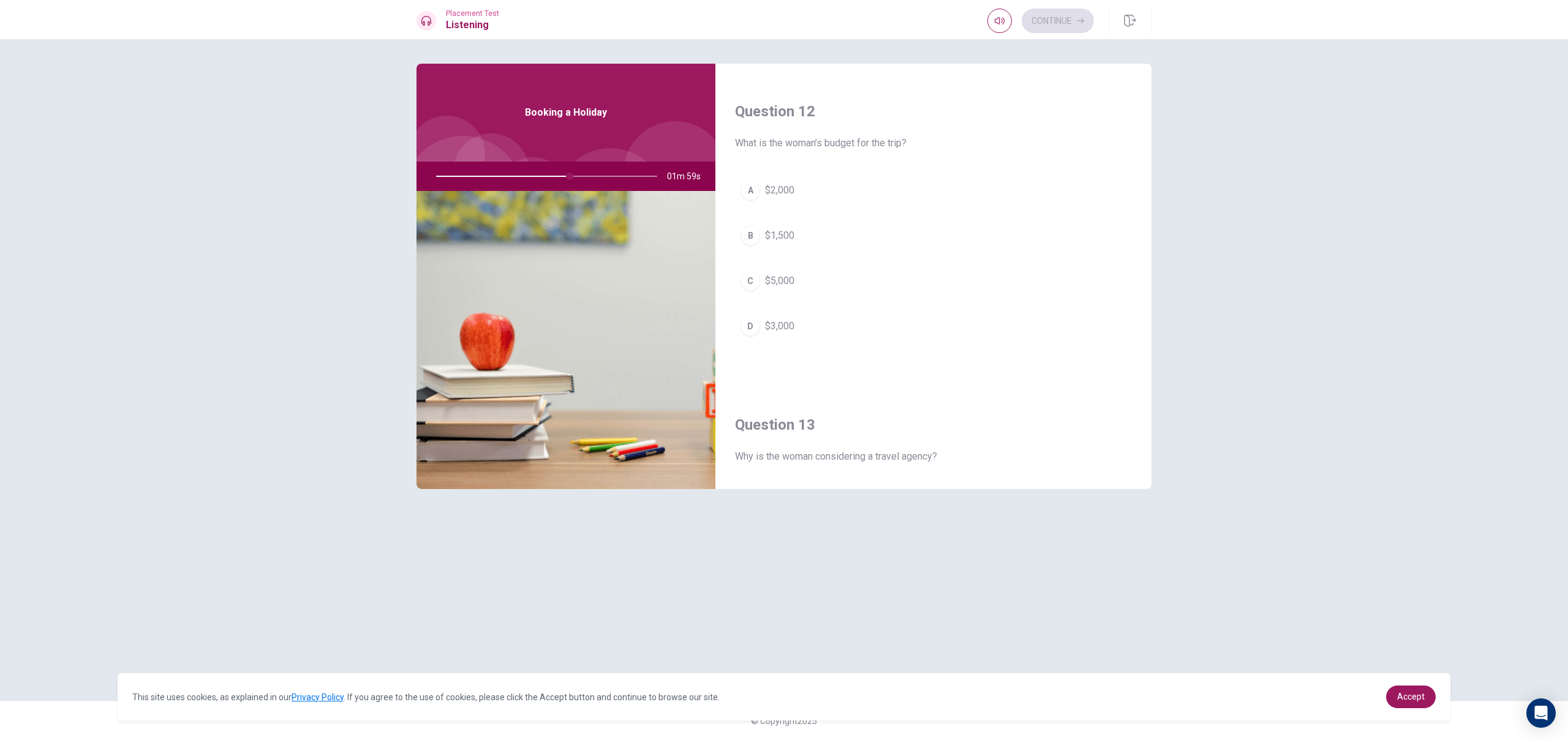
scroll to position [300, 0]
click at [844, 191] on button "A $2,000" at bounding box center [933, 190] width 397 height 31
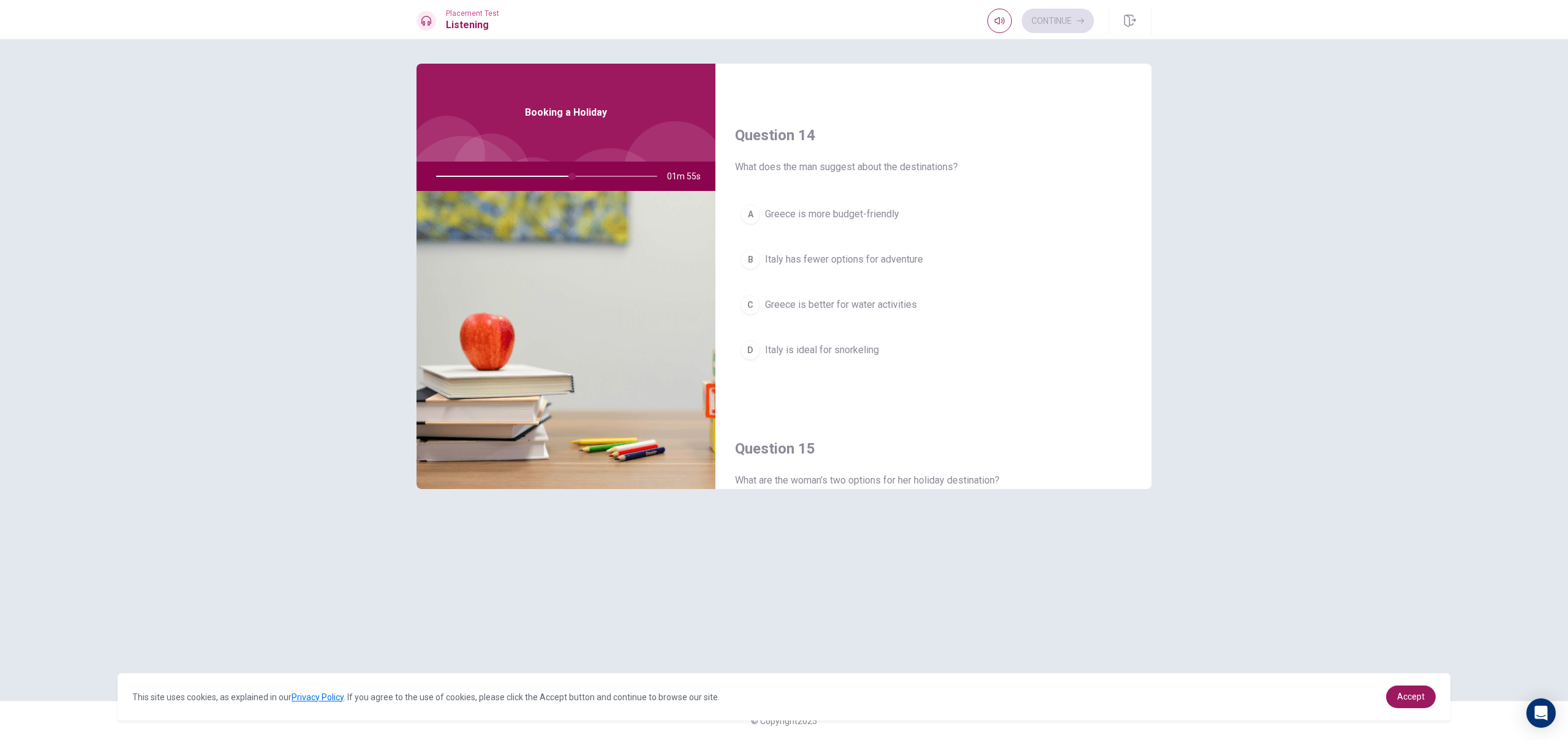
scroll to position [909, 0]
click at [808, 306] on button "C Greece is better for water activities" at bounding box center [933, 297] width 397 height 31
click at [812, 369] on span "For better package deals" at bounding box center [817, 363] width 107 height 15
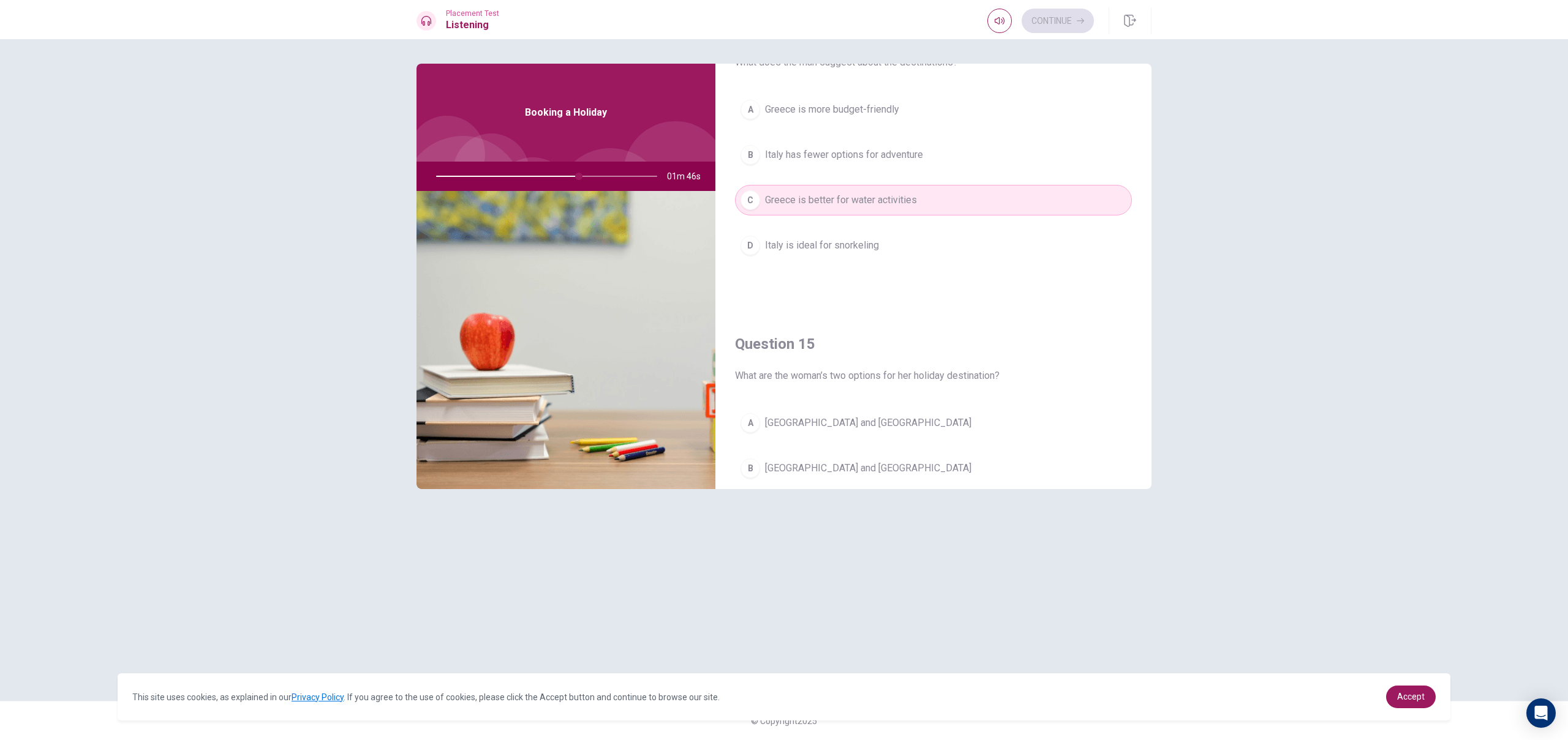
scroll to position [1142, 0]
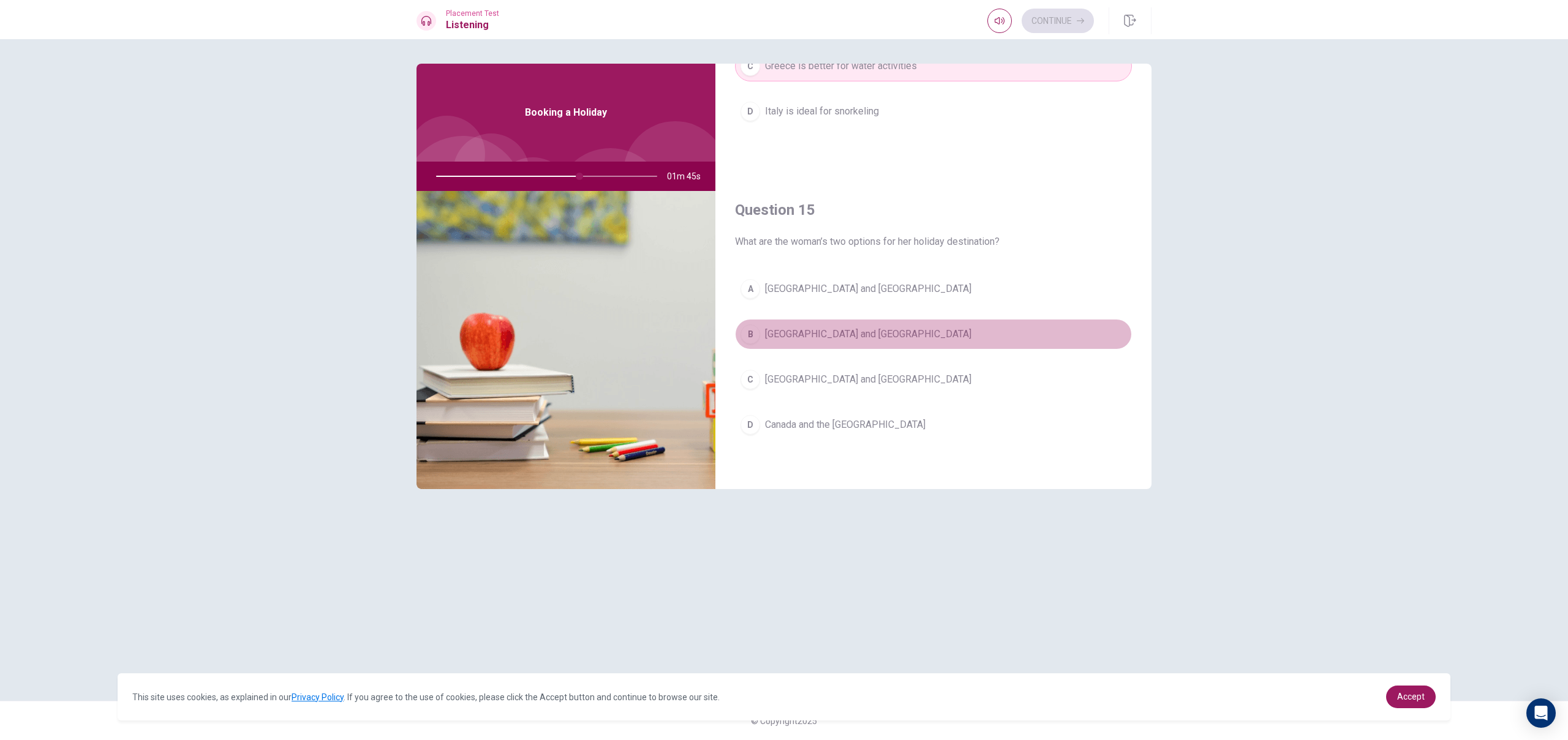
click at [842, 339] on button "B [GEOGRAPHIC_DATA] and [GEOGRAPHIC_DATA]" at bounding box center [933, 334] width 397 height 31
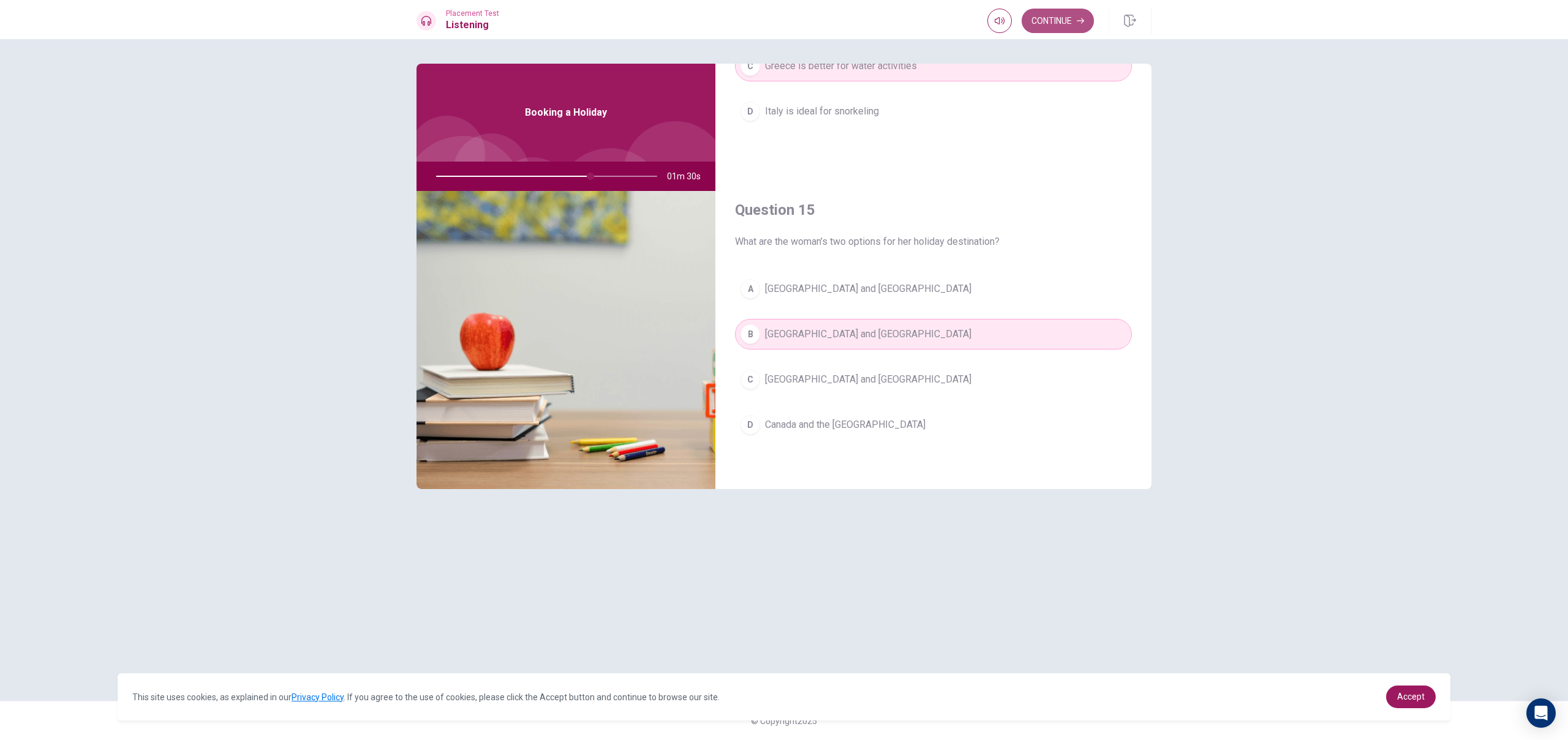
click at [1044, 13] on button "Continue" at bounding box center [1057, 20] width 73 height 24
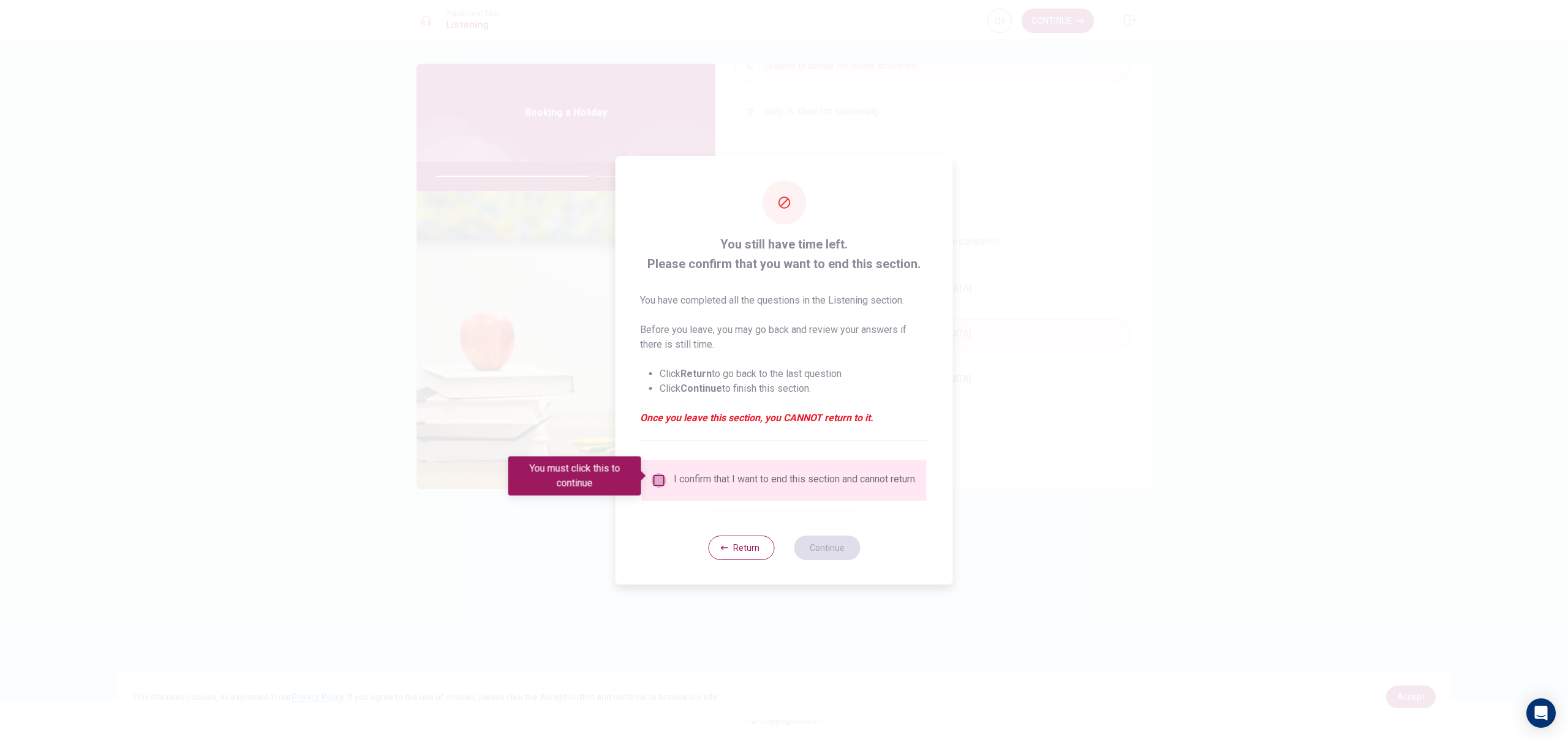
click at [658, 480] on input "You must click this to continue" at bounding box center [659, 481] width 15 height 15
click at [818, 550] on button "Continue" at bounding box center [826, 548] width 66 height 24
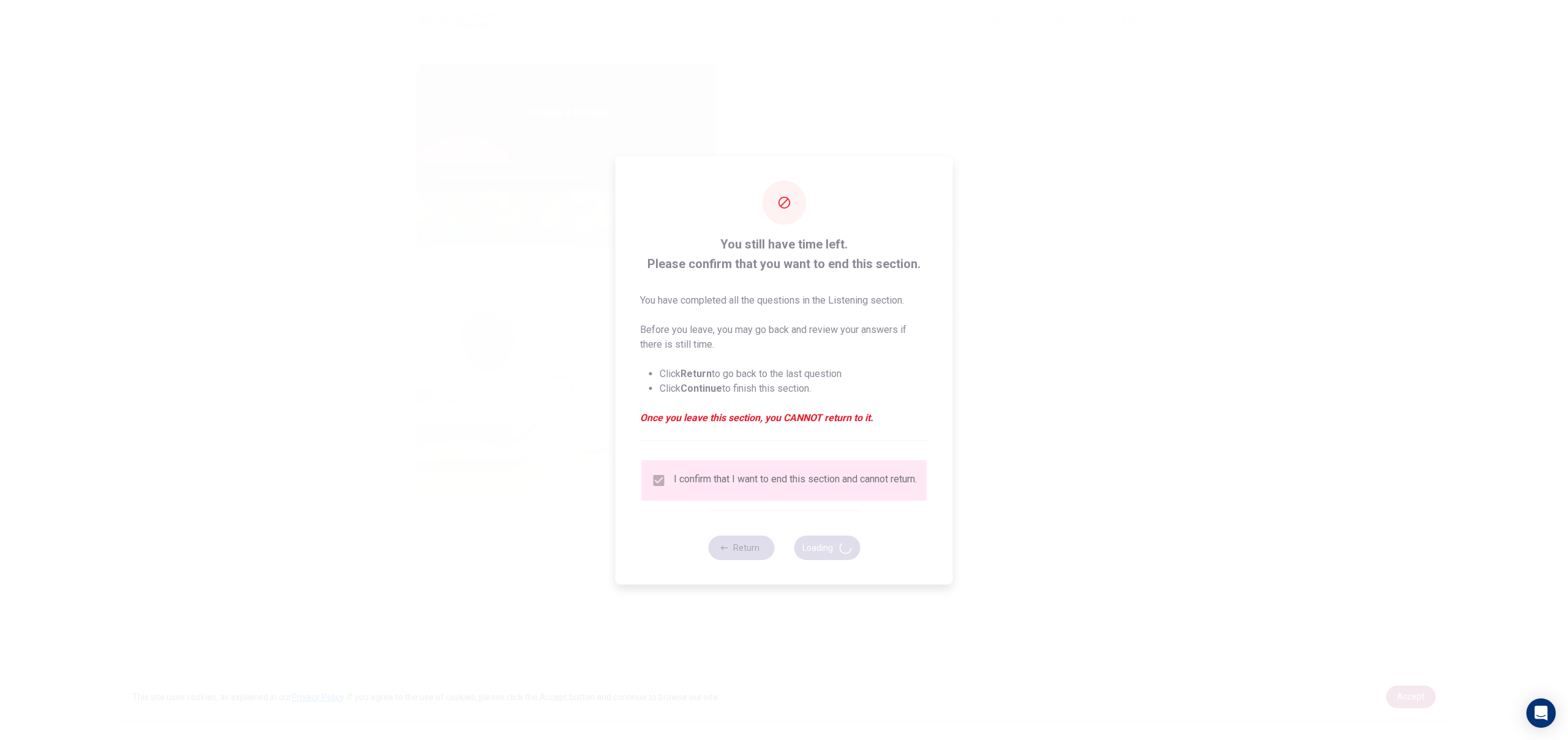
type input "72"
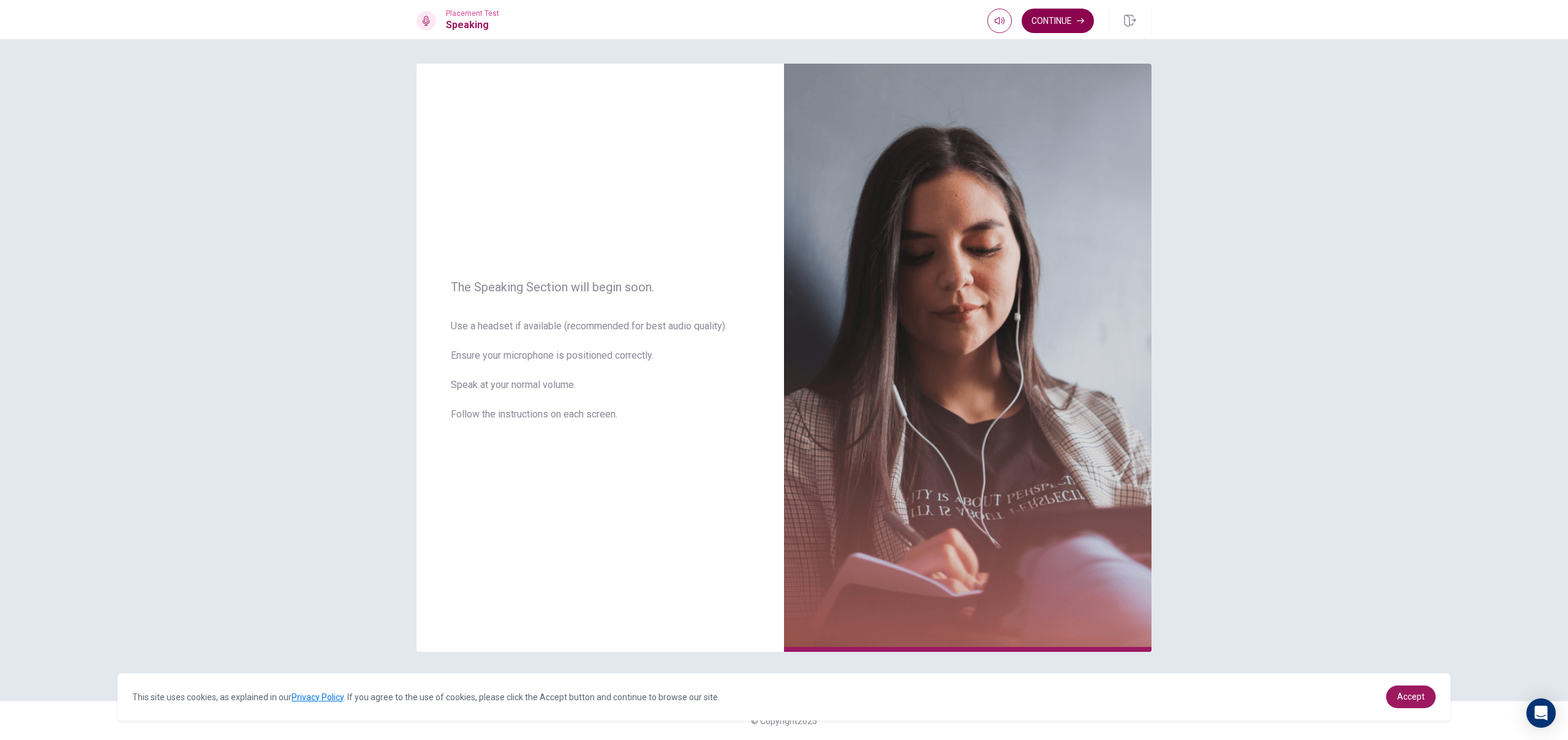
click at [1059, 23] on button "Continue" at bounding box center [1057, 20] width 73 height 24
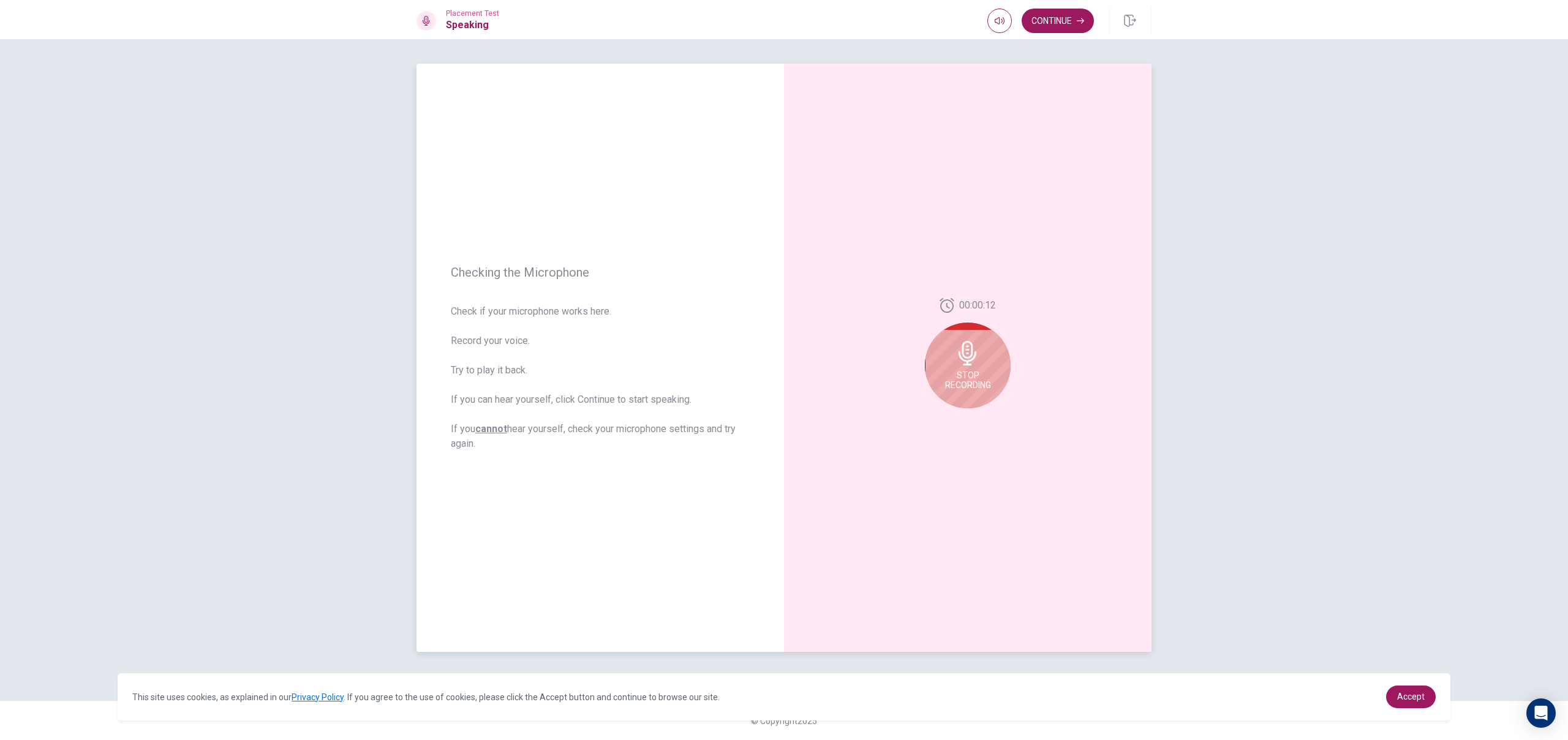
click at [963, 365] on div "Stop Recording" at bounding box center [967, 365] width 86 height 86
click at [969, 352] on icon at bounding box center [970, 357] width 24 height 24
click at [983, 418] on icon "Play Audio" at bounding box center [981, 418] width 7 height 7
click at [976, 353] on icon at bounding box center [970, 357] width 24 height 24
click at [1030, 20] on button "Continue" at bounding box center [1057, 20] width 73 height 24
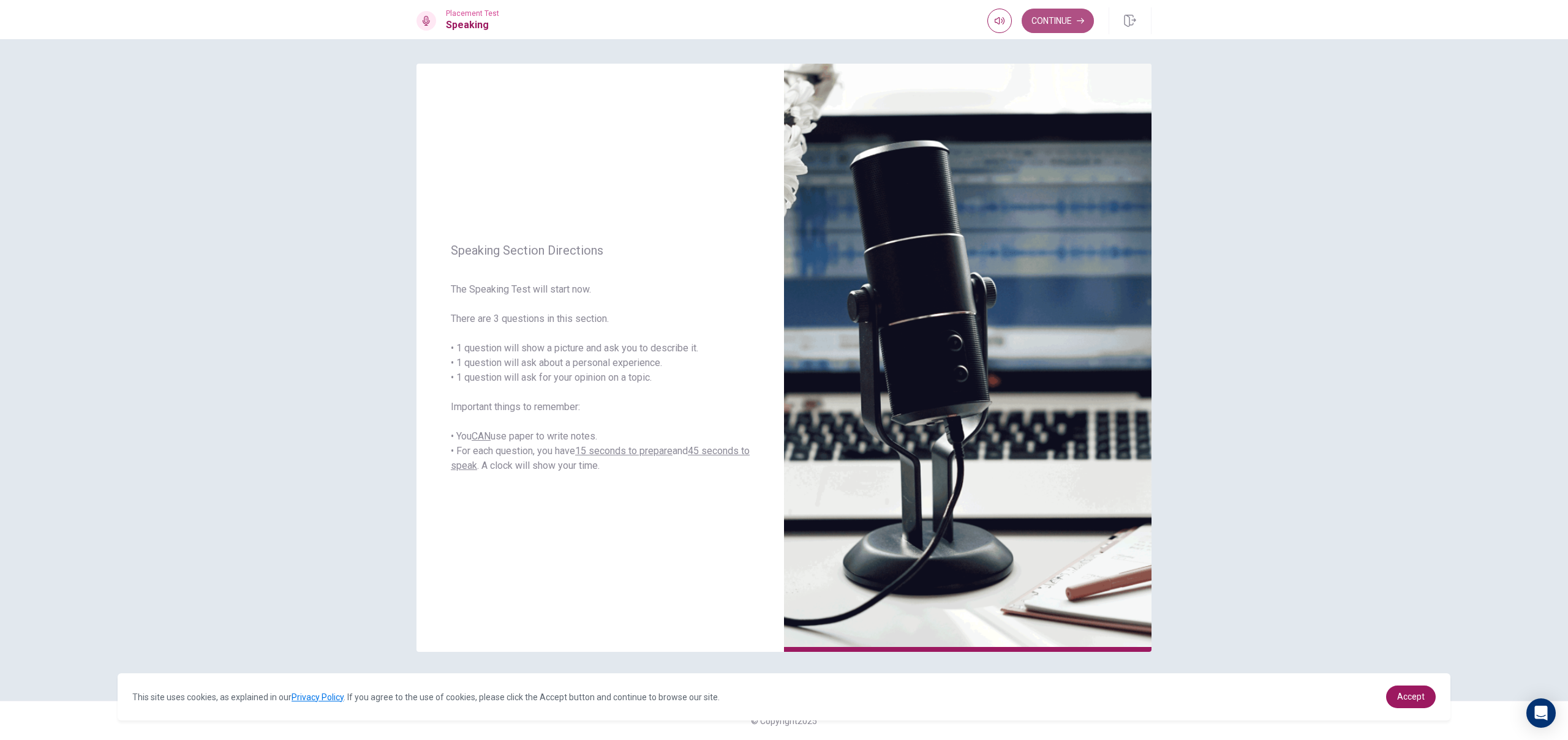
click at [1063, 20] on button "Continue" at bounding box center [1057, 20] width 73 height 24
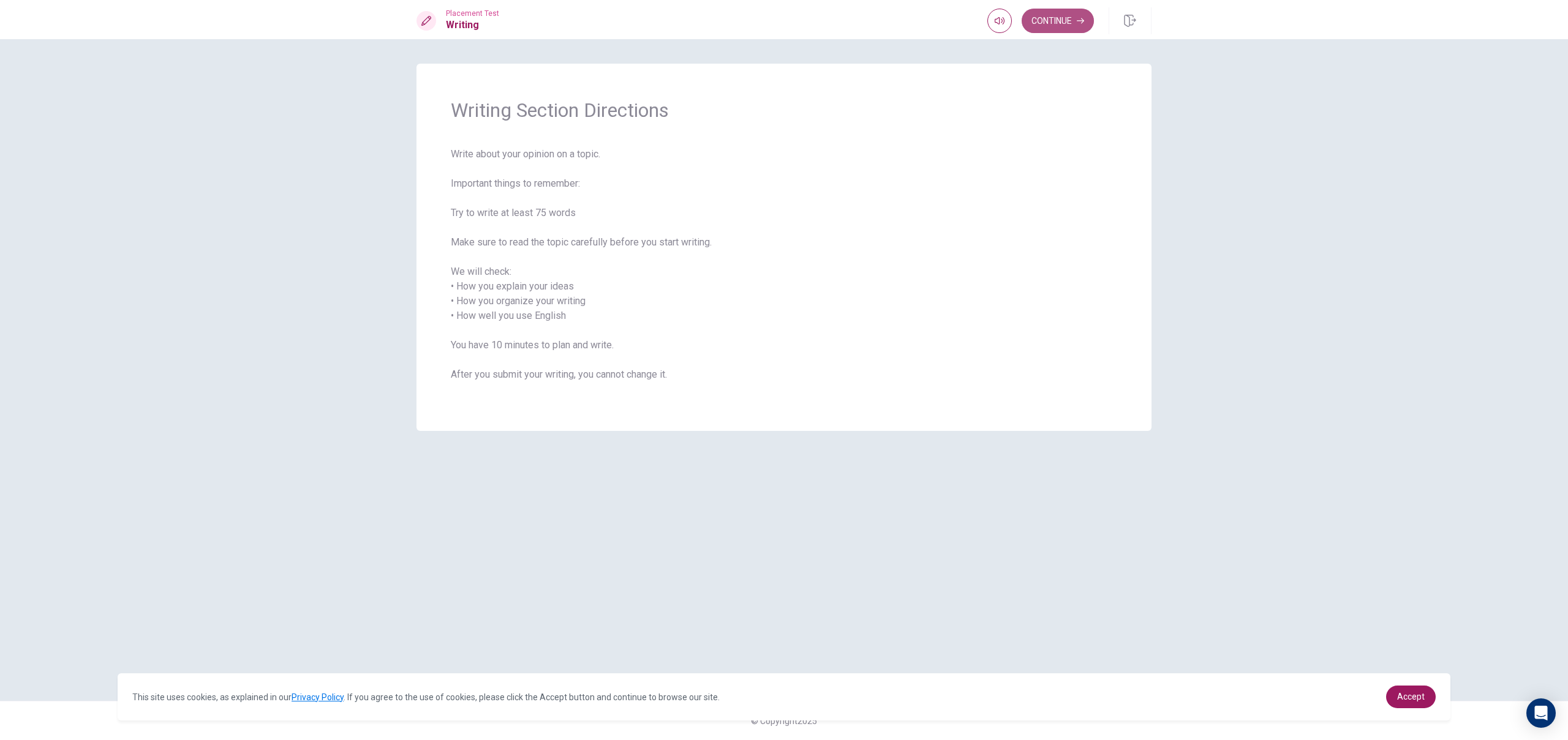
click at [1057, 15] on button "Continue" at bounding box center [1057, 20] width 73 height 24
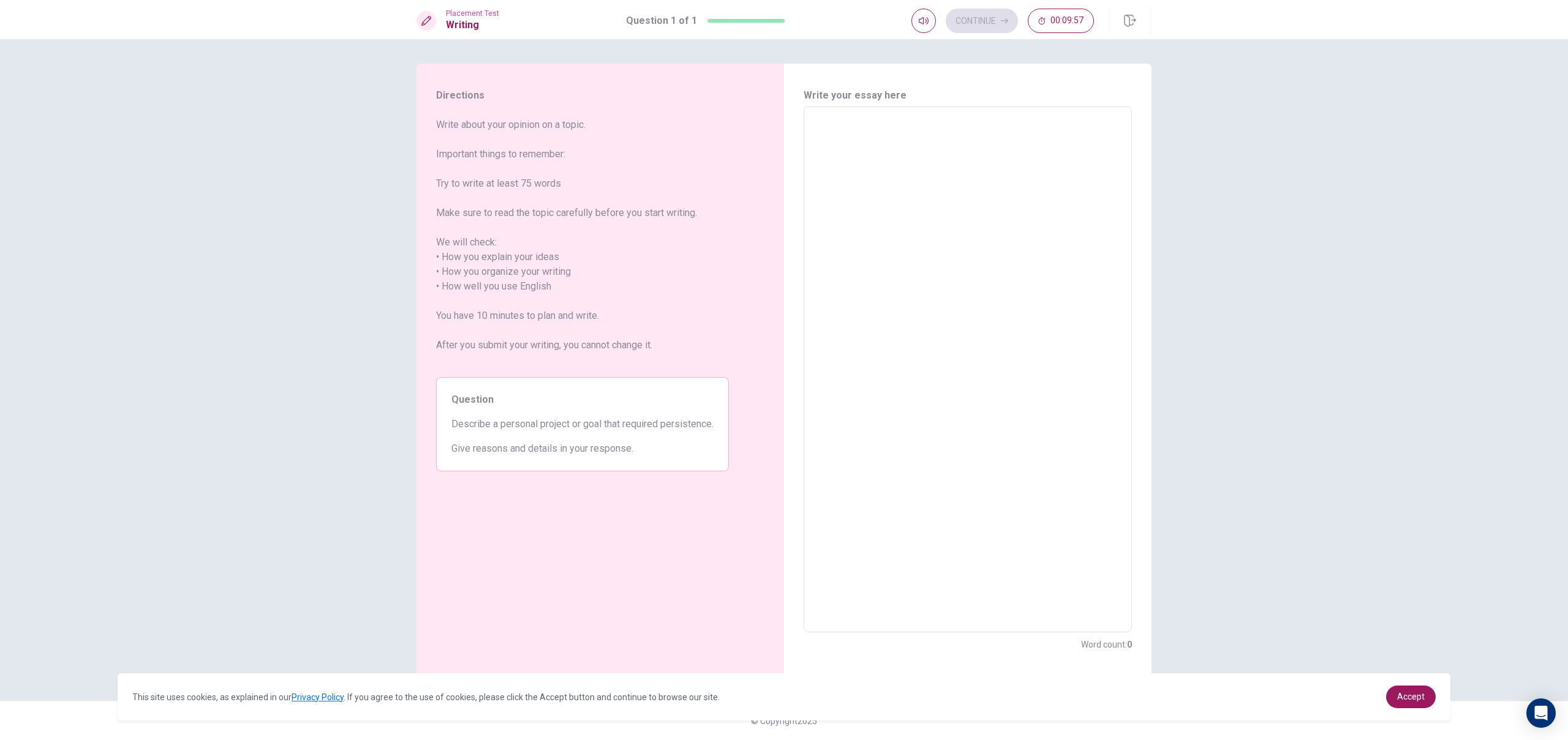
drag, startPoint x: 474, startPoint y: 126, endPoint x: 747, endPoint y: 162, distance: 275.4
click at [746, 162] on div "Directions Write about your opinion on a topic. Important things to remember: T…" at bounding box center [582, 369] width 332 height 613
click at [983, 202] on textarea at bounding box center [967, 370] width 312 height 506
type textarea "A"
type textarea "x"
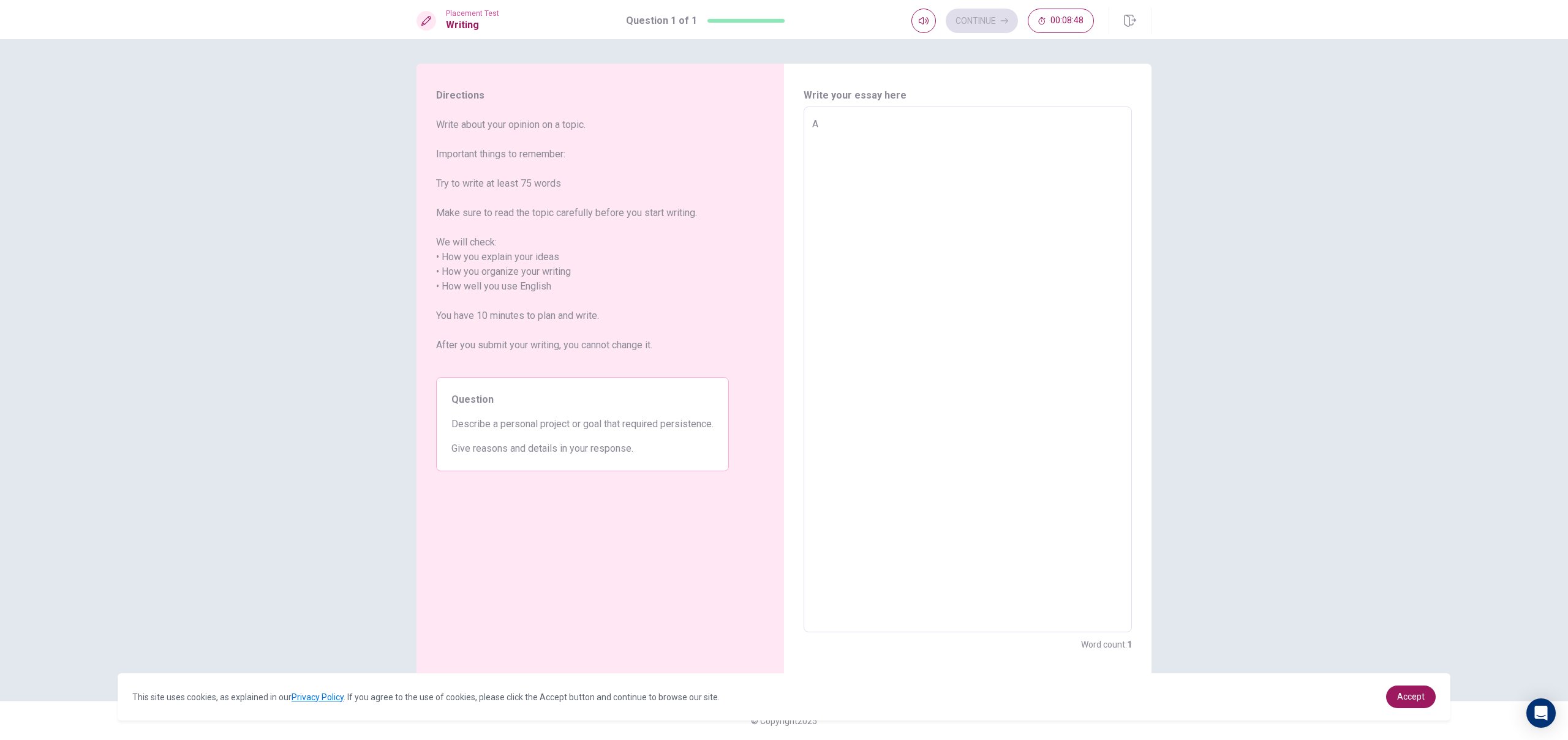
type textarea "A"
type textarea "x"
type textarea "A t"
type textarea "x"
type textarea "A tr"
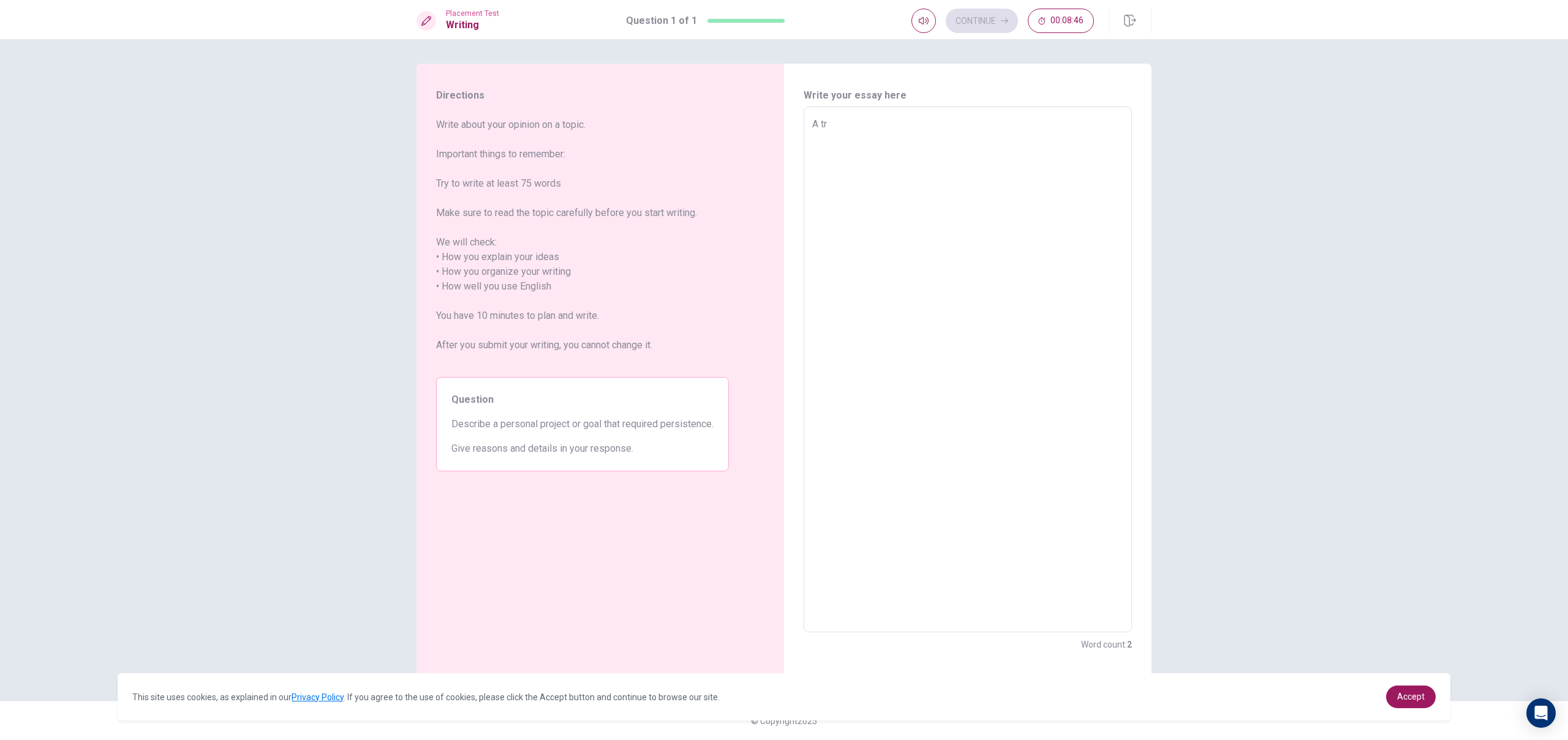
type textarea "x"
type textarea "A tro"
type textarea "x"
type textarea "A tr"
type textarea "x"
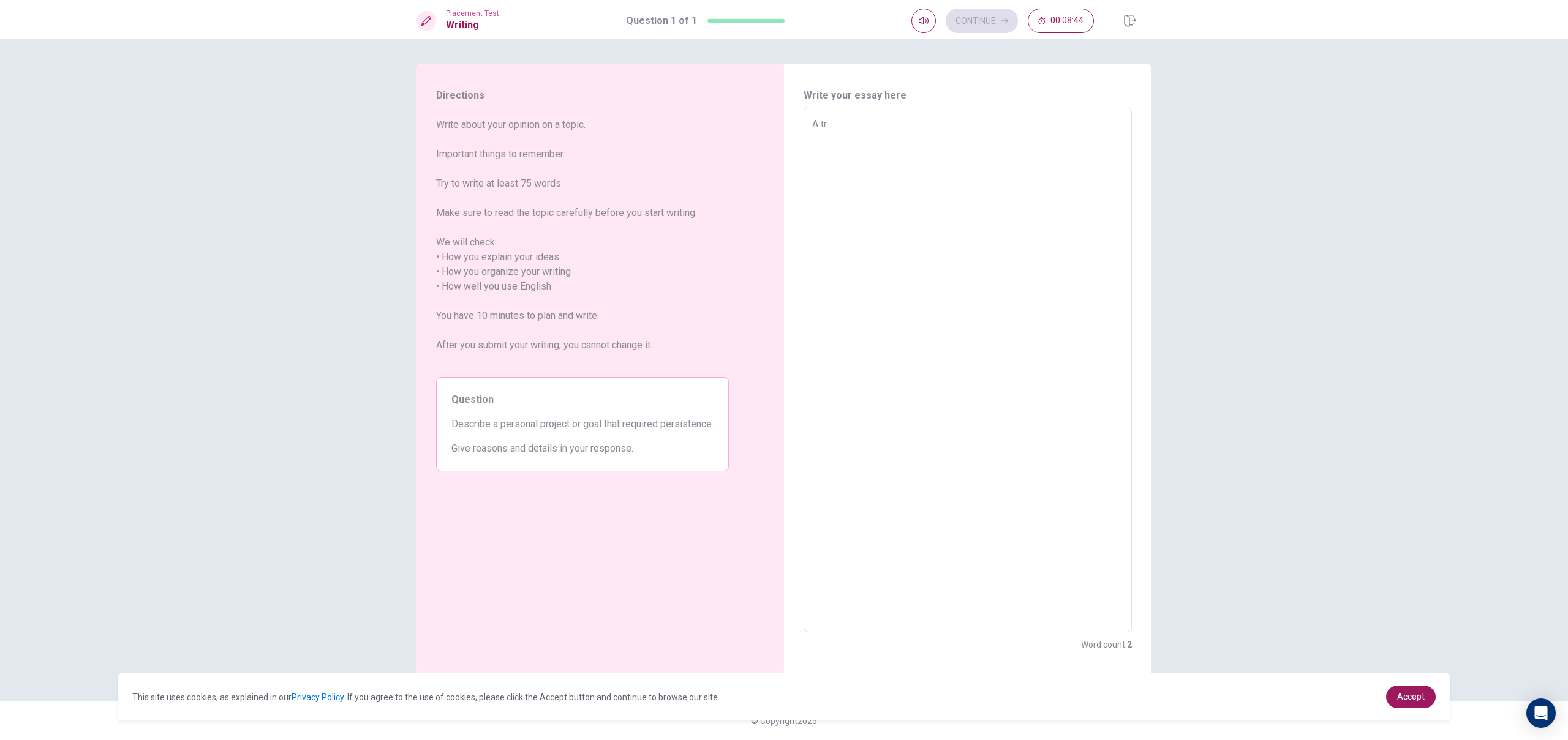
type textarea "A tri"
type textarea "x"
type textarea "A trip"
type textarea "x"
type textarea "A trip"
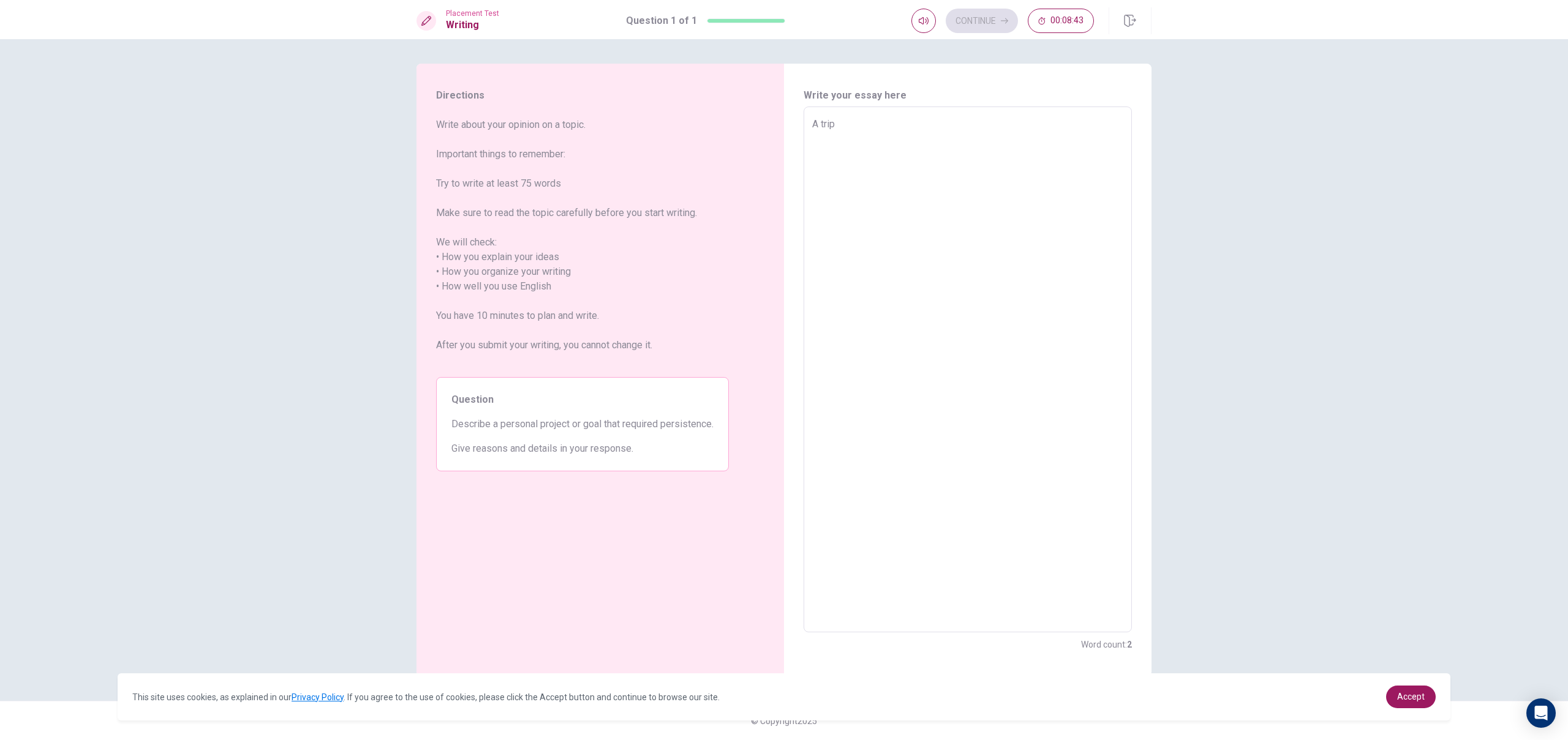
type textarea "x"
type textarea "A trip t"
type textarea "x"
type textarea "A trip to"
type textarea "x"
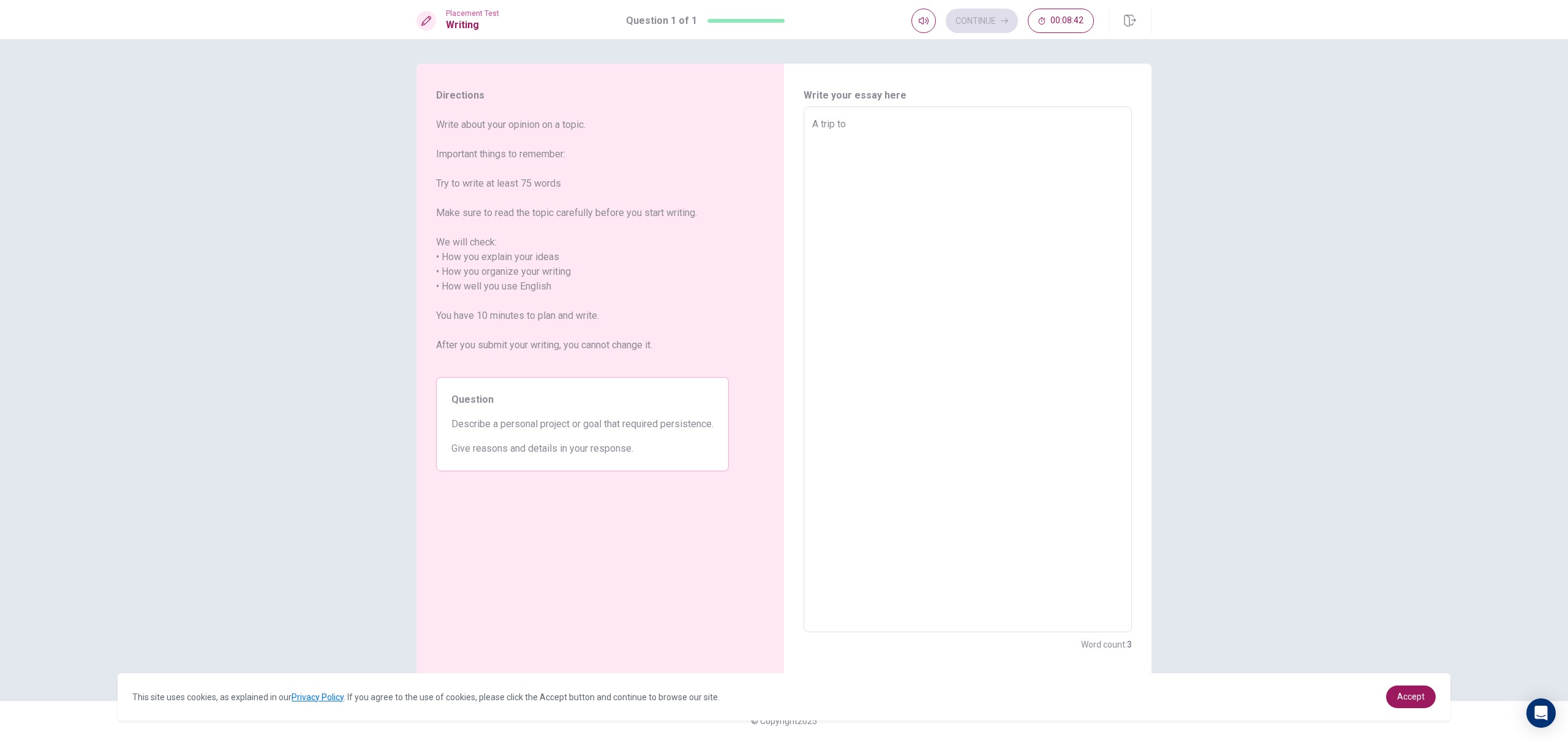
type textarea "A trip to"
type textarea "x"
type textarea "A trip to b"
type textarea "x"
type textarea "A trip to"
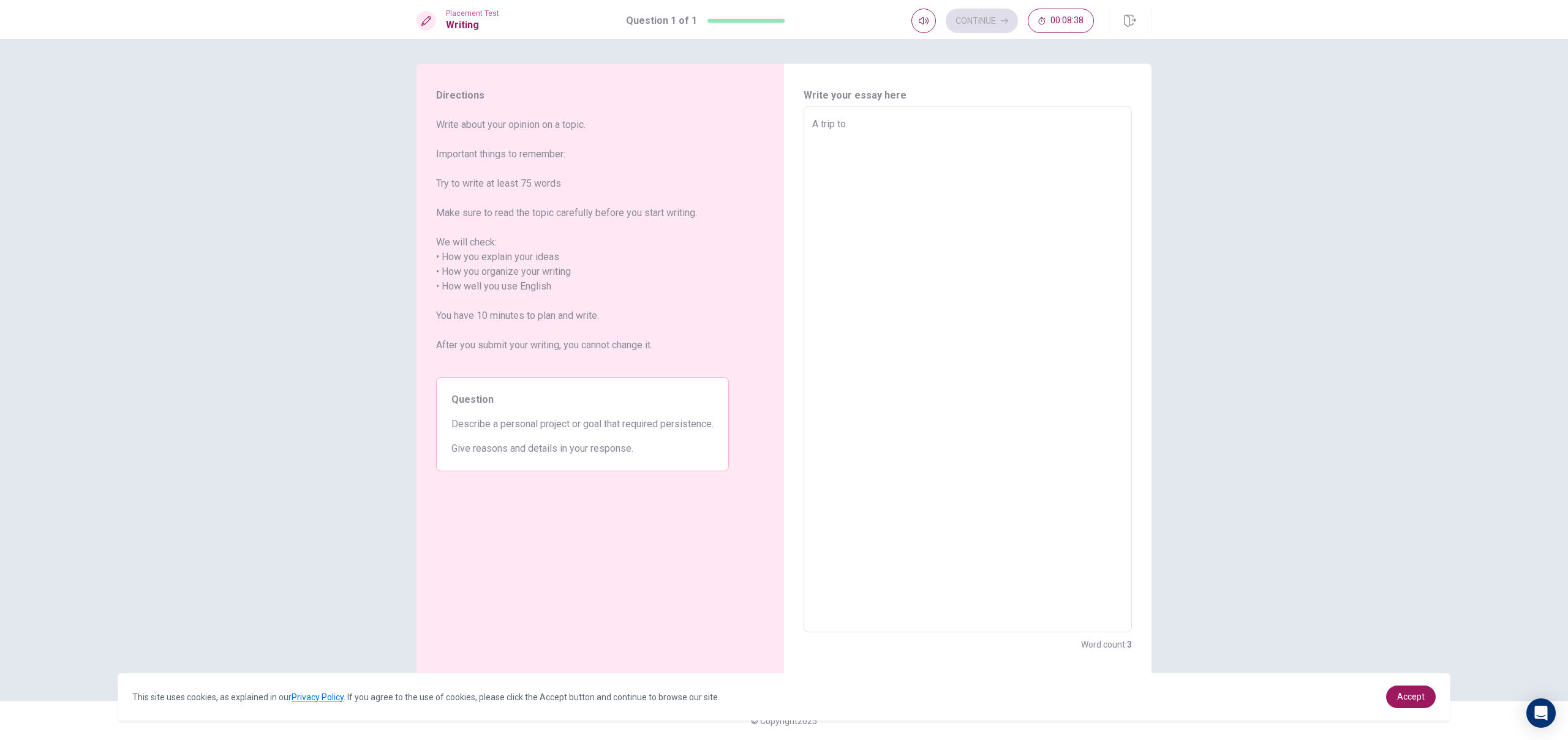
type textarea "x"
type textarea "A trip to N"
type textarea "x"
type textarea "A trip to"
type textarea "x"
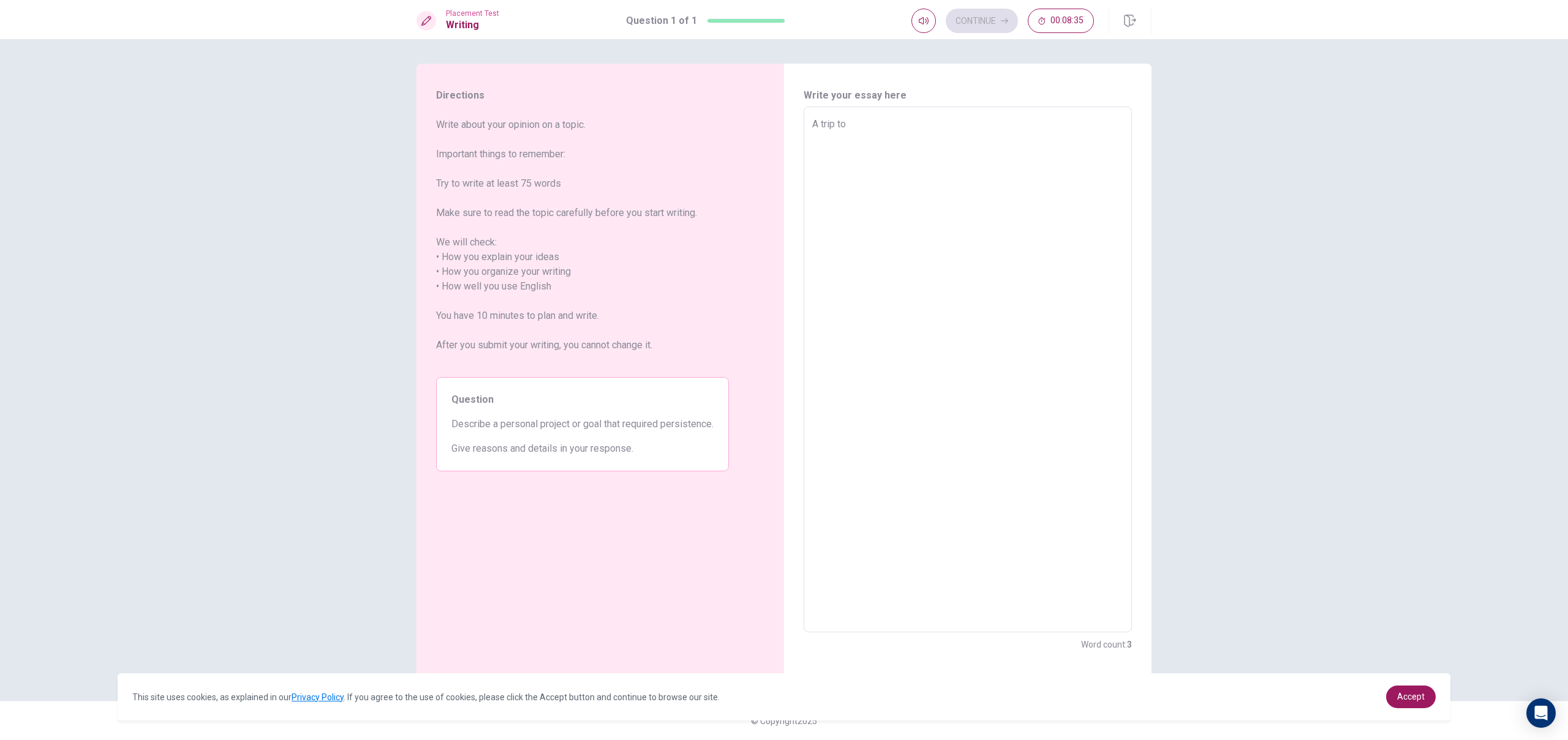
type textarea "A trip to B"
type textarea "x"
type textarea "A trip to Be"
type textarea "x"
type textarea "A trip to Bei"
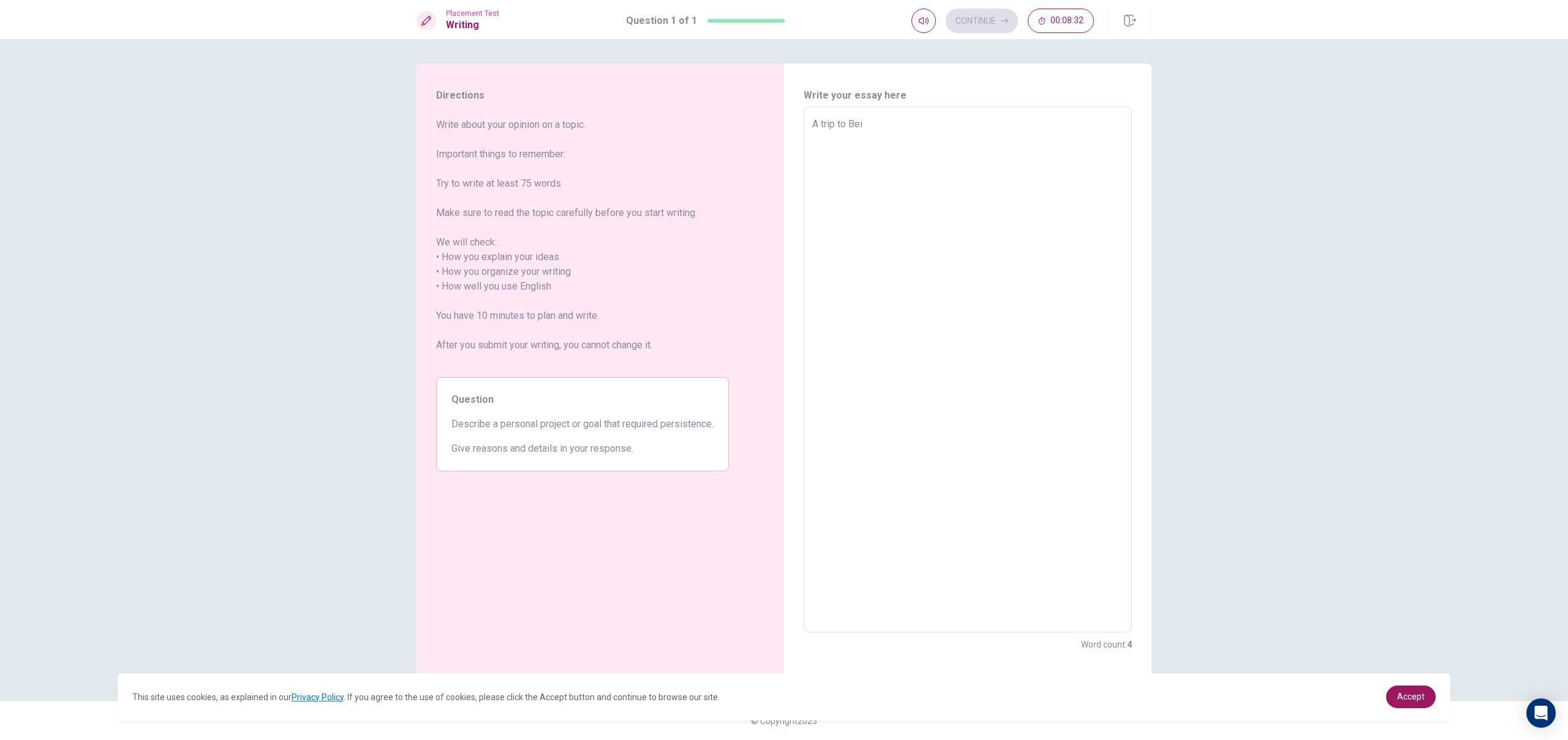
type textarea "x"
type textarea "A trip to [GEOGRAPHIC_DATA]"
type textarea "x"
type textarea "A trip to [GEOGRAPHIC_DATA]"
type textarea "x"
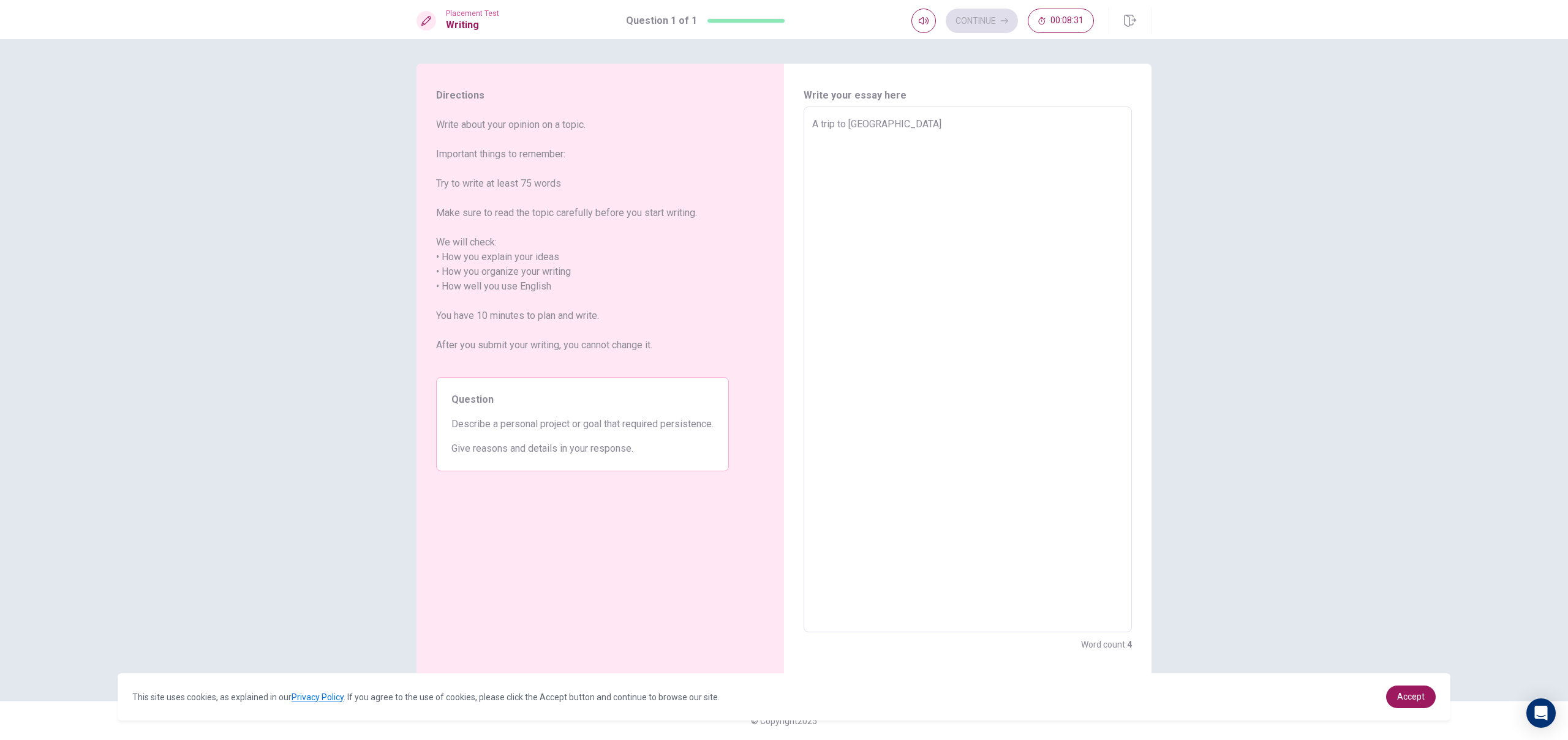
type textarea "A trip to [GEOGRAPHIC_DATA]"
type textarea "x"
type textarea "A trip to [GEOGRAPHIC_DATA]"
type textarea "x"
type textarea "A trip to [GEOGRAPHIC_DATA]"
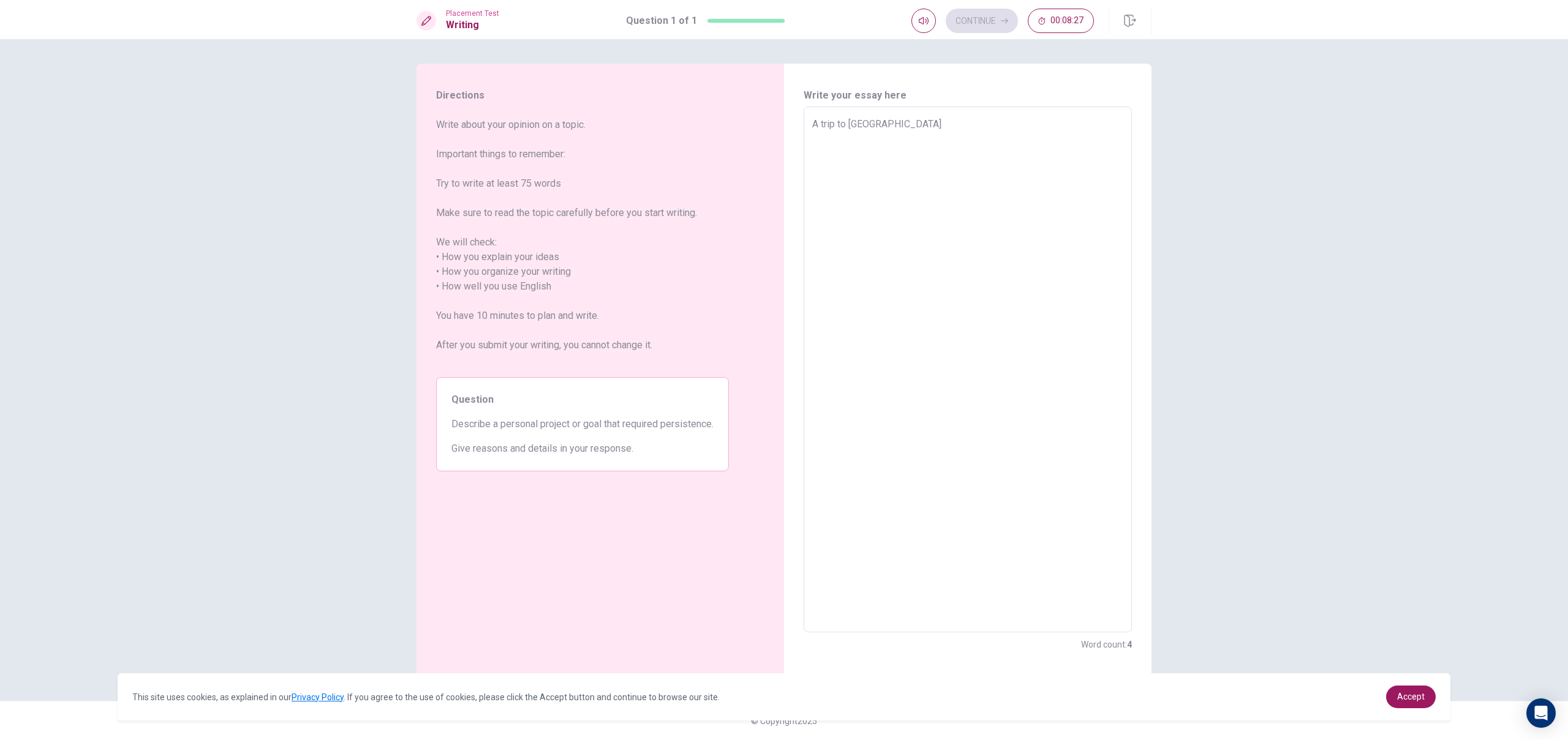
type textarea "x"
type textarea "A trip to [GEOGRAPHIC_DATA] l"
type textarea "x"
type textarea "A trip to [GEOGRAPHIC_DATA] le"
type textarea "x"
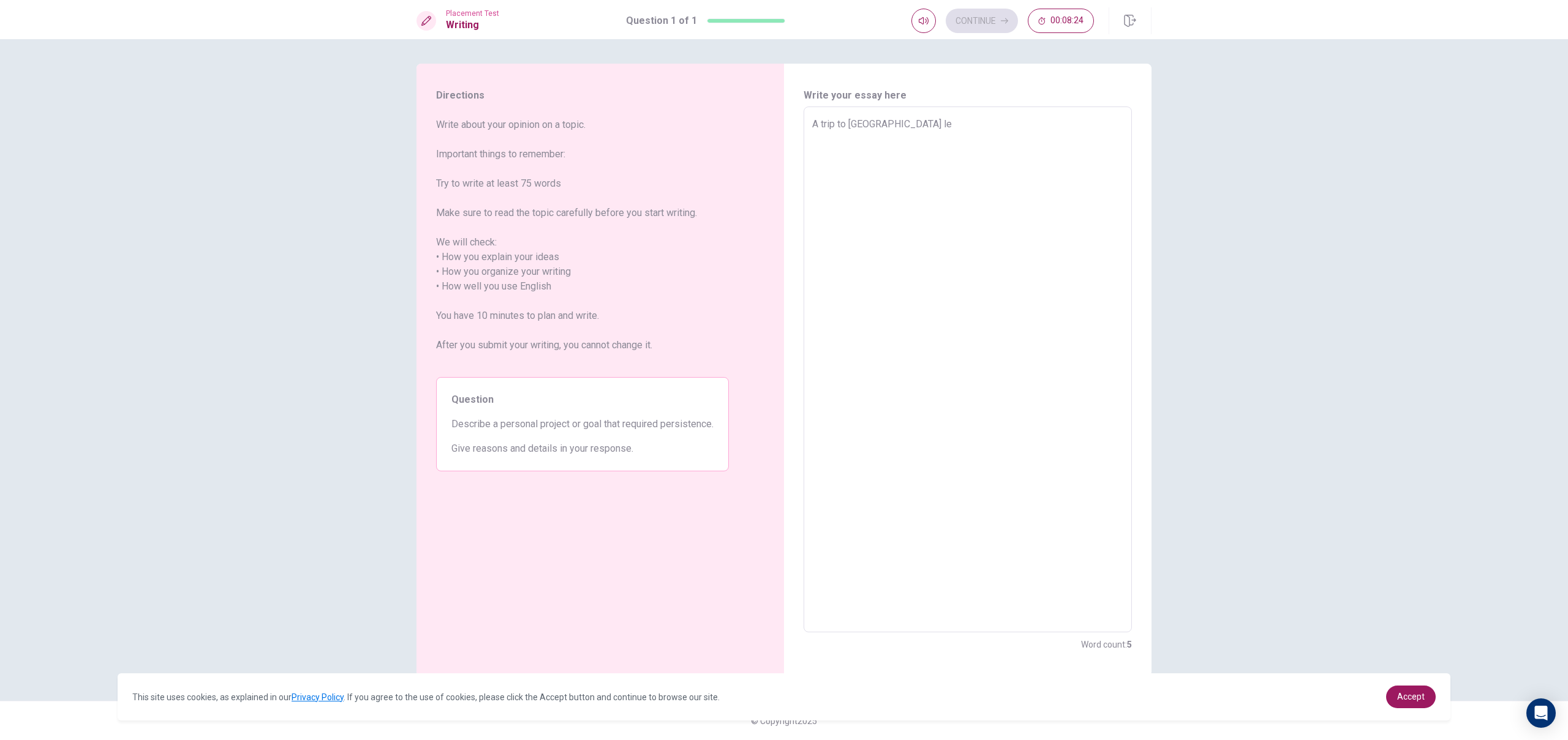
type textarea "A trip to [GEOGRAPHIC_DATA] lef"
type textarea "x"
type textarea "A trip to [GEOGRAPHIC_DATA] left"
type textarea "x"
type textarea "A trip to [GEOGRAPHIC_DATA] leftb"
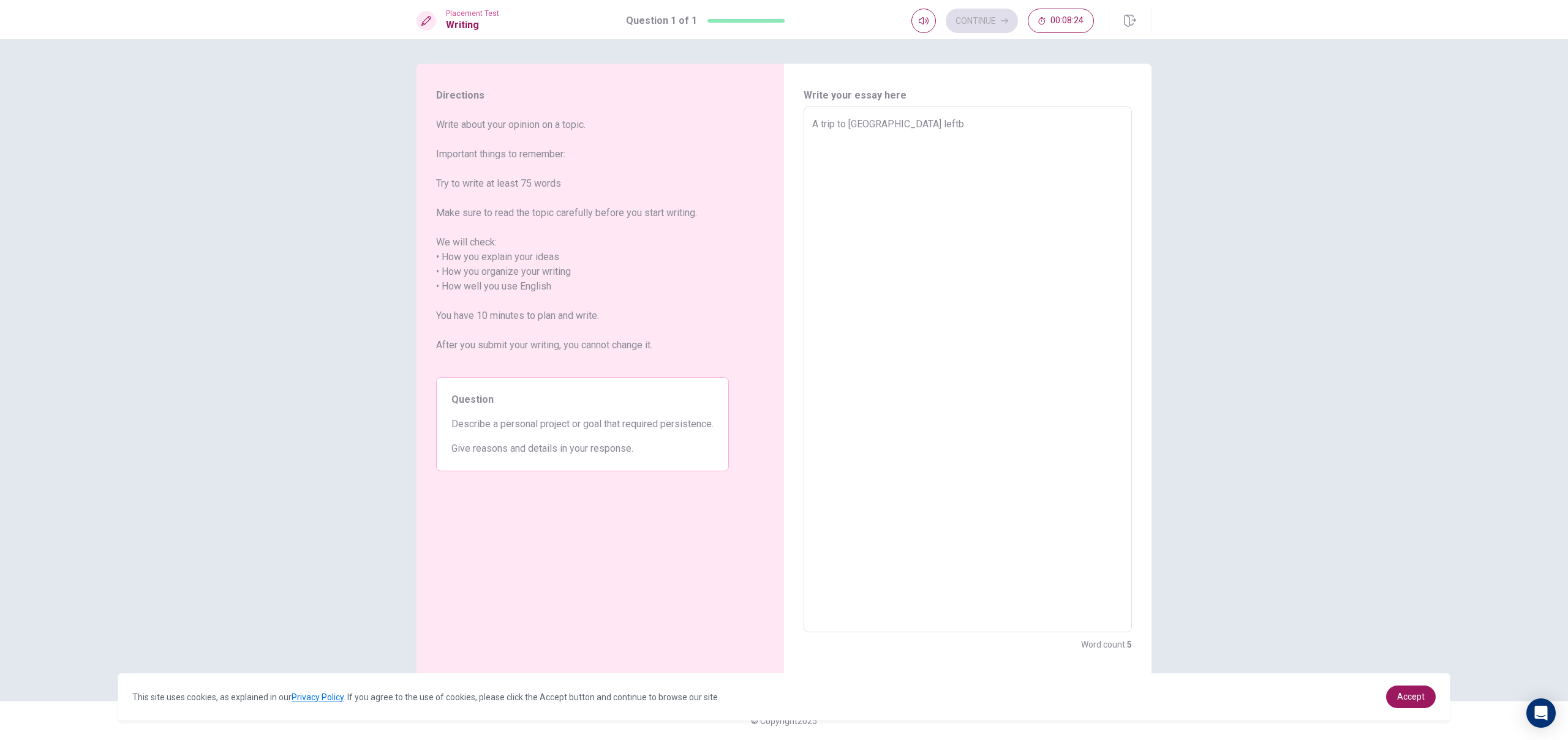
type textarea "x"
type textarea "A trip to [GEOGRAPHIC_DATA] left"
type textarea "x"
type textarea "A trip to [GEOGRAPHIC_DATA] left"
type textarea "x"
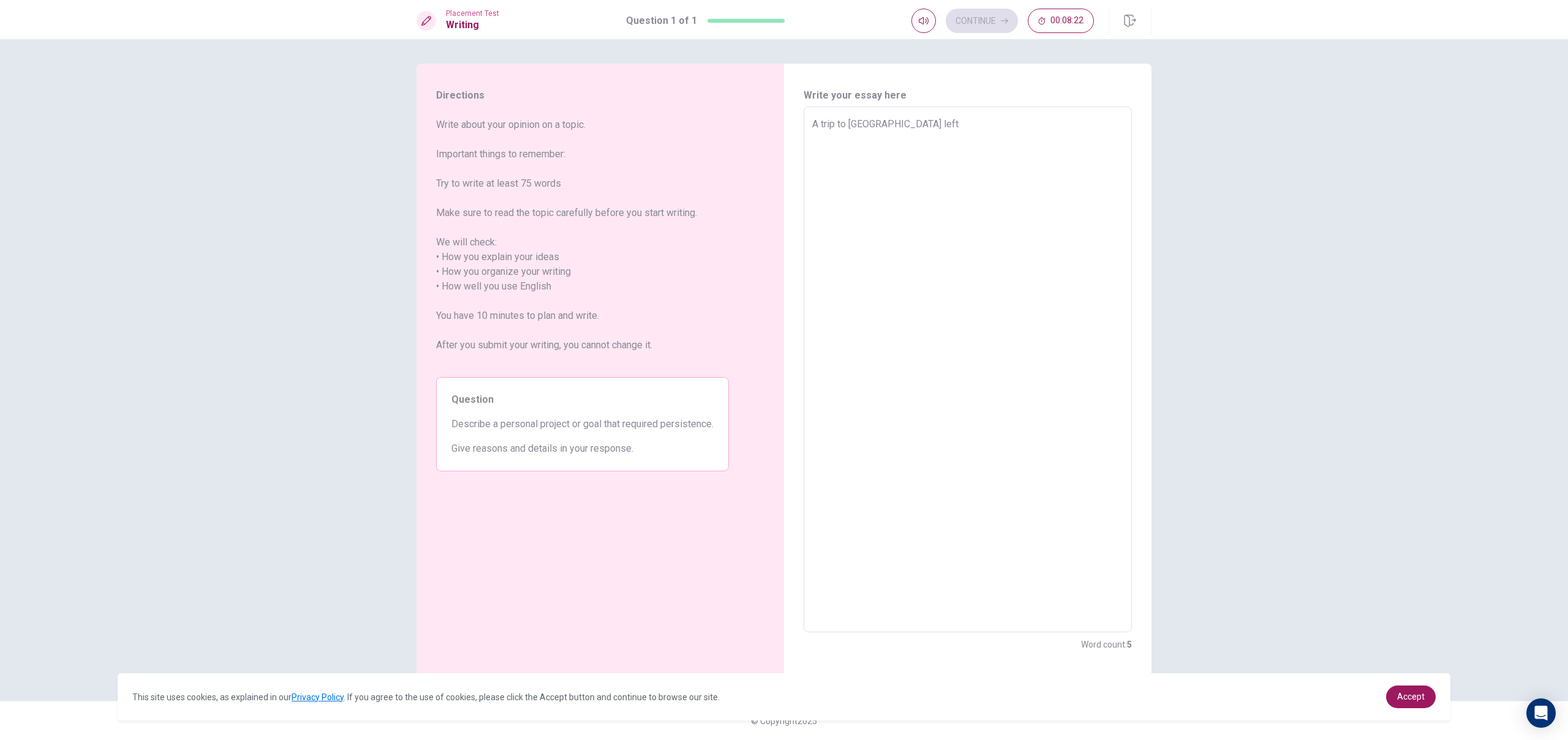
type textarea "A trip to [GEOGRAPHIC_DATA] left m"
type textarea "x"
type textarea "A trip to [GEOGRAPHIC_DATA] left me"
type textarea "x"
type textarea "A trip to [GEOGRAPHIC_DATA] left me"
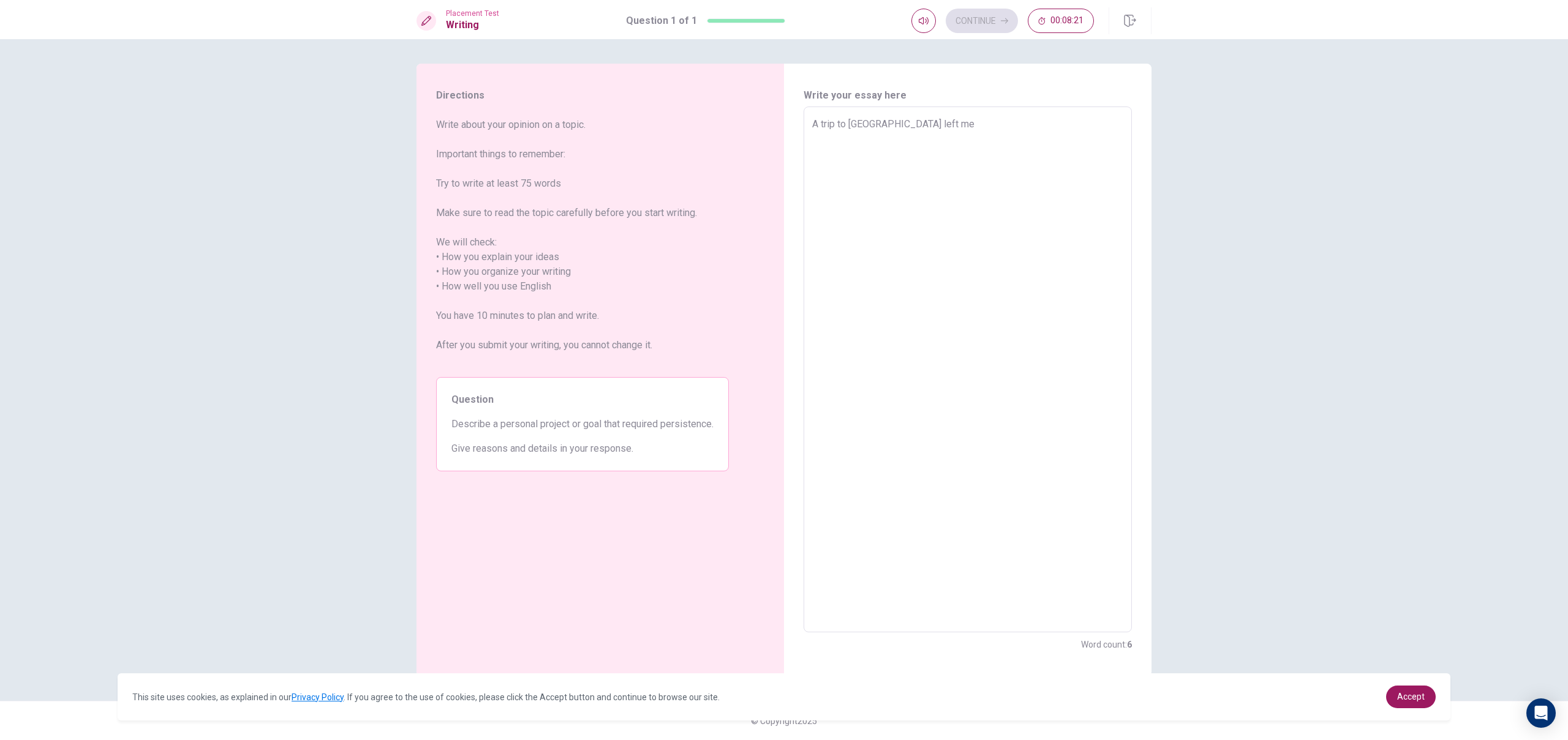
type textarea "x"
type textarea "A trip to [GEOGRAPHIC_DATA] left me a"
type textarea "x"
type textarea "A trip to [GEOGRAPHIC_DATA] left me a"
type textarea "x"
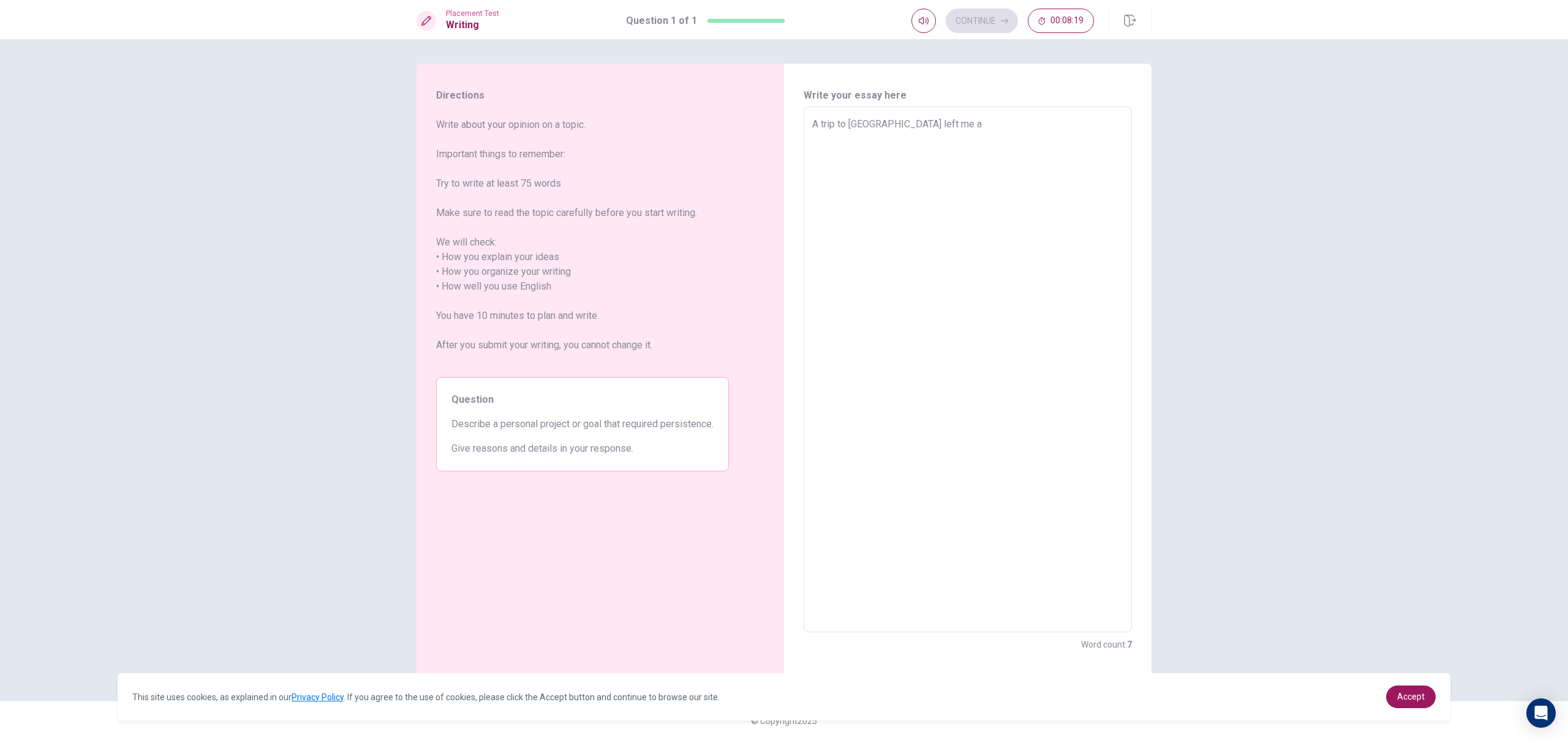
type textarea "A trip to [GEOGRAPHIC_DATA] left me a d"
type textarea "x"
type textarea "A trip to [GEOGRAPHIC_DATA] left me a de"
type textarea "x"
type textarea "A trip to [GEOGRAPHIC_DATA] left me a dee"
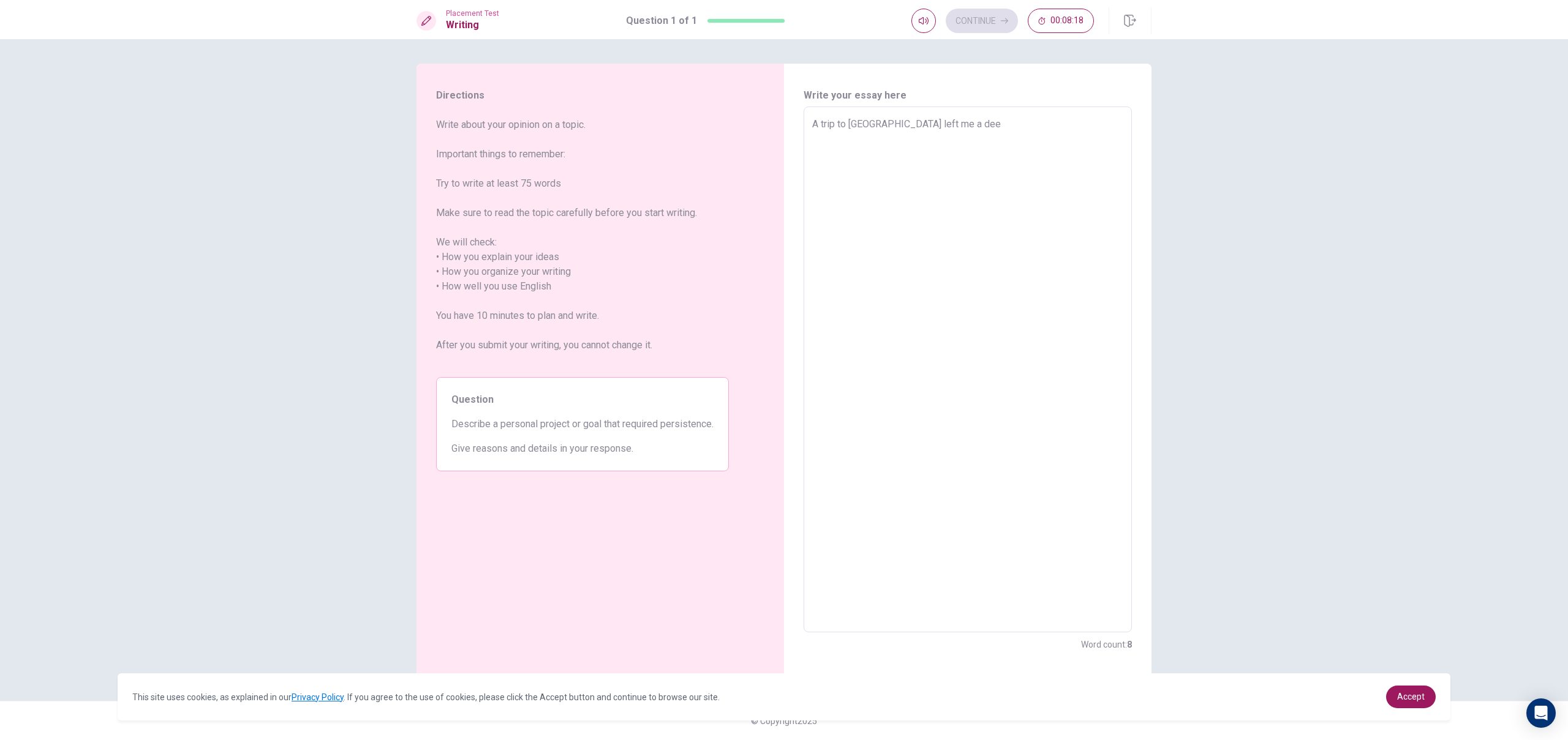
type textarea "x"
type textarea "A trip to [GEOGRAPHIC_DATA] left me a deep"
type textarea "x"
type textarea "A trip to [GEOGRAPHIC_DATA] left me a deep"
type textarea "x"
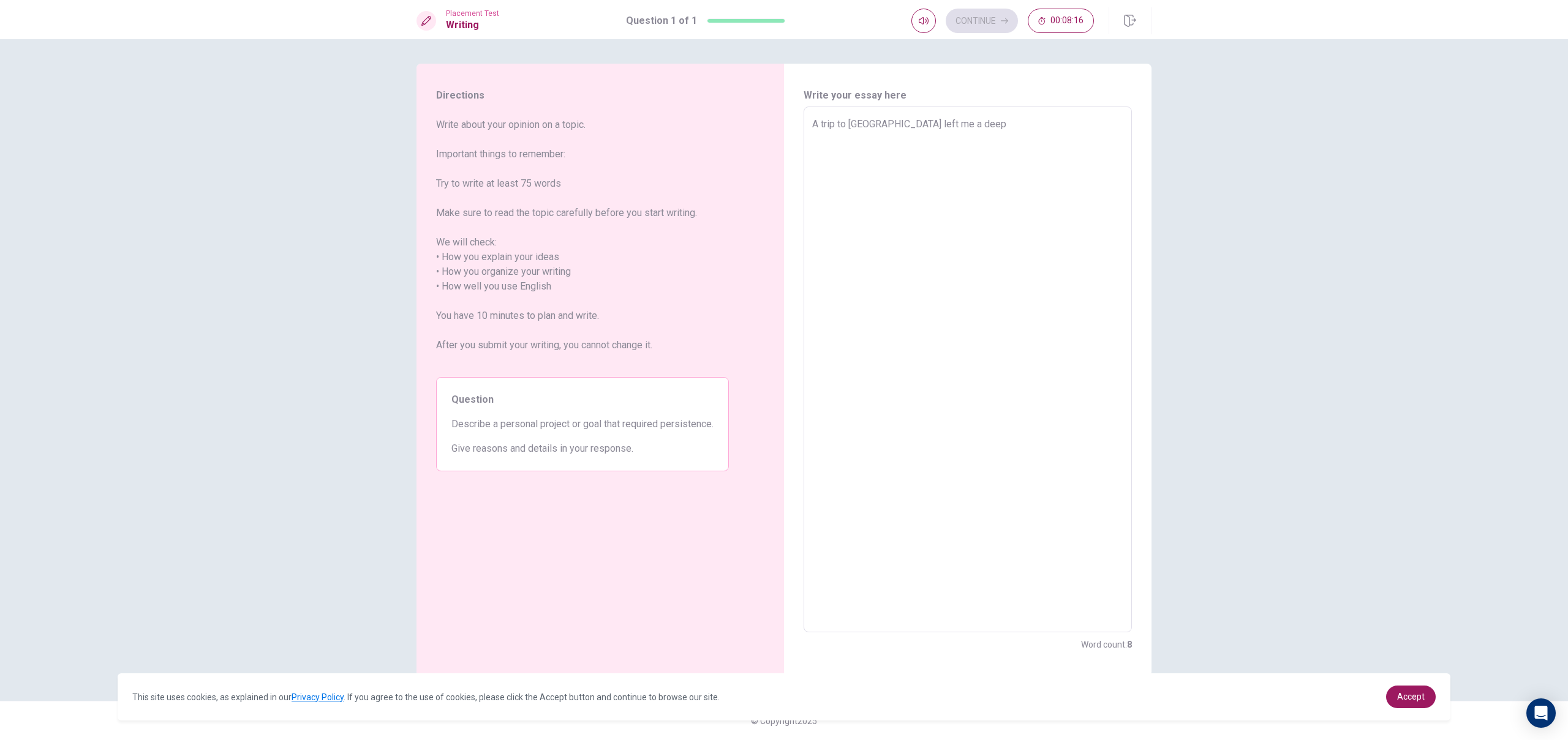
type textarea "A trip to [GEOGRAPHIC_DATA] left me a deep m"
type textarea "x"
type textarea "A trip to [GEOGRAPHIC_DATA] left me a deep me"
type textarea "x"
type textarea "A trip to [GEOGRAPHIC_DATA] left me a deep mem"
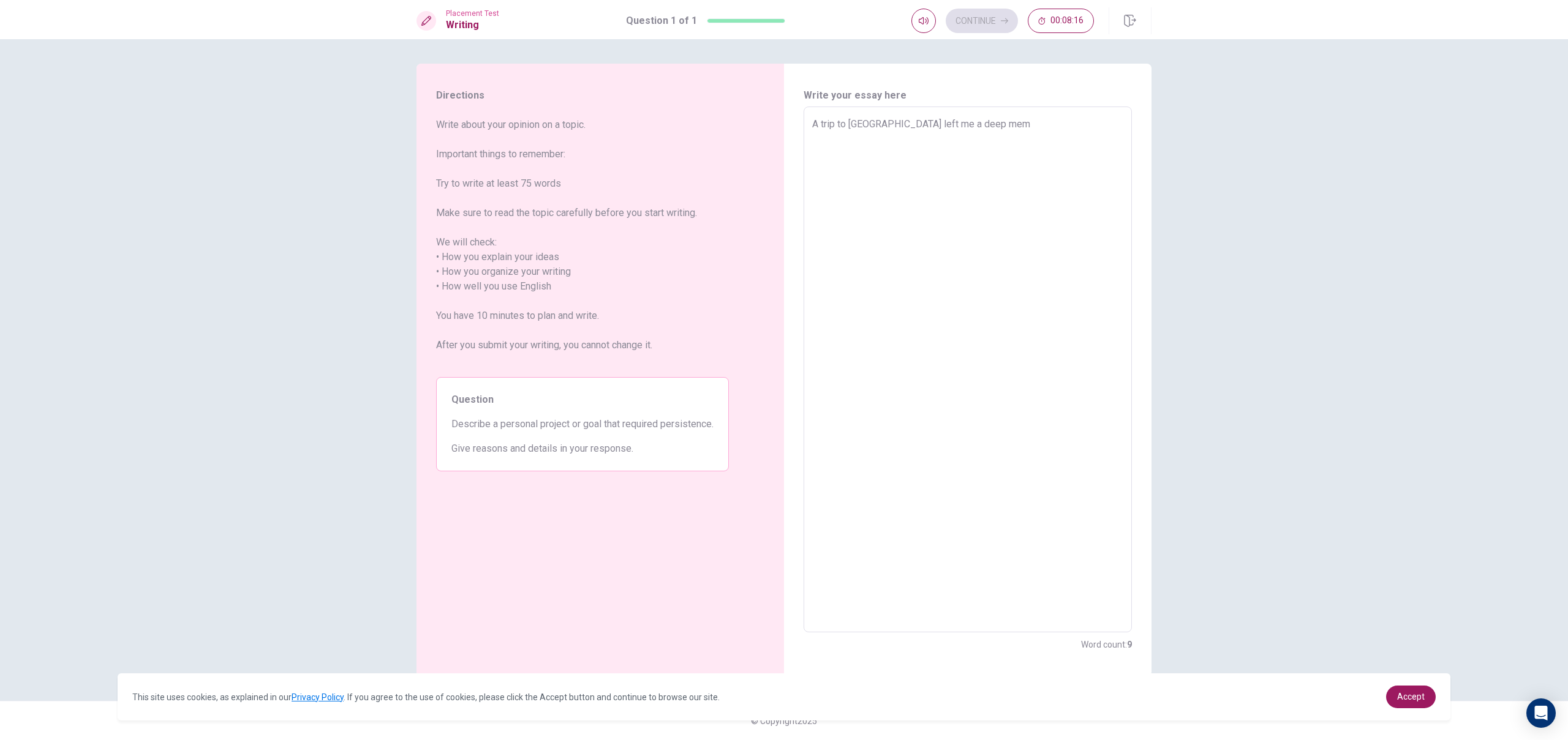
type textarea "x"
type textarea "A trip to [GEOGRAPHIC_DATA] left me a deep memo"
type textarea "x"
type textarea "A trip to [GEOGRAPHIC_DATA] left me a deep memor"
type textarea "x"
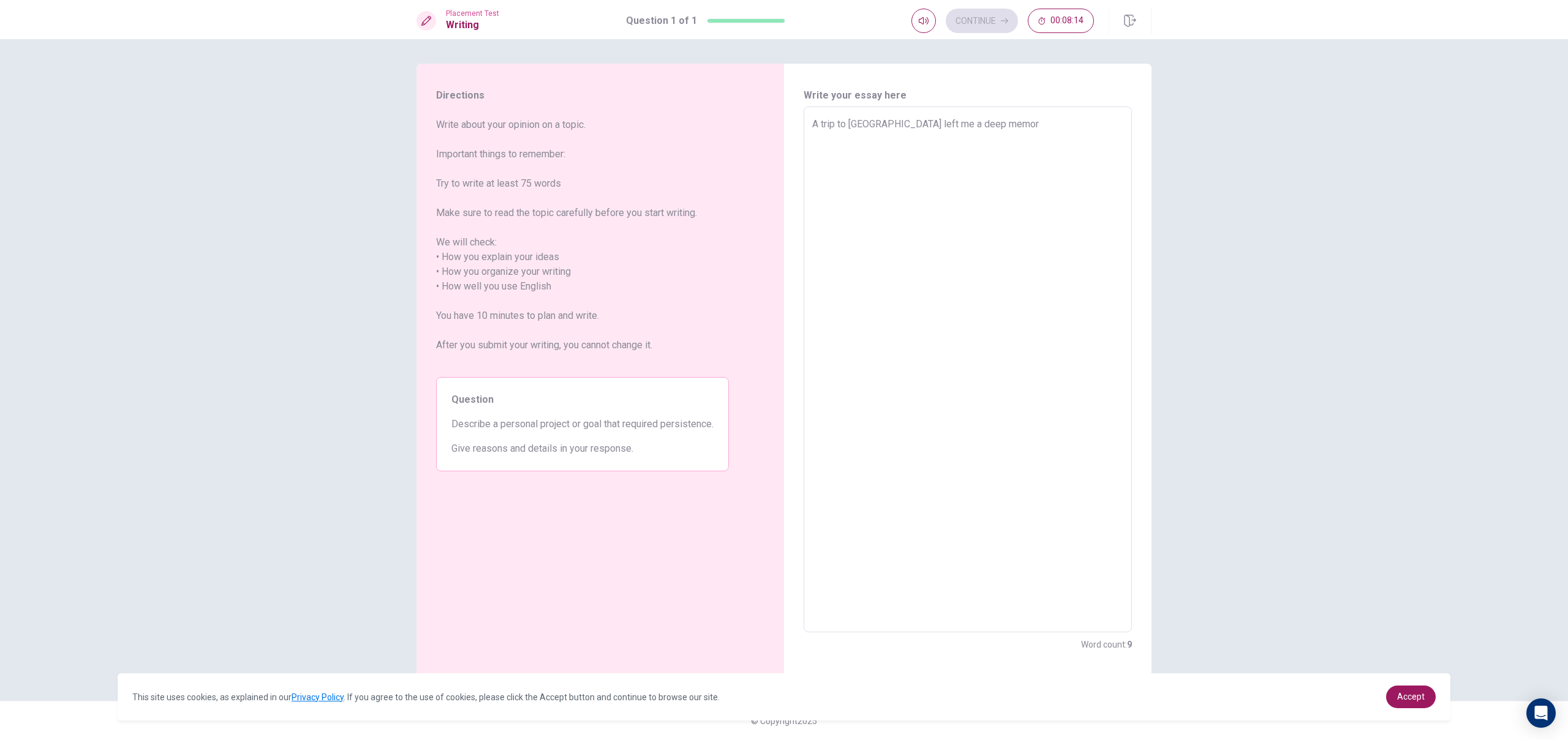
type textarea "A trip to [GEOGRAPHIC_DATA] left me a deep memory"
type textarea "x"
type textarea "A trip to [GEOGRAPHIC_DATA] left me a deep memory."
type textarea "x"
type textarea "A trip to [GEOGRAPHIC_DATA] left me a deep memory.L"
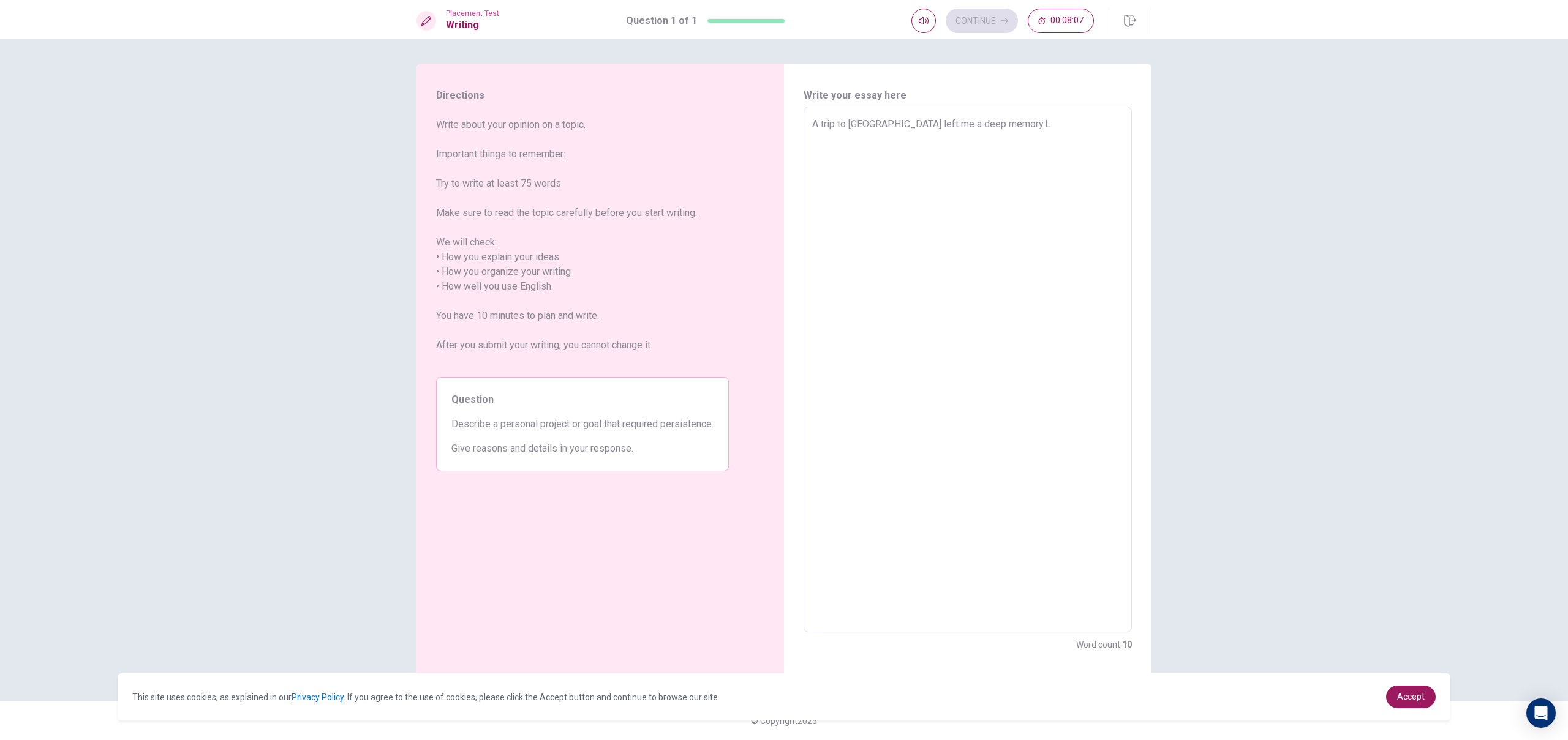
type textarea "x"
type textarea "A trip to [GEOGRAPHIC_DATA] left me a deep [DOMAIN_NAME]"
type textarea "x"
type textarea "A trip to [GEOGRAPHIC_DATA] left me a deep memory.Las"
type textarea "x"
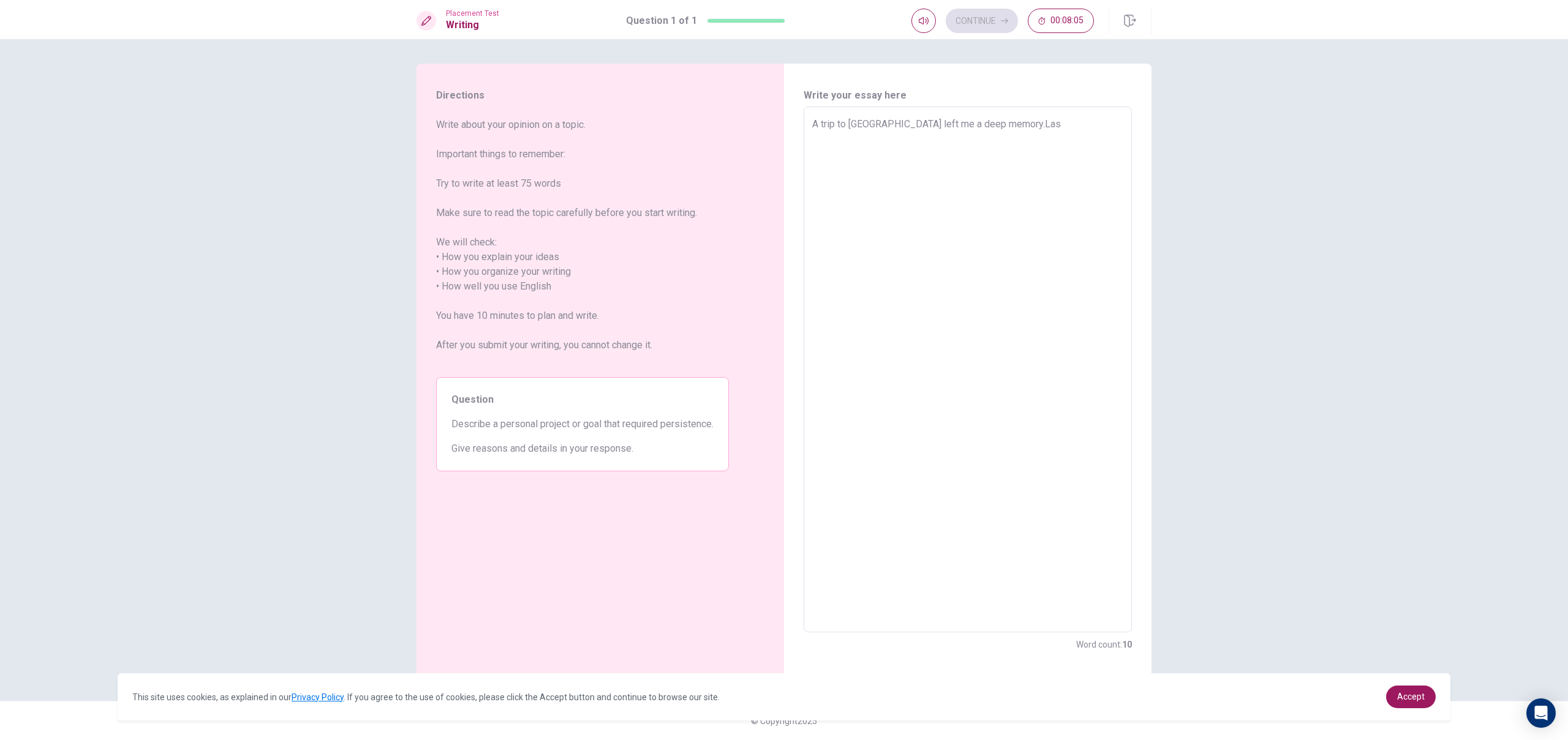
type textarea "A trip to [GEOGRAPHIC_DATA] left me a deep memory.Last"
type textarea "x"
type textarea "A trip to [GEOGRAPHIC_DATA] left me a deep memory.Last"
type textarea "x"
type textarea "A trip to [GEOGRAPHIC_DATA] left me a deep memory.Last y"
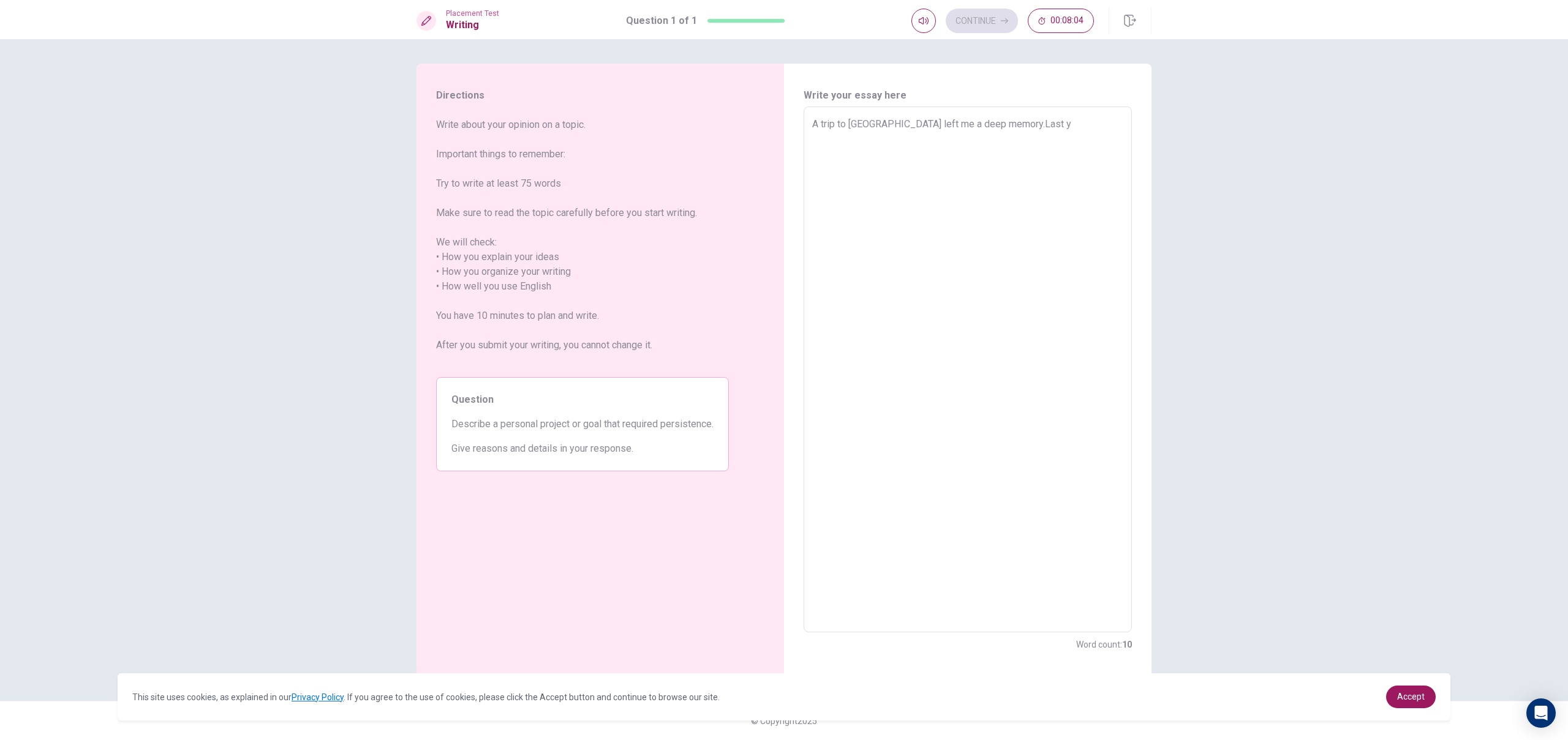
type textarea "x"
type textarea "A trip to [GEOGRAPHIC_DATA] left me a deep memory.Last ye"
type textarea "x"
type textarea "A trip to [GEOGRAPHIC_DATA] left me a deep memory.Last yea"
type textarea "x"
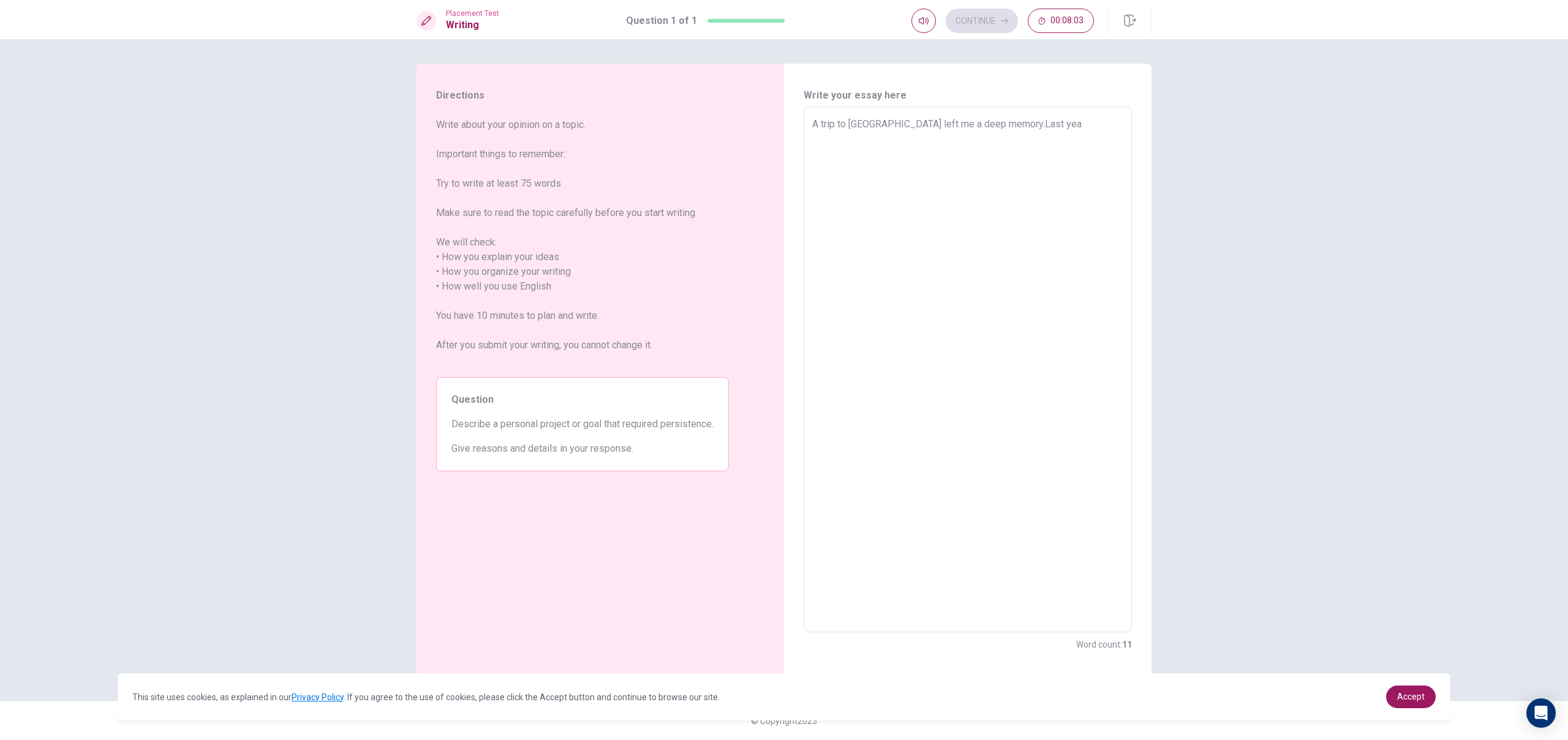
type textarea "A trip to [GEOGRAPHIC_DATA] left me a deep memory.Last year"
type textarea "x"
type textarea "A trip to [GEOGRAPHIC_DATA] left me a deep memory.Last year,"
type textarea "x"
type textarea "A trip to [GEOGRAPHIC_DATA] left me a deep memory.Last year,I"
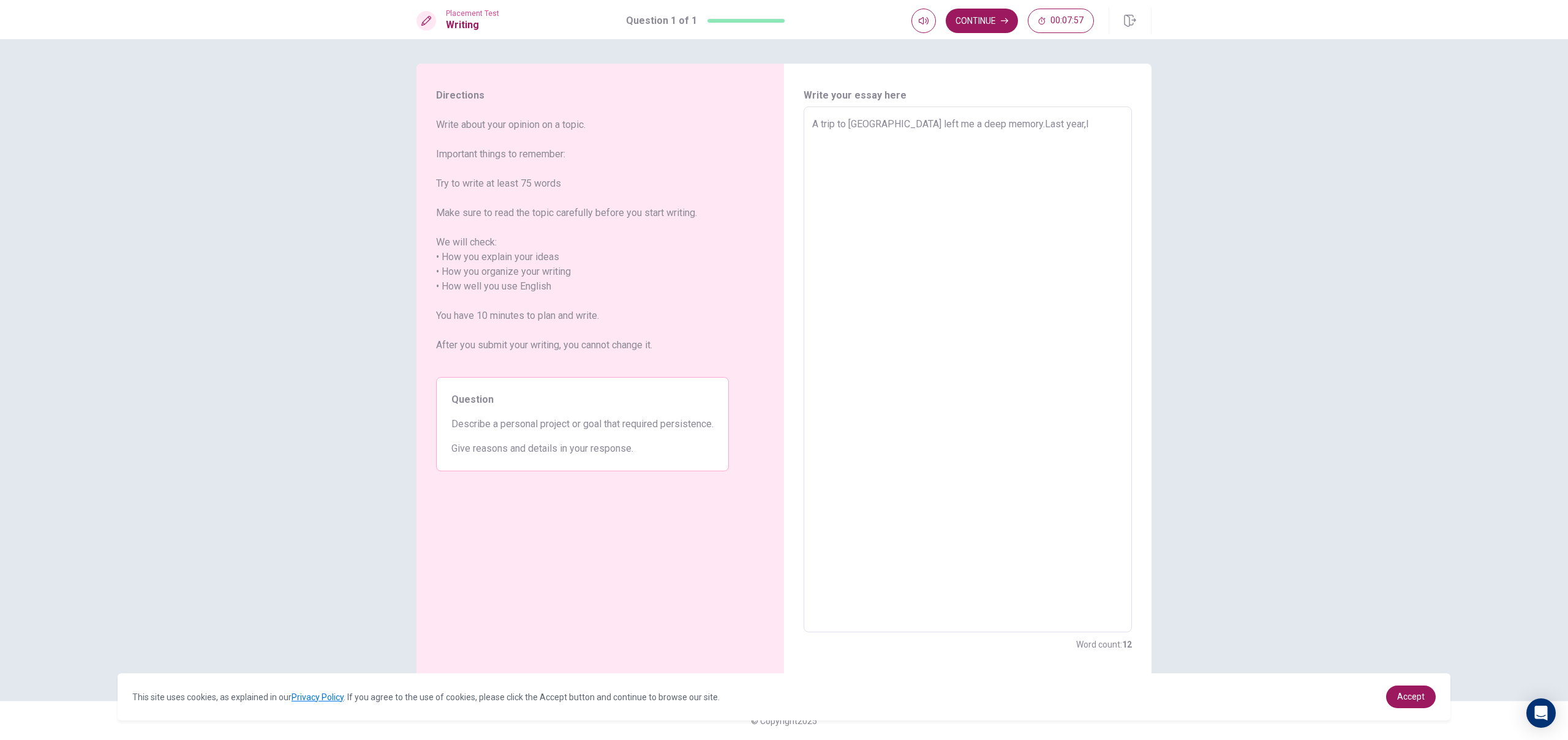
type textarea "x"
type textarea "A trip to [GEOGRAPHIC_DATA] left me a deep memory.Last year,Iw"
type textarea "x"
type textarea "A trip to [GEOGRAPHIC_DATA] left me a deep memory.Last year,Iwe"
type textarea "x"
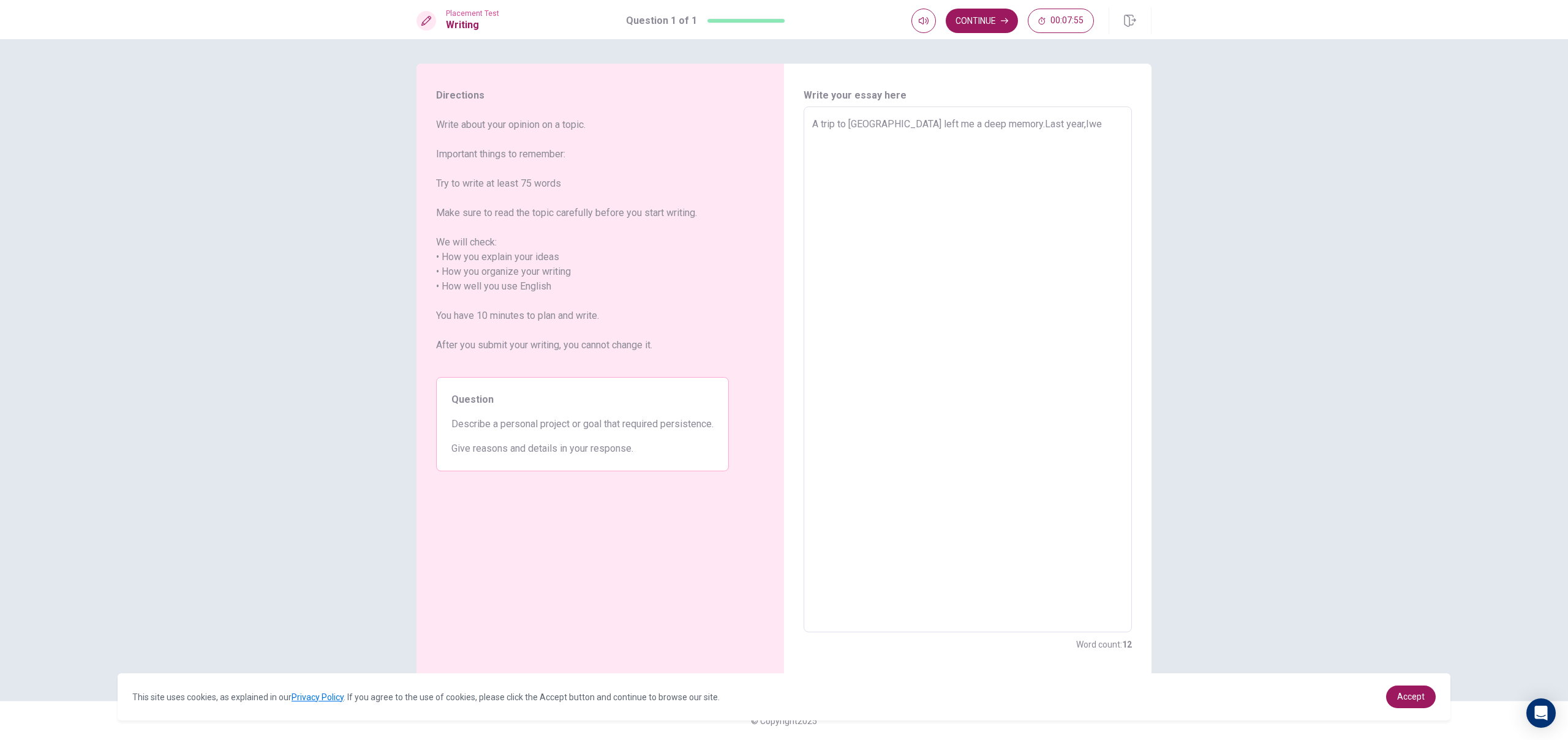
type textarea "A trip to [GEOGRAPHIC_DATA] left me a deep memory.Last year,[PERSON_NAME]"
type textarea "x"
type textarea "A trip to [GEOGRAPHIC_DATA] left me a deep memory.Last year,Iwent"
type textarea "x"
type textarea "A trip to [GEOGRAPHIC_DATA] left me a deep memory.Last year,I went"
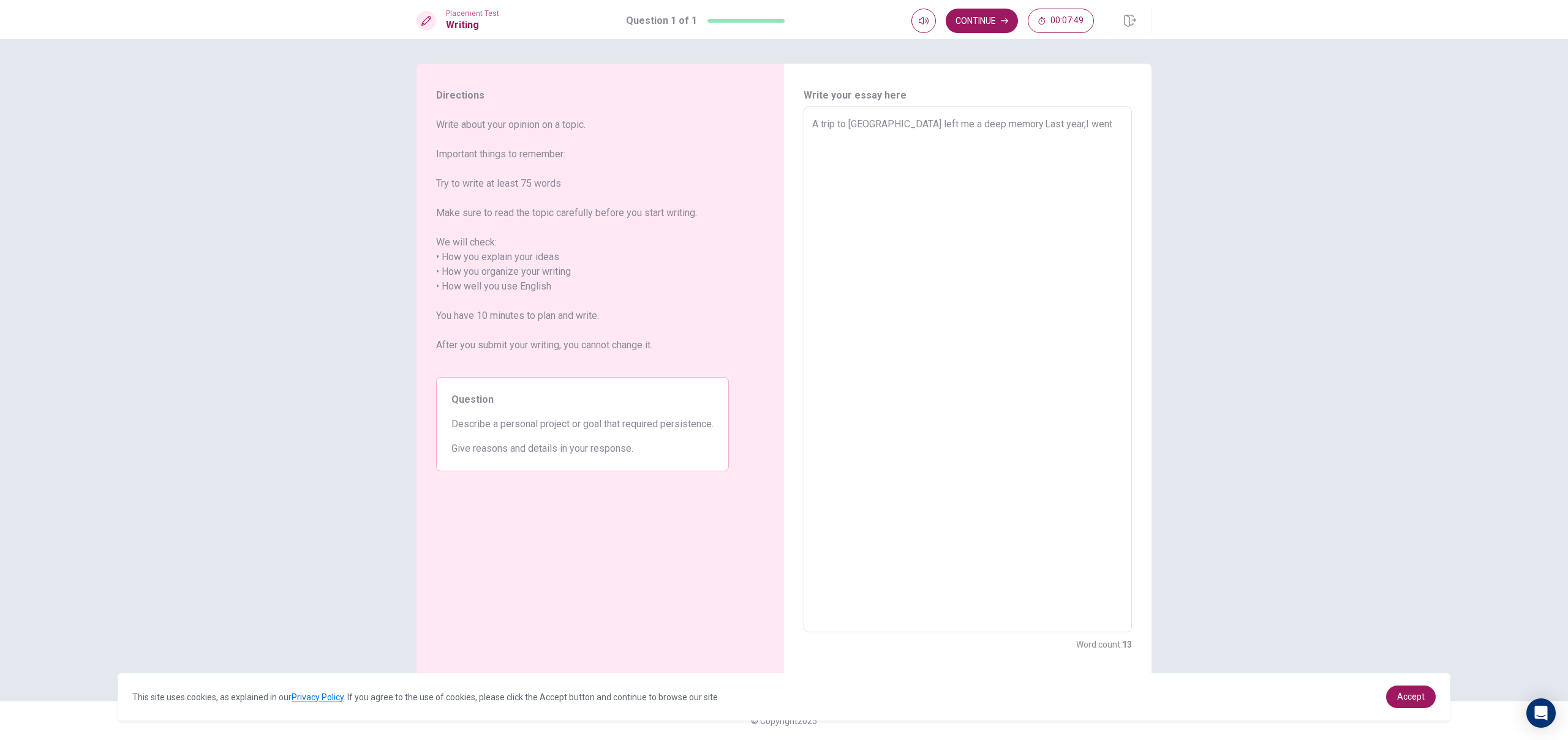
type textarea "x"
type textarea "A trip to [GEOGRAPHIC_DATA] left me a deep memory.Last year,I went"
type textarea "x"
type textarea "A trip to [GEOGRAPHIC_DATA] left me a deep memory.Last year,I went h"
type textarea "x"
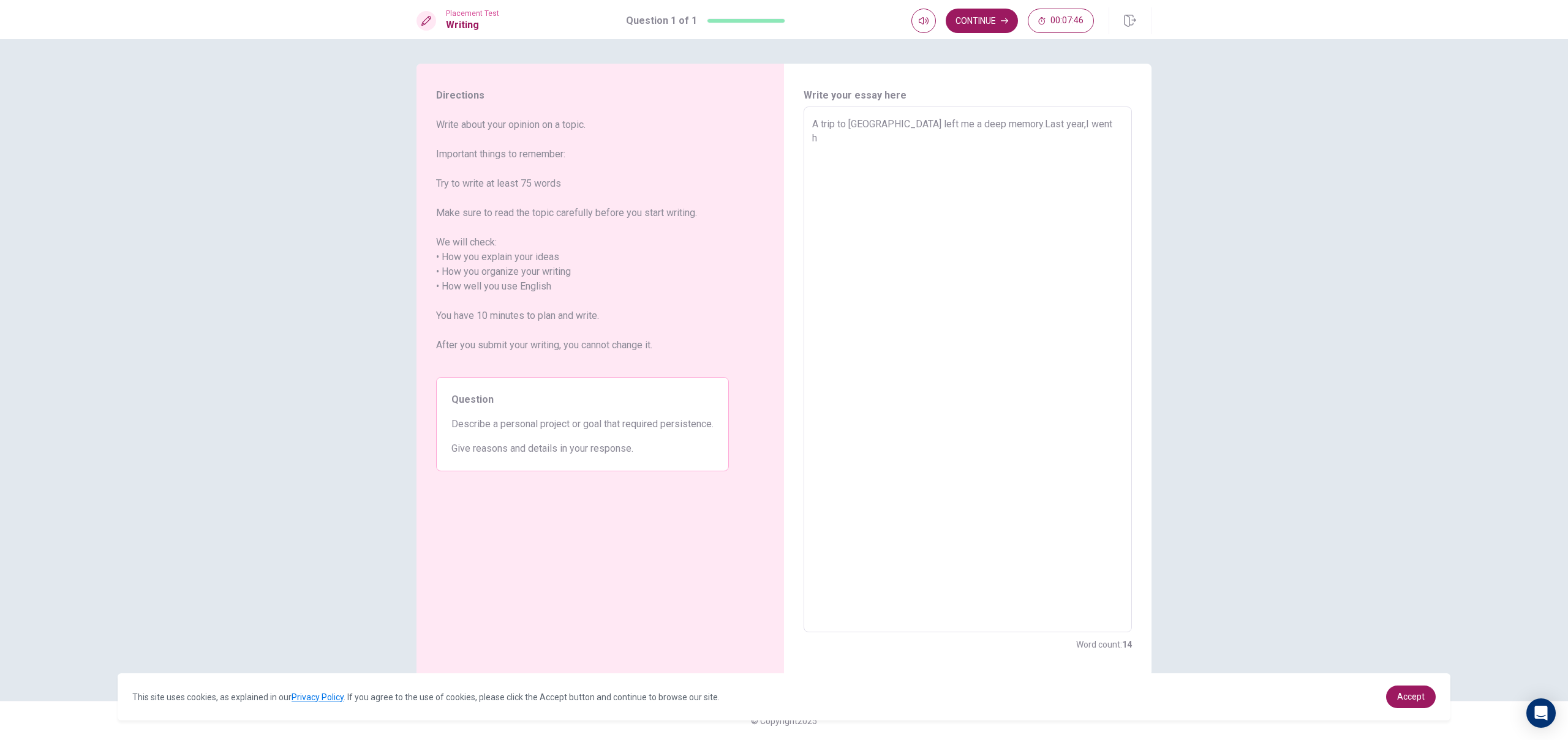
type textarea "A trip to [GEOGRAPHIC_DATA] left me a deep memory.Last year,I went hh"
type textarea "x"
type textarea "A trip to [GEOGRAPHIC_DATA] left me a deep memory.Last year,I went h"
type textarea "x"
type textarea "A trip to [GEOGRAPHIC_DATA] left me a deep memory.Last year,I went"
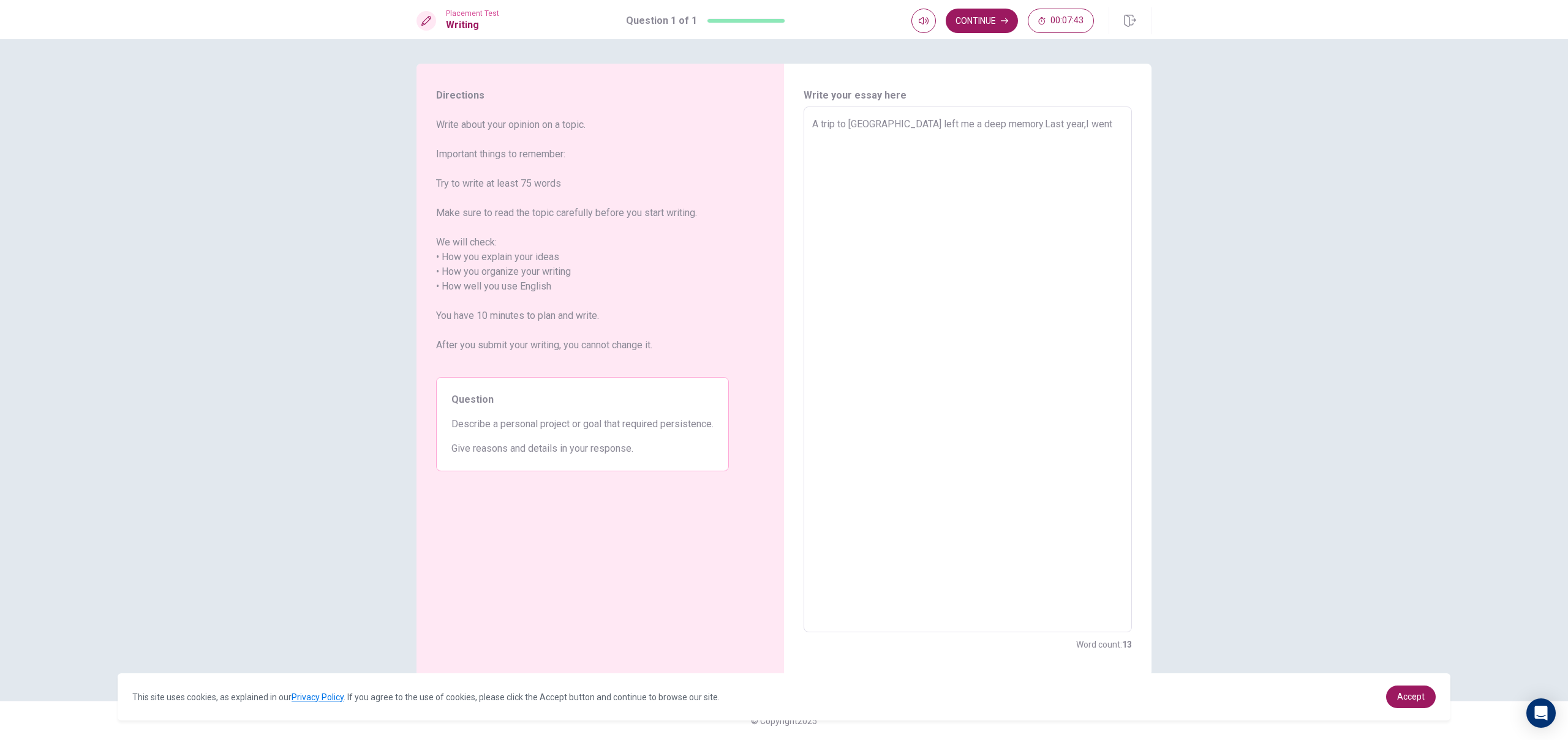
type textarea "x"
type textarea "A trip to [GEOGRAPHIC_DATA] left me a deep memory.Last year,I went t"
type textarea "x"
type textarea "A trip to [GEOGRAPHIC_DATA] left me a deep memory.Last year,I went to"
type textarea "x"
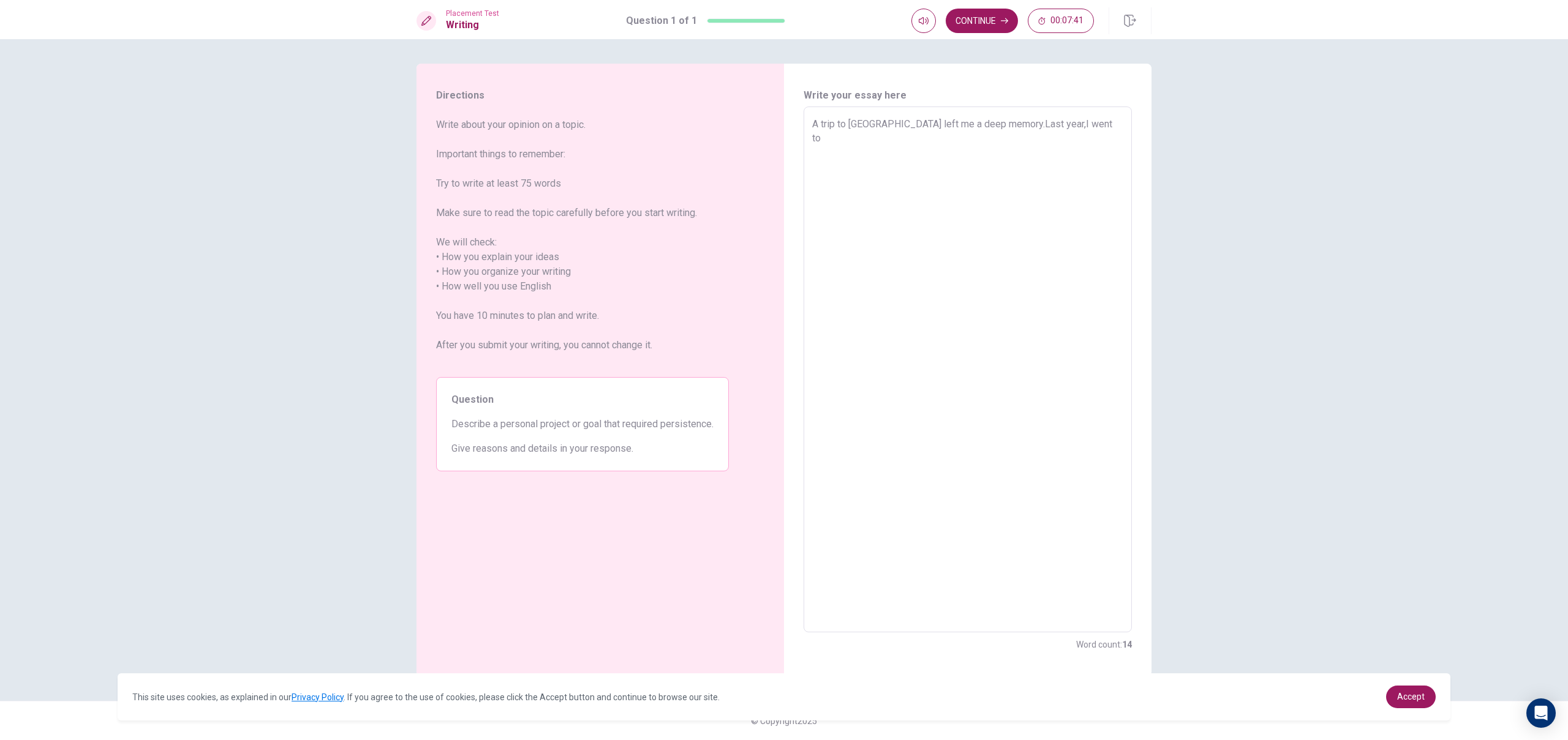
type textarea "A trip to [GEOGRAPHIC_DATA] left me a deep memory.Last year,I went to"
type textarea "x"
type textarea "A trip to [GEOGRAPHIC_DATA] left me a deep memory.Last year,I went to b"
type textarea "x"
type textarea "A trip to [GEOGRAPHIC_DATA] left me a deep memory.Last year,I went to be"
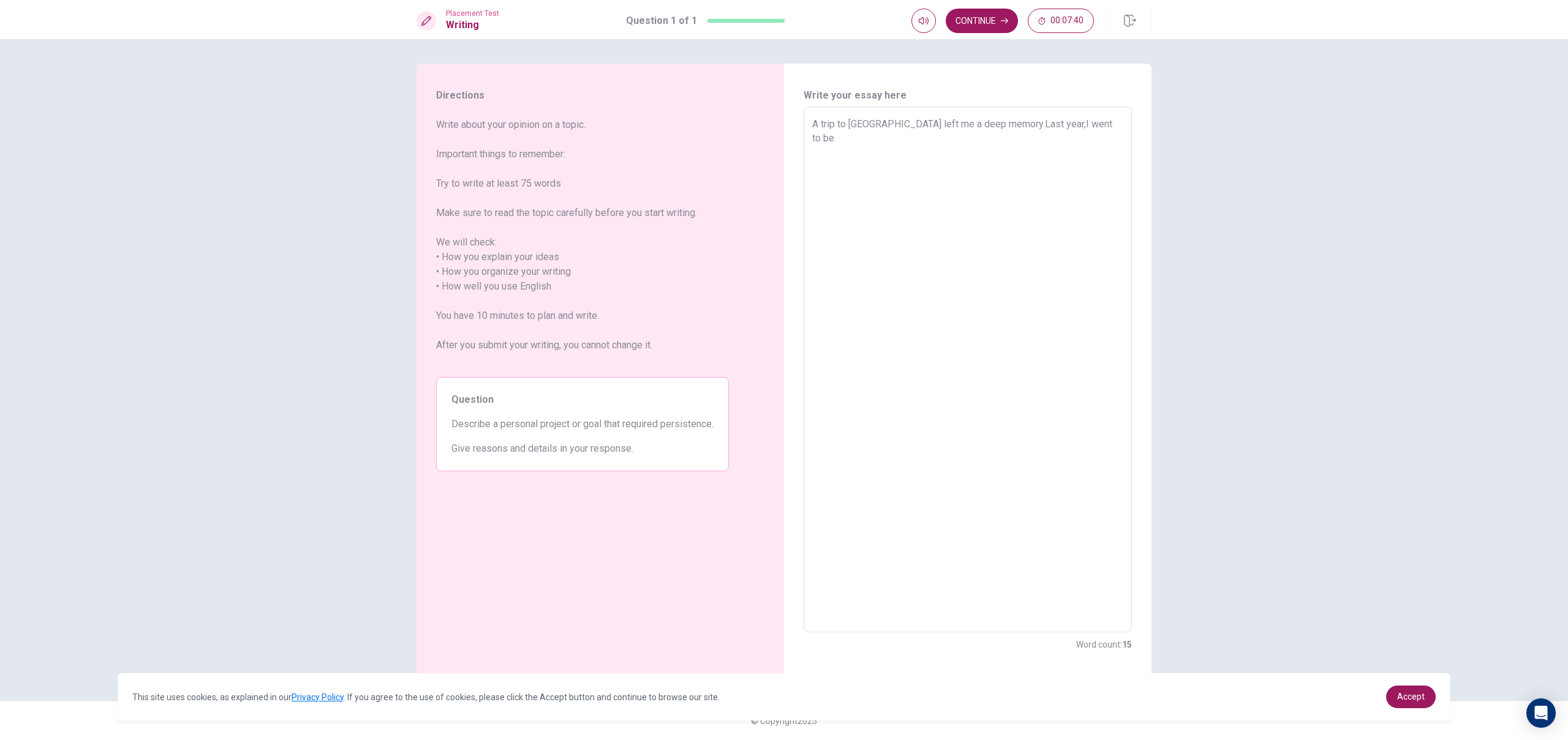
type textarea "x"
type textarea "A trip to [GEOGRAPHIC_DATA] left me a deep memory.Last year,I went to bei"
type textarea "x"
type textarea "A trip to [GEOGRAPHIC_DATA] left me a deep memory.Last year,I went to [GEOGRAPH…"
type textarea "x"
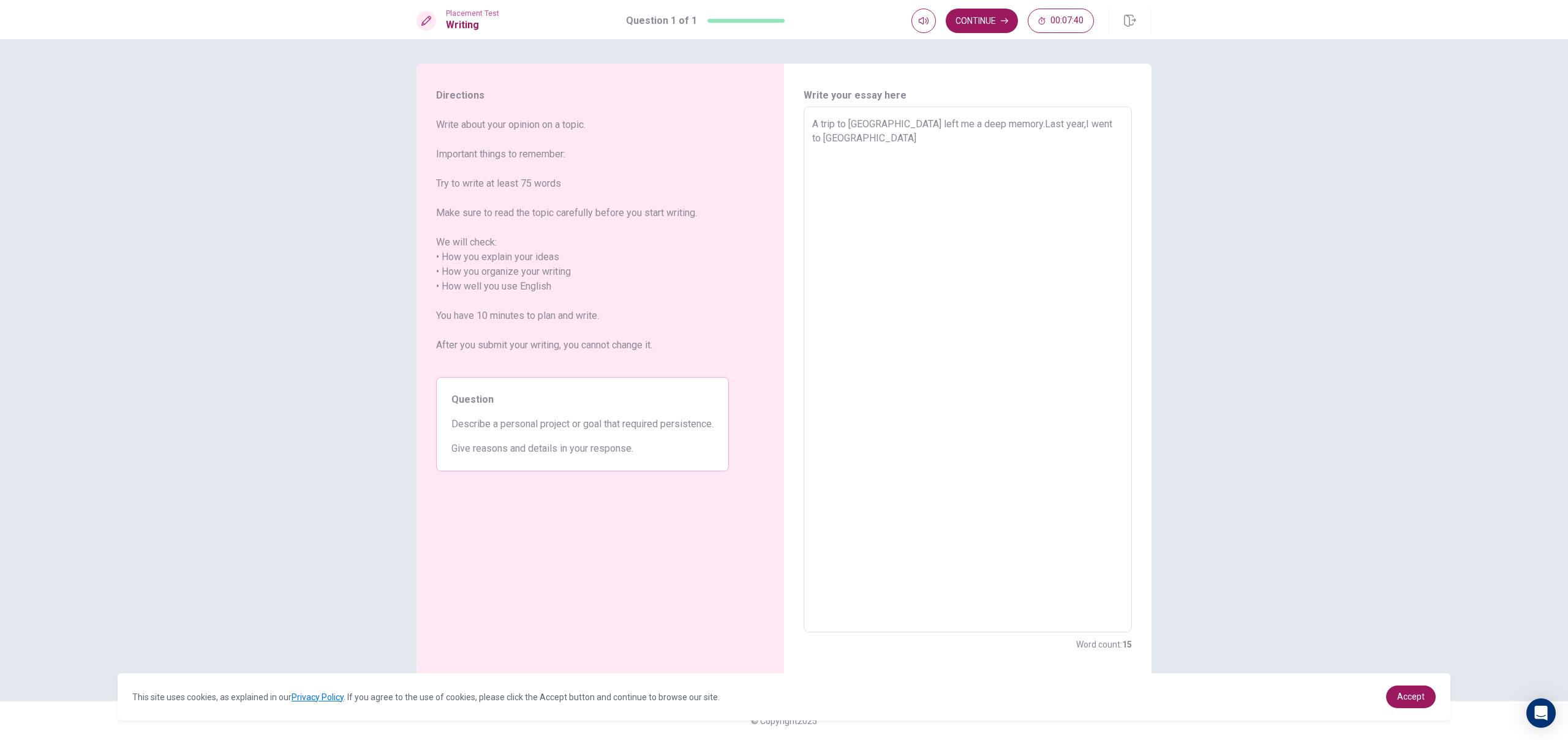
type textarea "A trip to [GEOGRAPHIC_DATA] left me a deep memory.Last year,I went to [GEOGRAPH…"
type textarea "x"
type textarea "A trip to [GEOGRAPHIC_DATA] left me a deep memory.Last year,I went to [GEOGRAPH…"
type textarea "x"
type textarea "A trip to [GEOGRAPHIC_DATA] left me a deep memory.Last year,I went to [GEOGRAPH…"
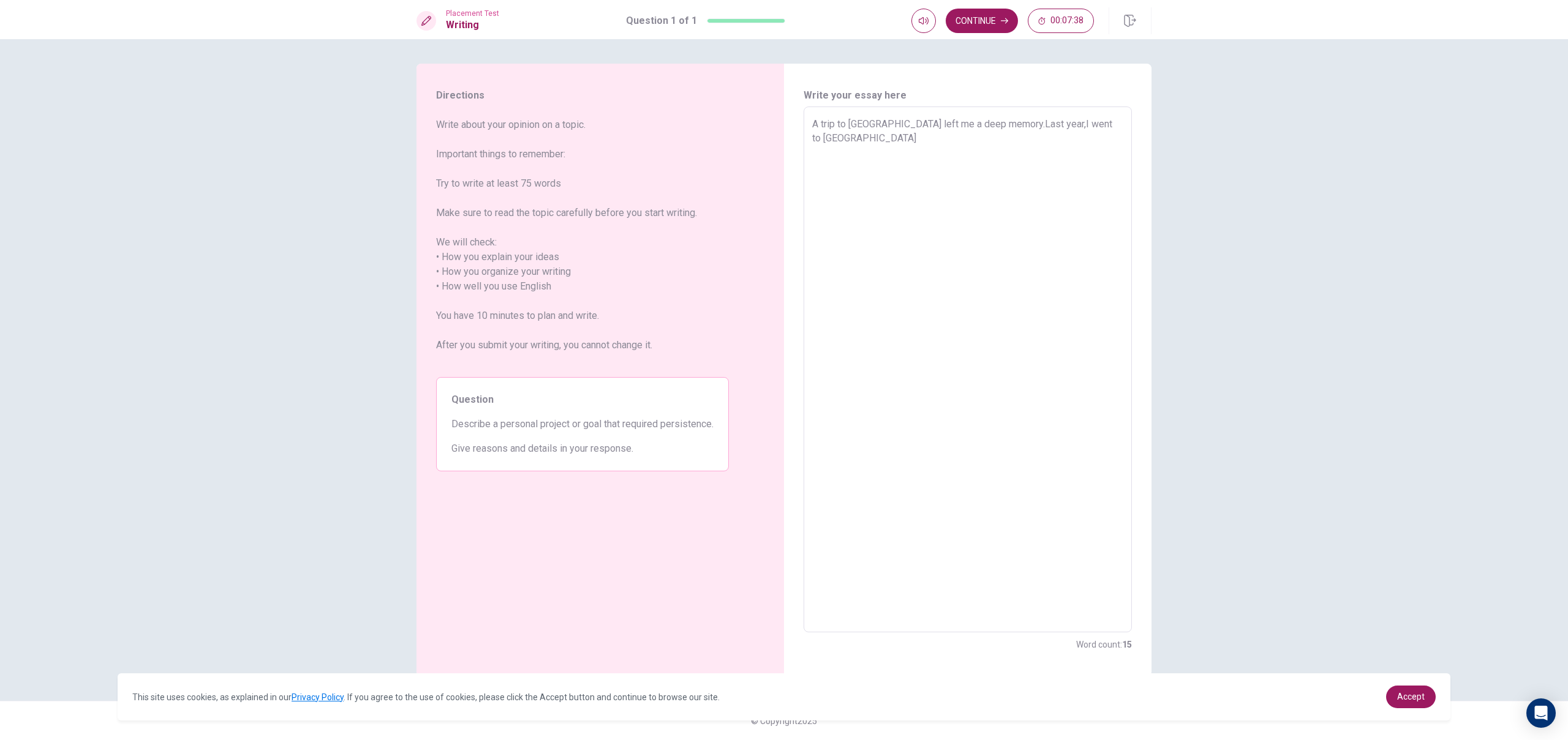
type textarea "x"
type textarea "A trip to [GEOGRAPHIC_DATA] left me a deep memory.Last year,I went to [GEOGRAPH…"
type textarea "x"
type textarea "A trip to [GEOGRAPHIC_DATA] left me a deep memory.Last year,I went to [GEOGRAPH…"
type textarea "x"
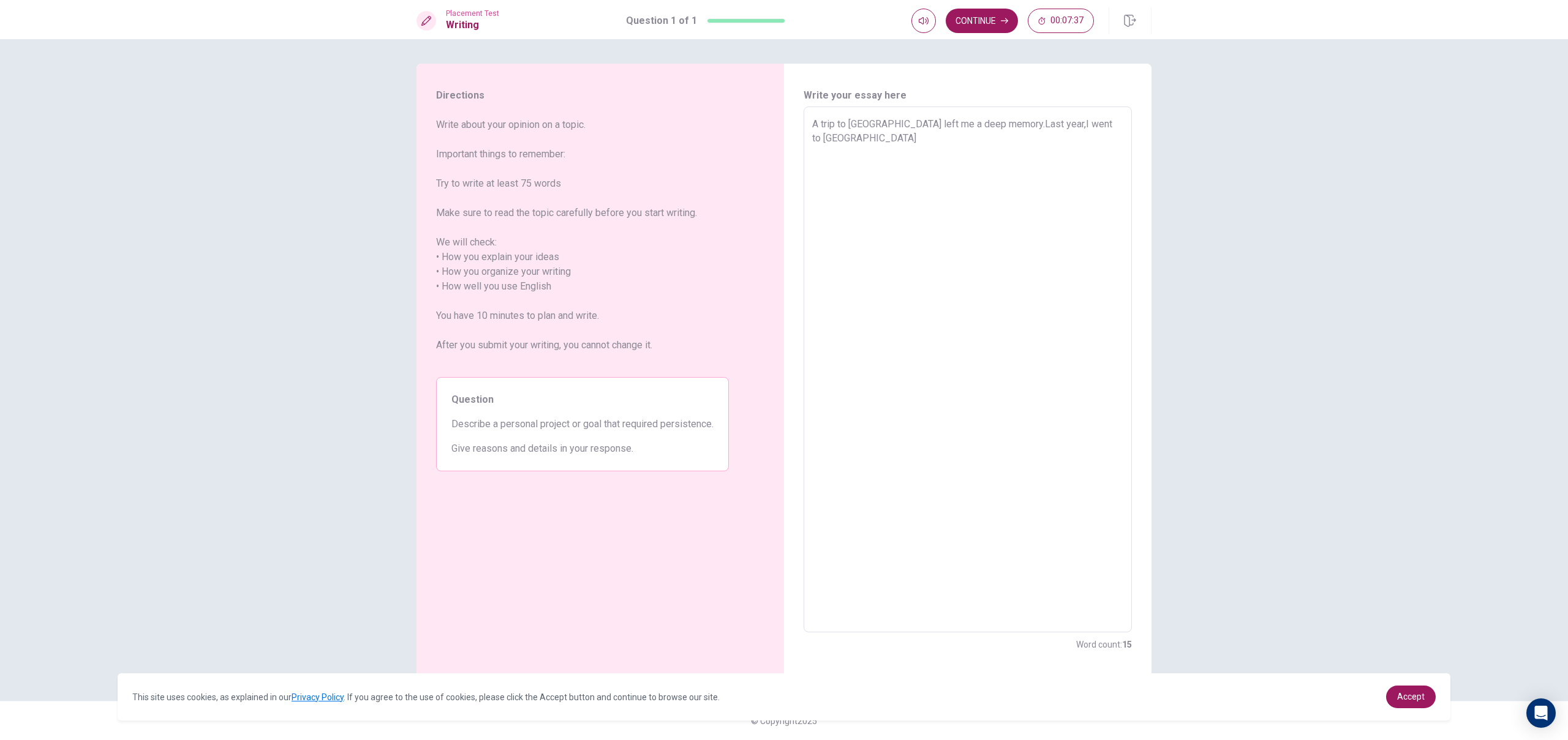
type textarea "A trip to [GEOGRAPHIC_DATA] left me a deep memory.Last year,I went to [GEOGRAPH…"
type textarea "x"
type textarea "A trip to [GEOGRAPHIC_DATA] left me a deep memory.Last year,I went to bei"
type textarea "x"
type textarea "A trip to [GEOGRAPHIC_DATA] left me a deep memory.Last year,I went to be"
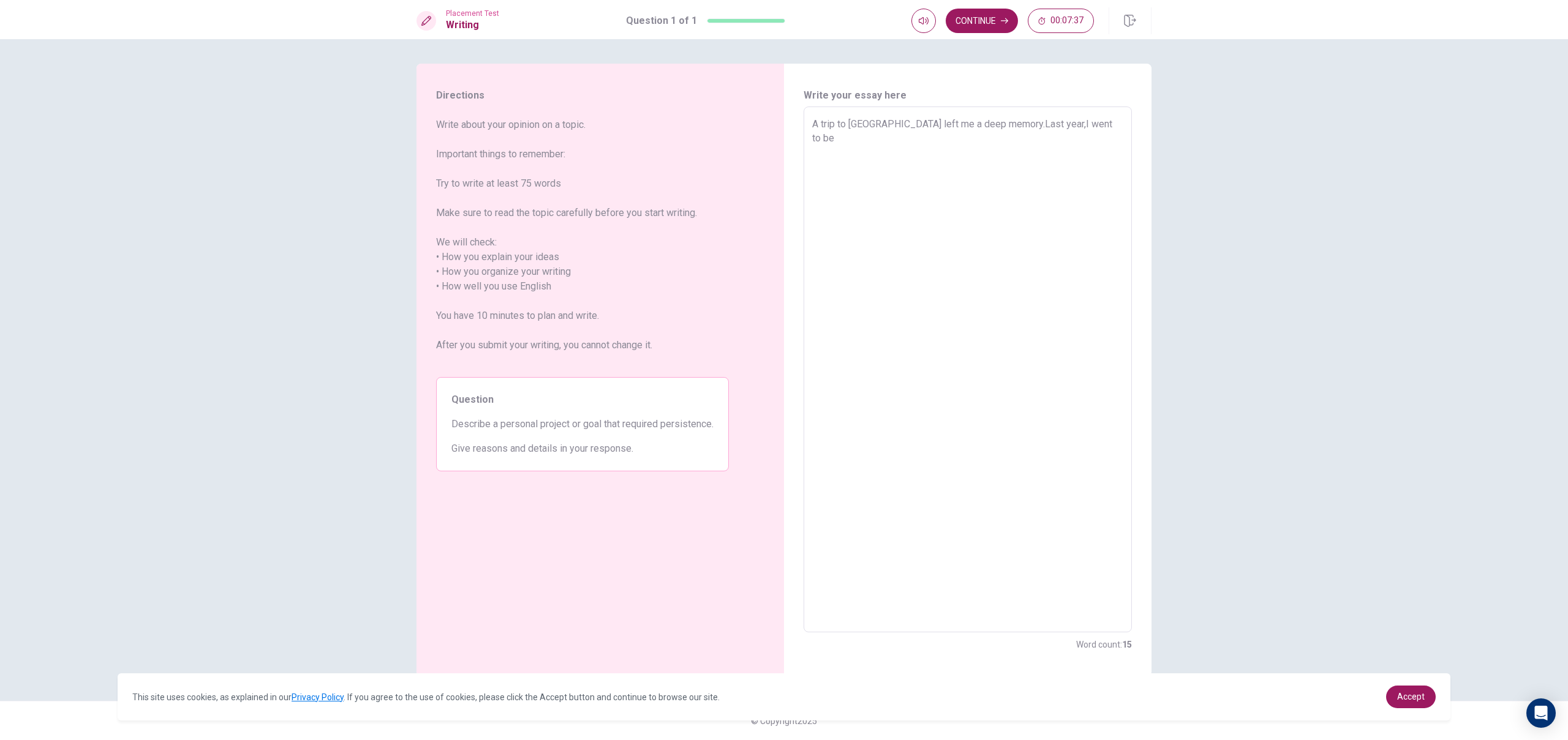
type textarea "x"
type textarea "A trip to [GEOGRAPHIC_DATA] left me a deep memory.Last year,I went to b"
type textarea "x"
type textarea "A trip to [GEOGRAPHIC_DATA] left me a deep memory.Last year,I went to"
type textarea "x"
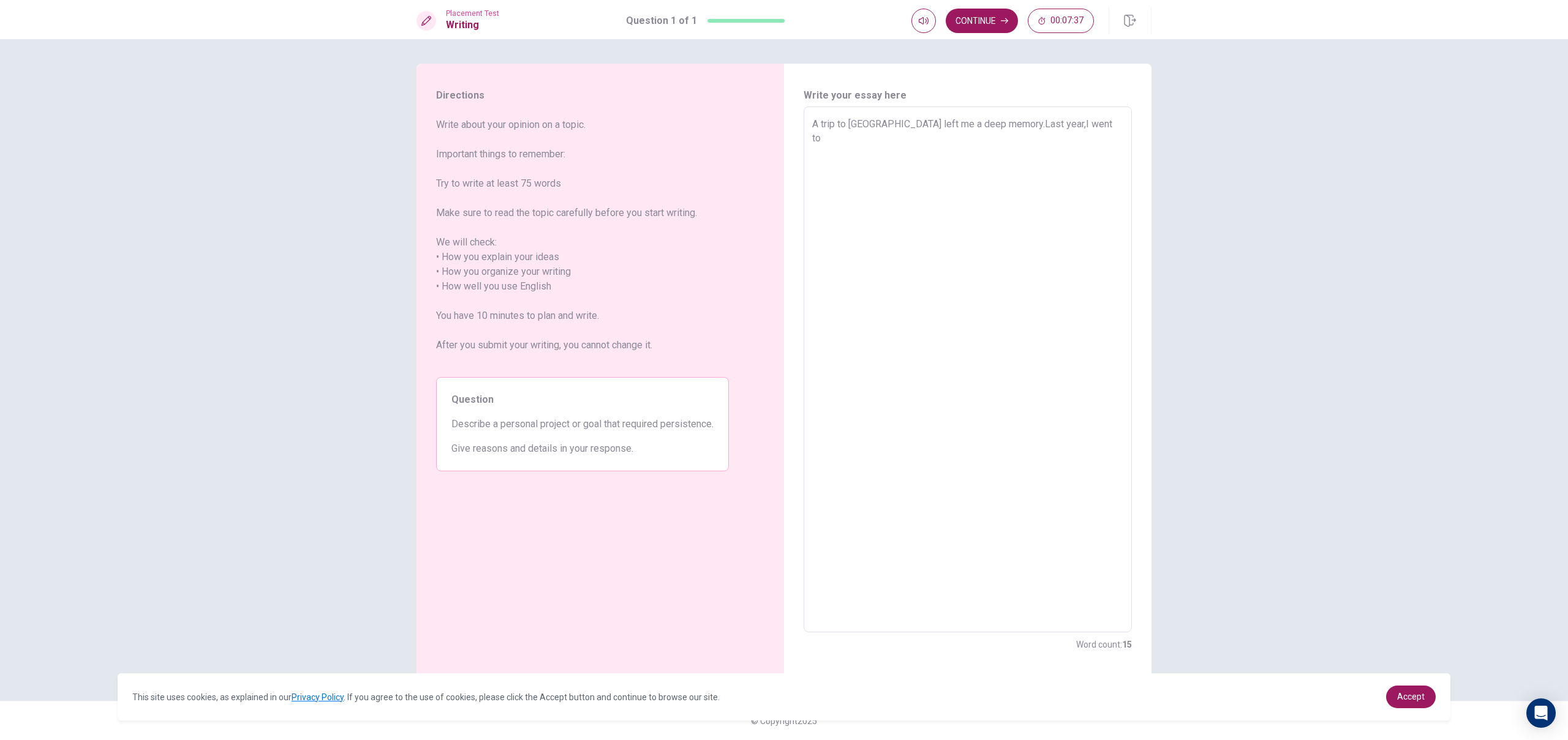
type textarea "A trip to [GEOGRAPHIC_DATA] left me a deep memory.Last year,I went to"
type textarea "x"
type textarea "A trip to [GEOGRAPHIC_DATA] left me a deep memory.Last year,I went t"
type textarea "x"
type textarea "A trip to [GEOGRAPHIC_DATA] left me a deep memory.Last year,I went"
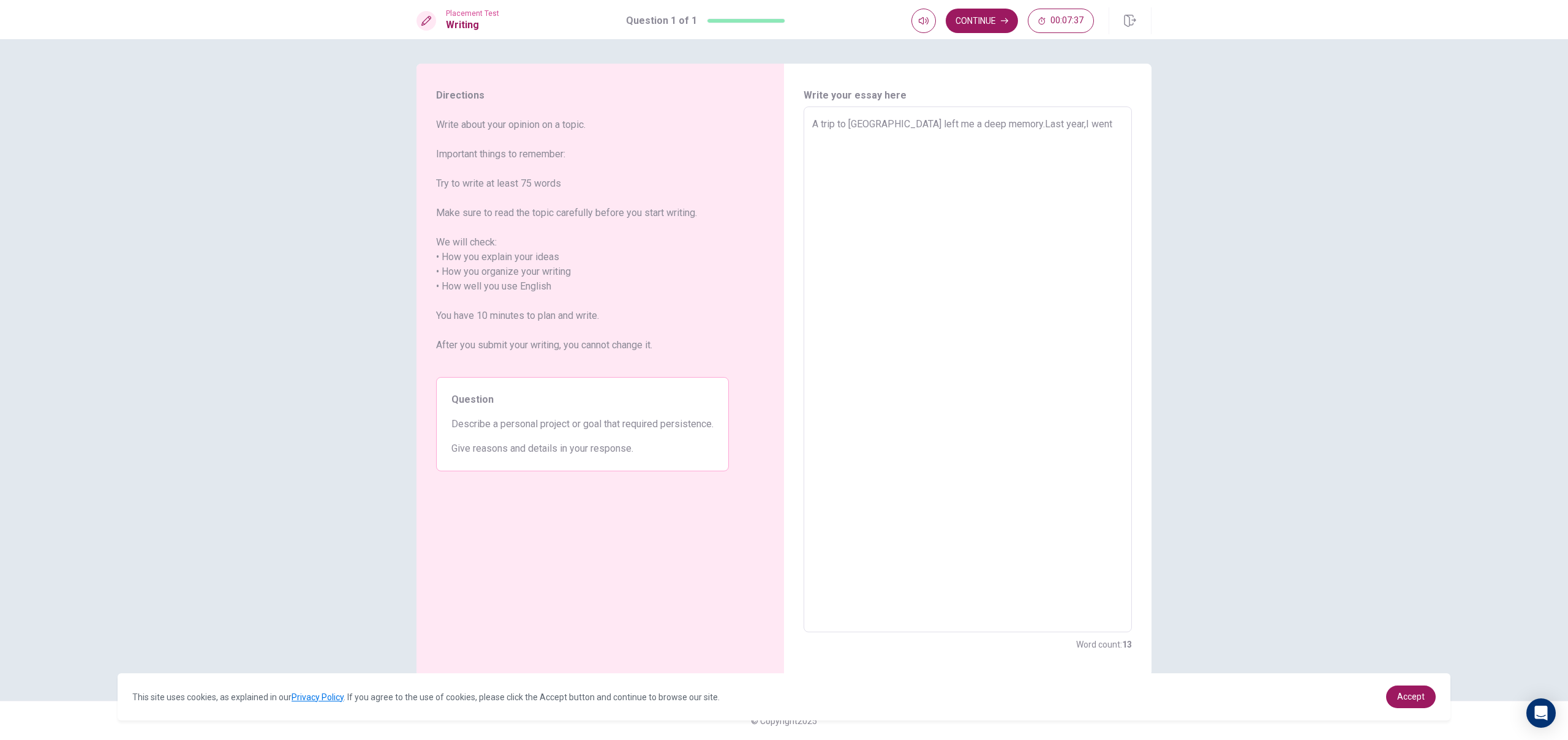
type textarea "x"
type textarea "A trip to [GEOGRAPHIC_DATA] left me a deep memory.Last year,I went t"
type textarea "x"
type textarea "A trip to [GEOGRAPHIC_DATA] left me a deep memory.Last year,I went th"
type textarea "x"
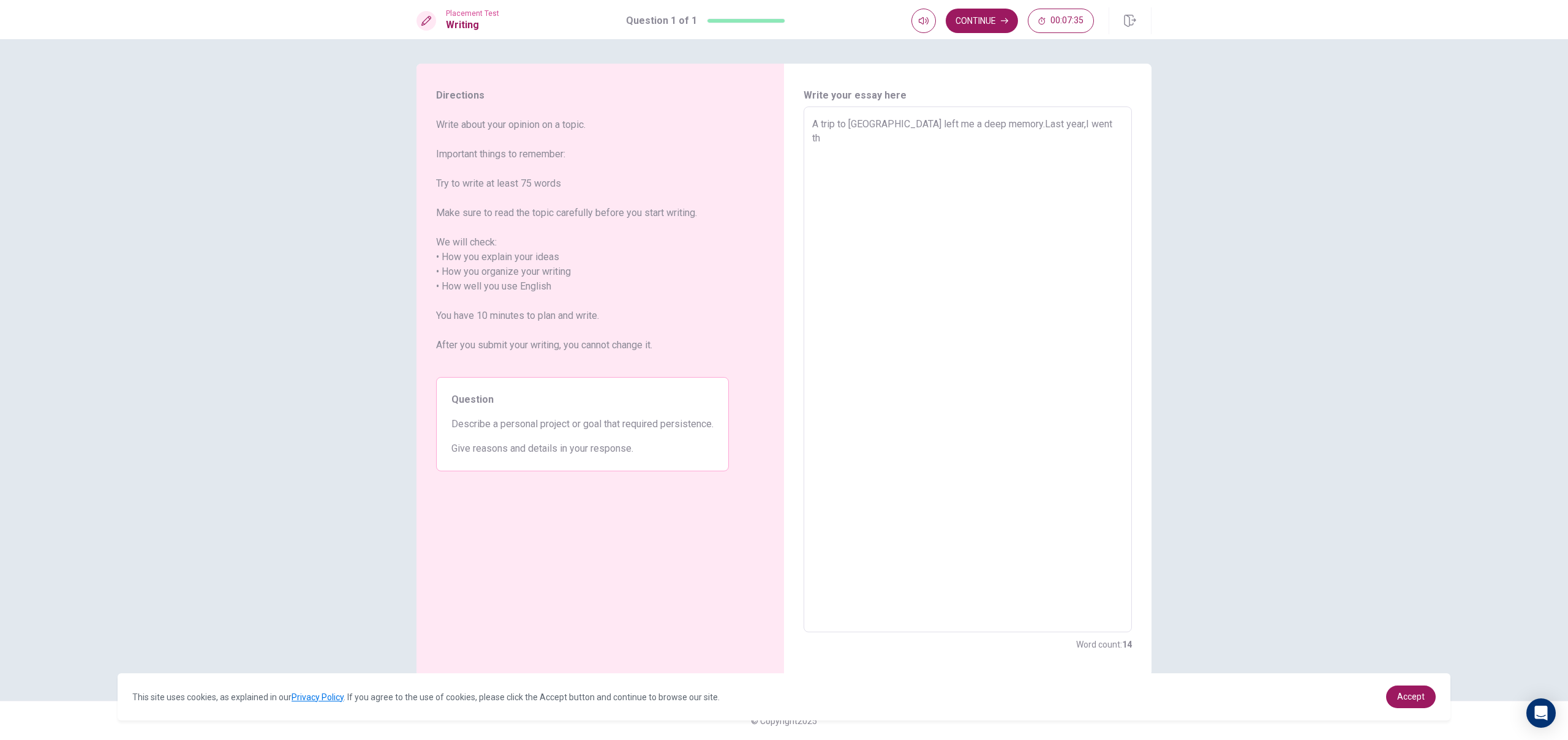
type textarea "A trip to [GEOGRAPHIC_DATA] left me a deep memory.Last year,I went the"
type textarea "x"
type textarea "A trip to [GEOGRAPHIC_DATA] left me a deep memory.Last year,I went ther"
type textarea "x"
type textarea "A trip to [GEOGRAPHIC_DATA] left me a deep memory.Last year,I went there"
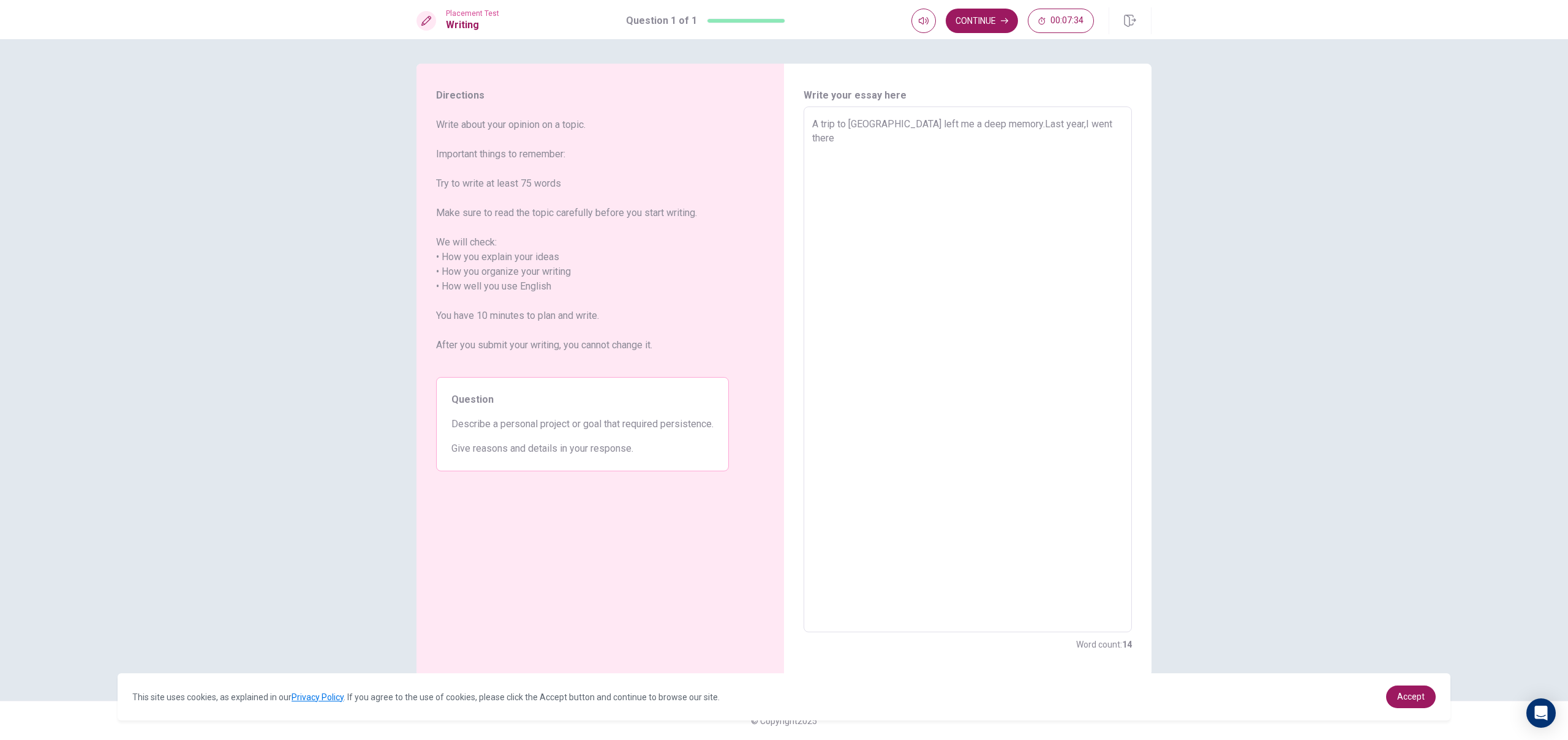
type textarea "x"
type textarea "A trip to [GEOGRAPHIC_DATA] left me a deep memory.Last year,I went there"
type textarea "x"
type textarea "A trip to [GEOGRAPHIC_DATA] left me a deep memory.Last year,I went there t"
type textarea "x"
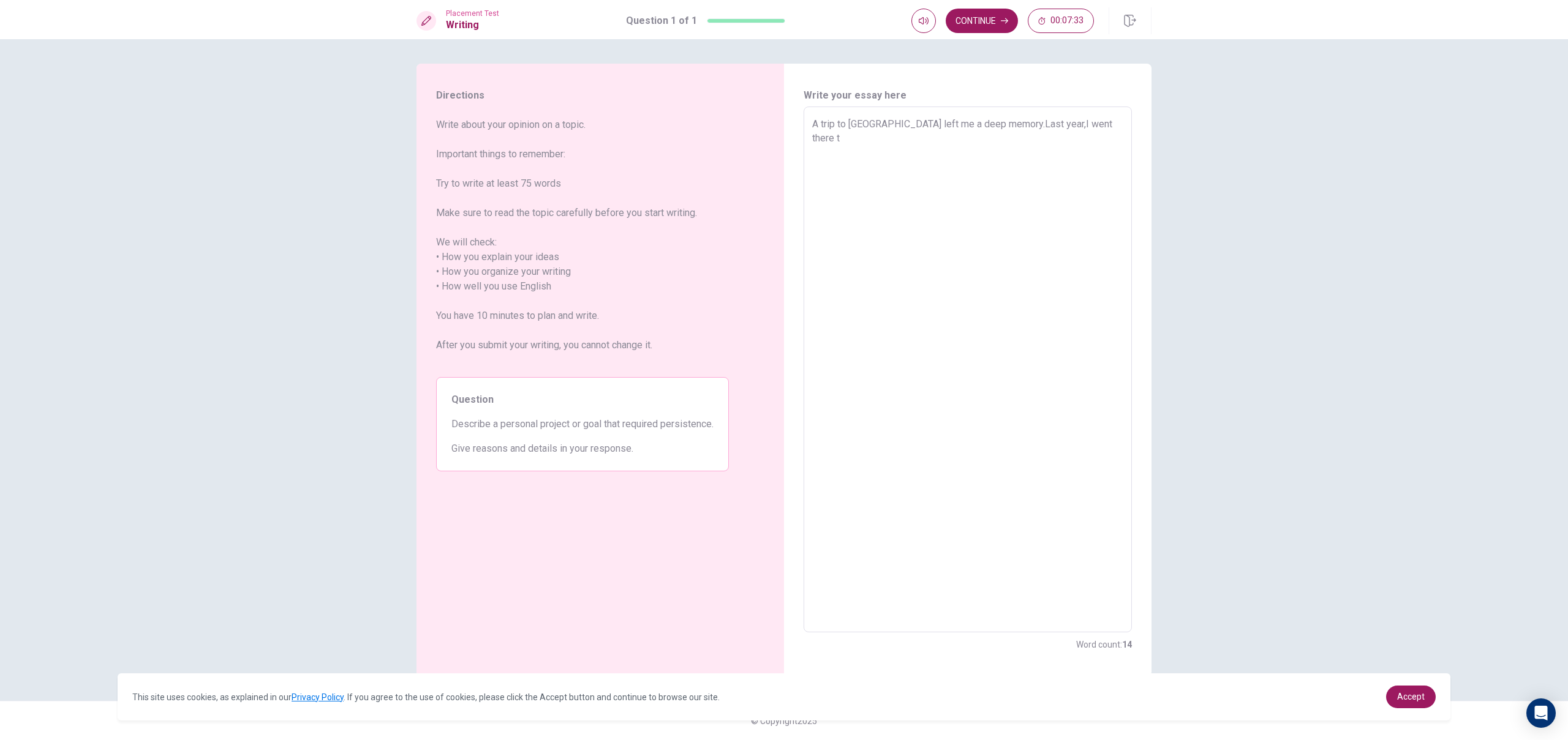
type textarea "A trip to [GEOGRAPHIC_DATA] left me a deep memory.Last year,I went there to"
type textarea "x"
type textarea "A trip to [GEOGRAPHIC_DATA] left me a deep memory.Last year,I went there to"
type textarea "x"
type textarea "A trip to [GEOGRAPHIC_DATA] left me a deep memory.Last year,I went there to a"
